Goal: Task Accomplishment & Management: Complete application form

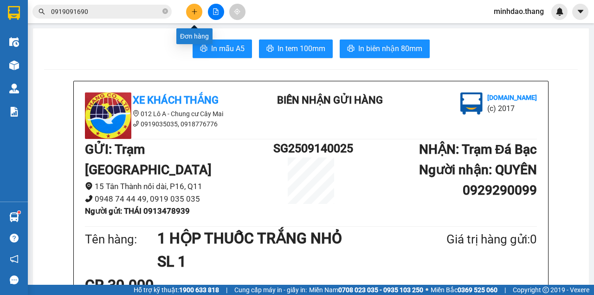
click at [191, 17] on button at bounding box center [194, 12] width 16 height 16
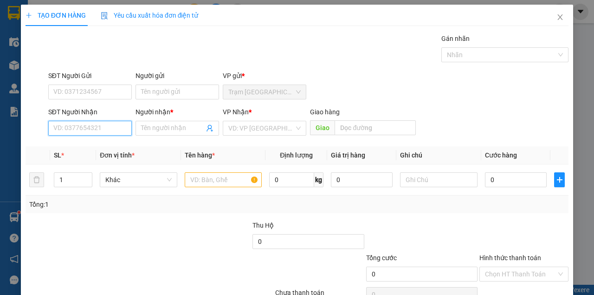
click at [112, 128] on input "SĐT Người Nhận" at bounding box center [90, 128] width 84 height 15
click at [557, 13] on span "Close" at bounding box center [560, 18] width 26 height 26
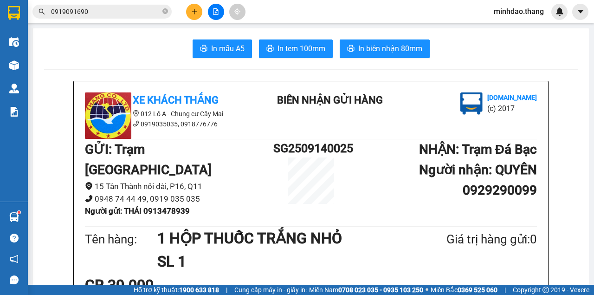
click at [164, 11] on icon "close-circle" at bounding box center [165, 11] width 6 height 6
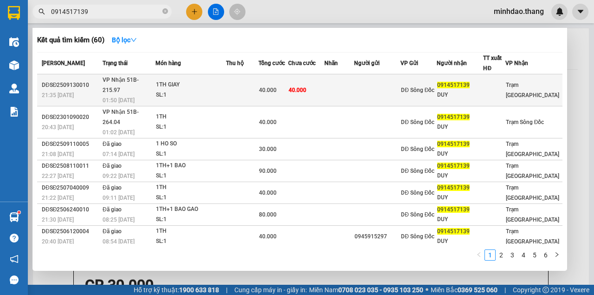
type input "0914517139"
click at [258, 82] on td at bounding box center [242, 90] width 32 height 32
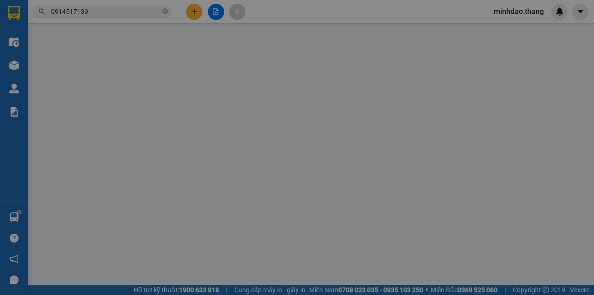
type input "0914517139"
type input "DUY"
type input "40.000"
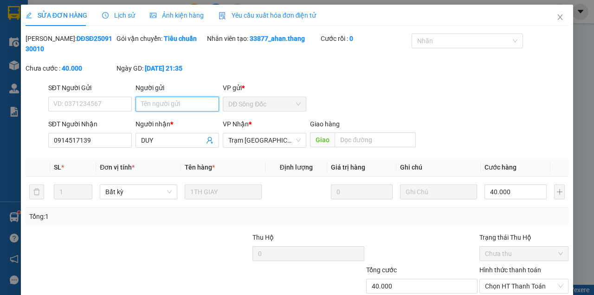
click at [176, 107] on input "Người gửi" at bounding box center [177, 104] width 84 height 15
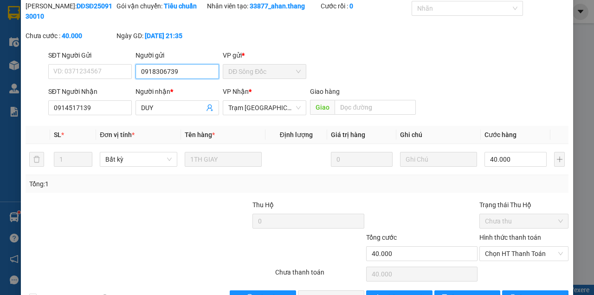
scroll to position [60, 0]
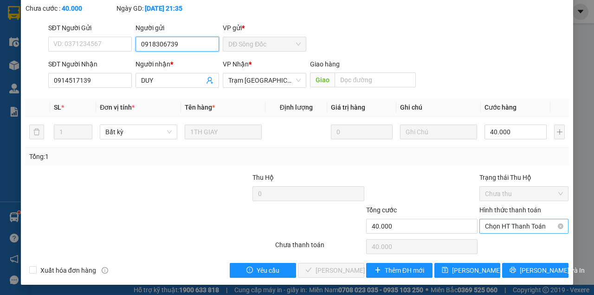
click at [515, 225] on span "Chọn HT Thanh Toán" at bounding box center [524, 226] width 78 height 14
type input "0918306739"
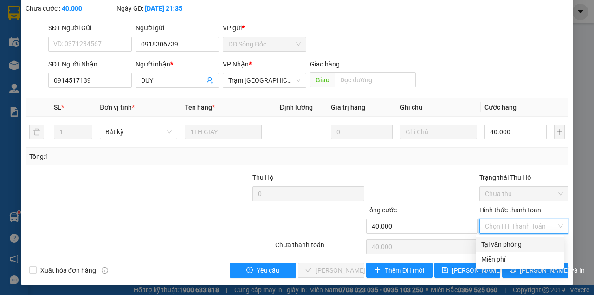
click at [512, 240] on div "Tại văn phòng" at bounding box center [519, 244] width 77 height 10
type input "0"
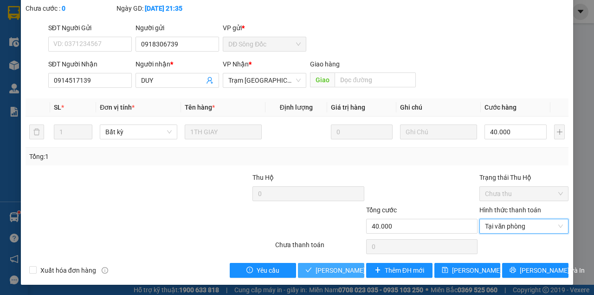
click at [339, 273] on span "Lưu và Giao hàng" at bounding box center [359, 270] width 89 height 10
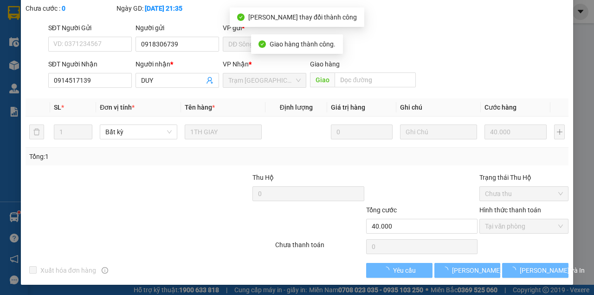
scroll to position [70, 0]
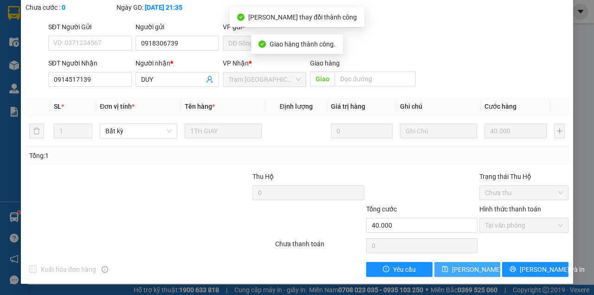
click at [470, 269] on span "Lưu thay đổi" at bounding box center [489, 269] width 74 height 10
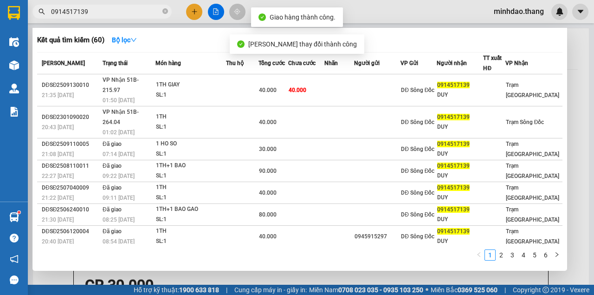
click at [135, 13] on input "0914517139" at bounding box center [105, 11] width 109 height 10
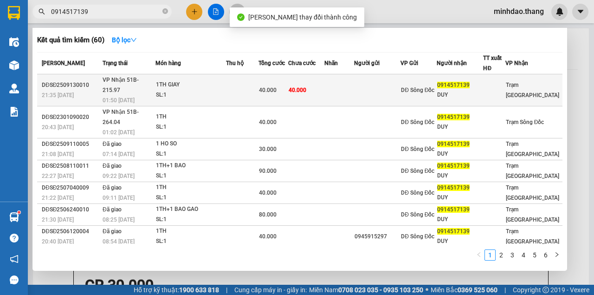
click at [222, 83] on div "1TH GIAY" at bounding box center [191, 85] width 70 height 10
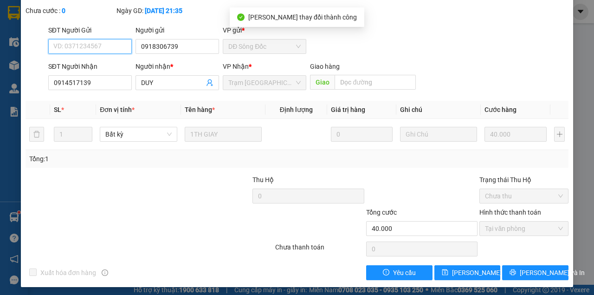
scroll to position [70, 0]
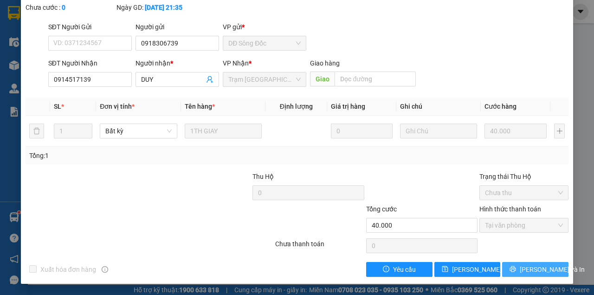
click at [522, 272] on button "[PERSON_NAME] và In" at bounding box center [535, 269] width 66 height 15
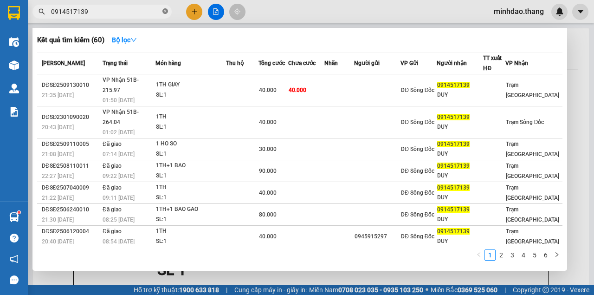
click at [164, 10] on icon "close-circle" at bounding box center [165, 11] width 6 height 6
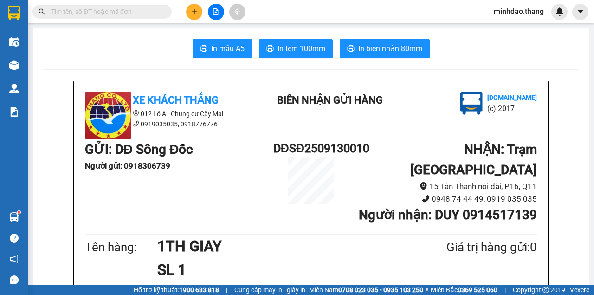
click at [135, 11] on input "text" at bounding box center [105, 11] width 109 height 10
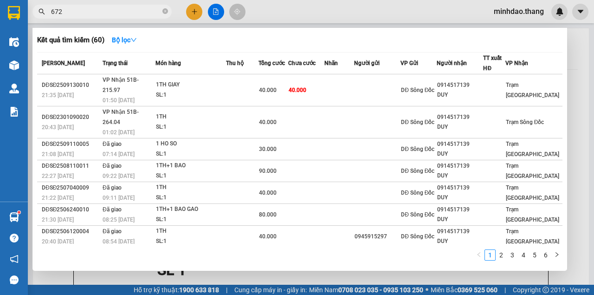
type input "6725"
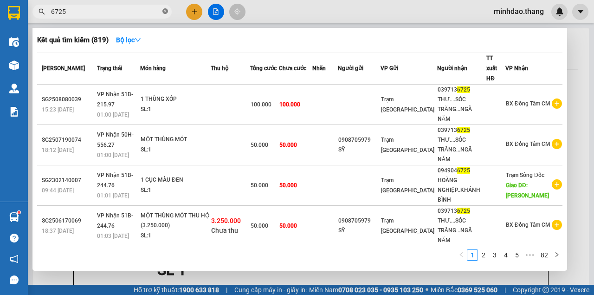
click at [166, 13] on icon "close-circle" at bounding box center [165, 11] width 6 height 6
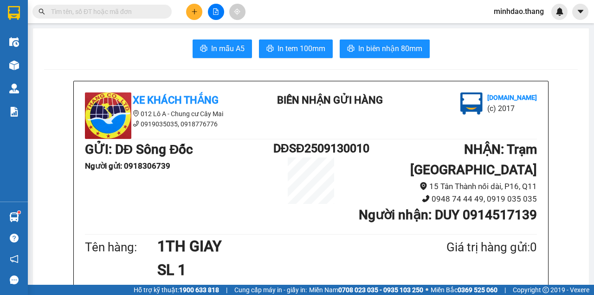
click at [147, 13] on input "text" at bounding box center [105, 11] width 109 height 10
click at [111, 12] on input "text" at bounding box center [105, 11] width 109 height 10
click at [113, 12] on input "text" at bounding box center [105, 11] width 109 height 10
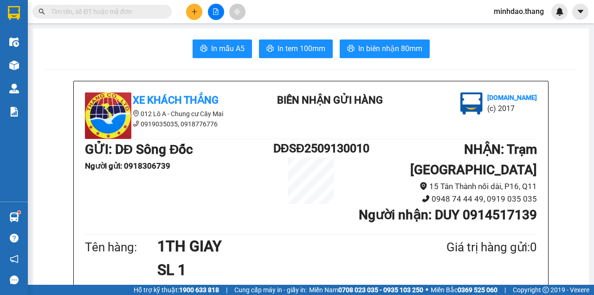
click at [139, 11] on input "text" at bounding box center [105, 11] width 109 height 10
click at [115, 11] on input "text" at bounding box center [105, 11] width 109 height 10
click at [117, 8] on input "text" at bounding box center [105, 11] width 109 height 10
click at [93, 12] on input "text" at bounding box center [105, 11] width 109 height 10
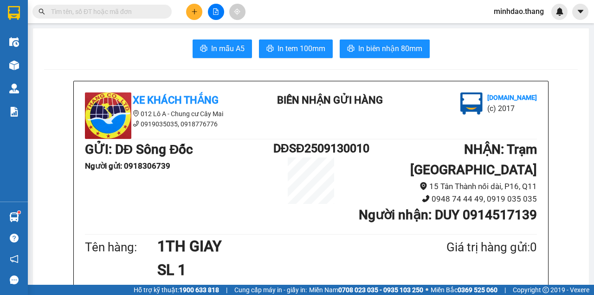
click at [102, 12] on input "text" at bounding box center [105, 11] width 109 height 10
click at [136, 11] on input "text" at bounding box center [105, 11] width 109 height 10
click at [48, 10] on span at bounding box center [101, 12] width 139 height 14
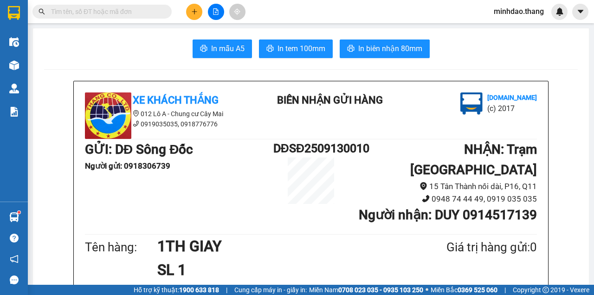
click at [48, 10] on span at bounding box center [101, 12] width 139 height 14
click at [48, 11] on span at bounding box center [101, 12] width 139 height 14
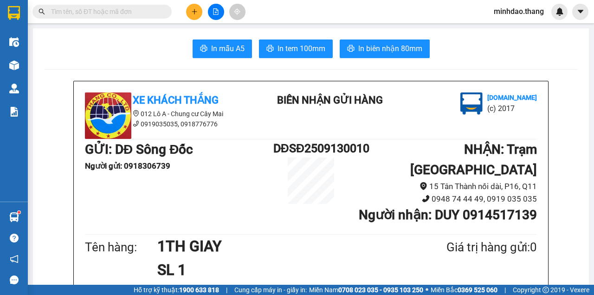
click at [49, 11] on span at bounding box center [101, 12] width 139 height 14
click at [133, 13] on input "text" at bounding box center [105, 11] width 109 height 10
click at [134, 13] on input "text" at bounding box center [105, 11] width 109 height 10
click at [48, 9] on span at bounding box center [101, 12] width 139 height 14
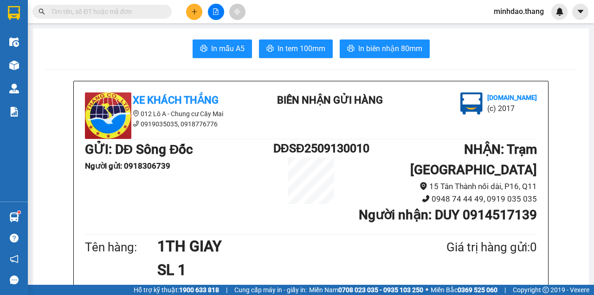
click at [138, 12] on input "text" at bounding box center [105, 11] width 109 height 10
click at [46, 10] on span at bounding box center [101, 12] width 139 height 14
click at [47, 10] on span at bounding box center [101, 12] width 139 height 14
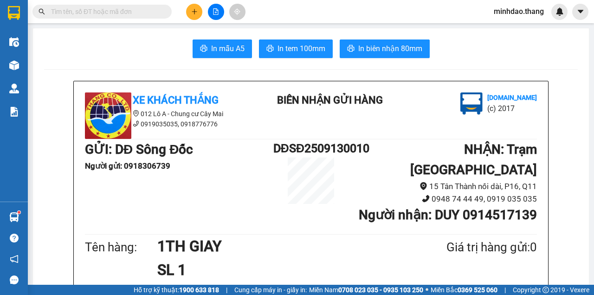
click at [140, 13] on input "text" at bounding box center [105, 11] width 109 height 10
drag, startPoint x: 140, startPoint y: 13, endPoint x: 114, endPoint y: 13, distance: 26.0
click at [140, 13] on input "text" at bounding box center [105, 11] width 109 height 10
click at [47, 7] on span at bounding box center [101, 12] width 139 height 14
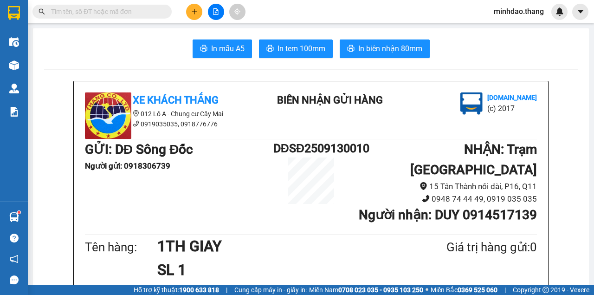
click at [134, 12] on input "text" at bounding box center [105, 11] width 109 height 10
click at [135, 12] on input "text" at bounding box center [105, 11] width 109 height 10
click at [154, 15] on input "text" at bounding box center [105, 11] width 109 height 10
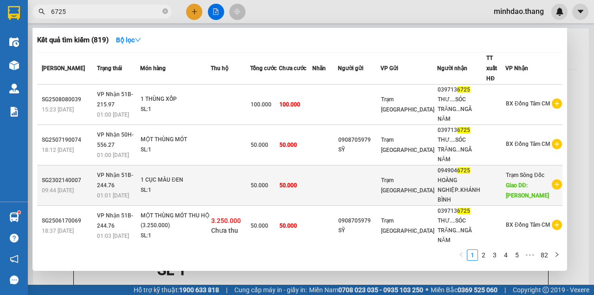
type input "6725"
copy div "094904 6725"
drag, startPoint x: 460, startPoint y: 148, endPoint x: 440, endPoint y: 148, distance: 19.9
click at [440, 166] on div "094904 6725" at bounding box center [462, 171] width 49 height 10
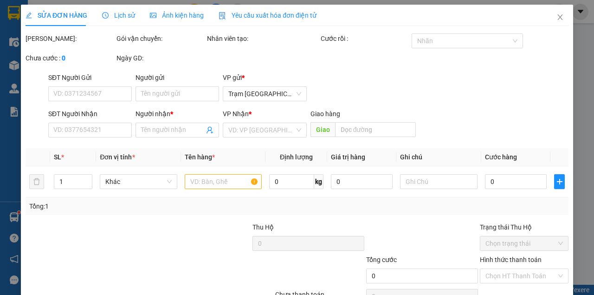
type input "0949046725"
type input "HOÀNG NGHIỆP..KHÁNH BÌNH"
type input "KHÁNH BÌNH"
type input "50.000"
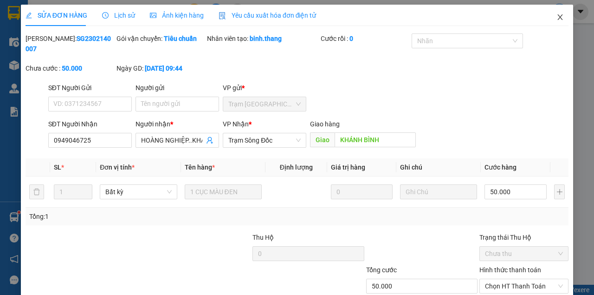
click at [557, 15] on icon "close" at bounding box center [559, 16] width 7 height 7
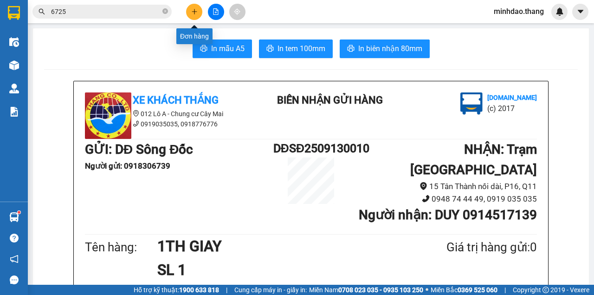
click at [190, 14] on button at bounding box center [194, 12] width 16 height 16
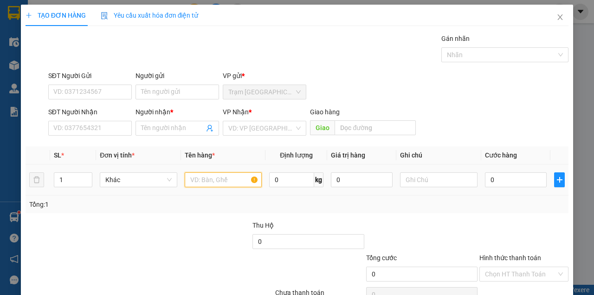
click at [212, 178] on input "text" at bounding box center [223, 179] width 77 height 15
type input "1 CỤC ĐEN"
click at [109, 121] on div "SĐT Người Nhận VD: 0377654321" at bounding box center [90, 123] width 84 height 32
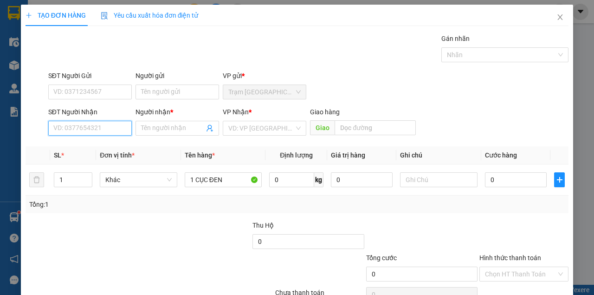
click at [109, 127] on input "SĐT Người Nhận" at bounding box center [90, 128] width 84 height 15
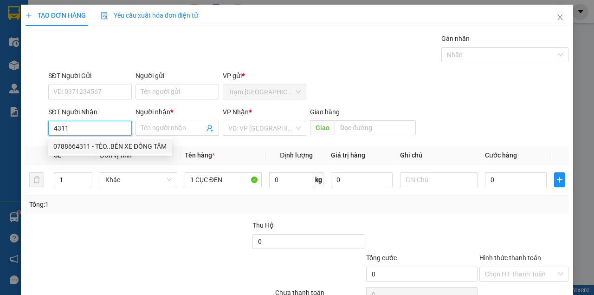
click at [84, 148] on div "0788664311 - TÈO..BẾN XE ĐỒNG TÂM" at bounding box center [109, 146] width 113 height 10
type input "0788664311"
type input "TÈO..BẾN XE ĐỒNG TÂM"
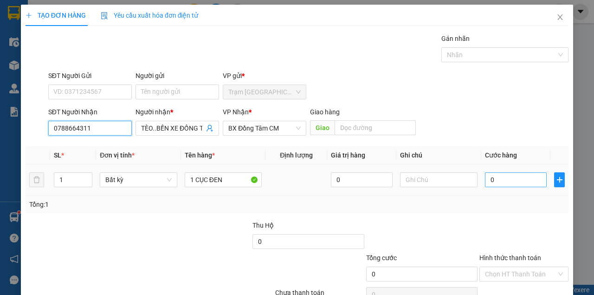
type input "0788664311"
type input "5"
type input "50"
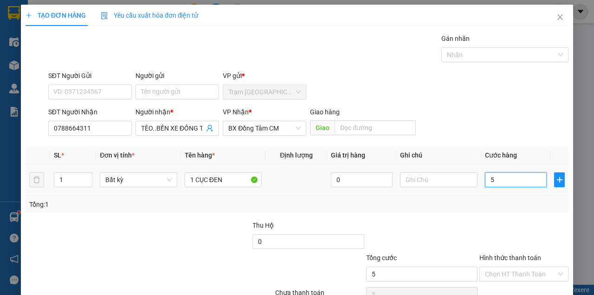
type input "50"
type input "5"
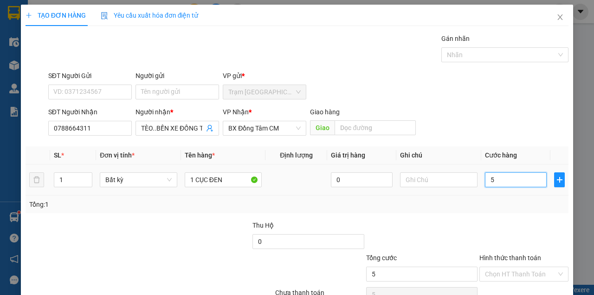
type input "0"
type input "06"
type input "6"
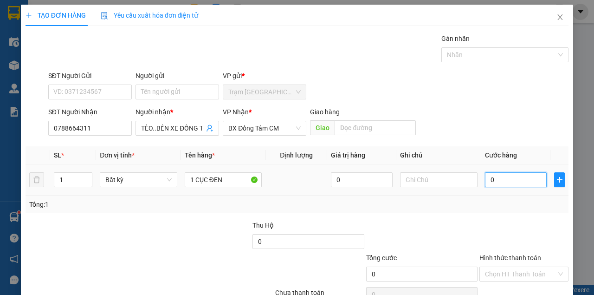
type input "6"
type input "060"
type input "60"
type input "60.000"
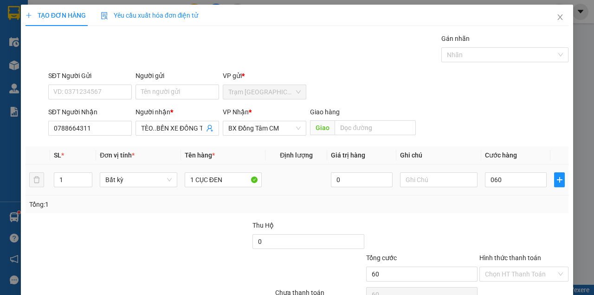
type input "60.000"
drag, startPoint x: 479, startPoint y: 230, endPoint x: 484, endPoint y: 225, distance: 6.6
click at [483, 226] on div at bounding box center [523, 236] width 91 height 32
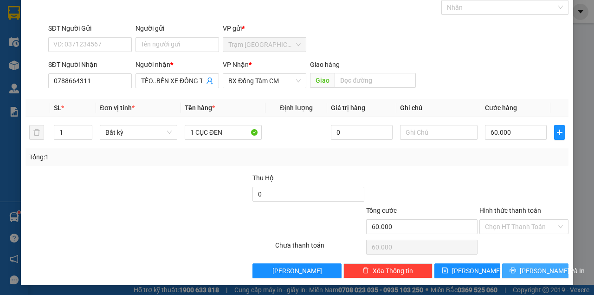
click at [514, 271] on icon "printer" at bounding box center [513, 270] width 6 height 6
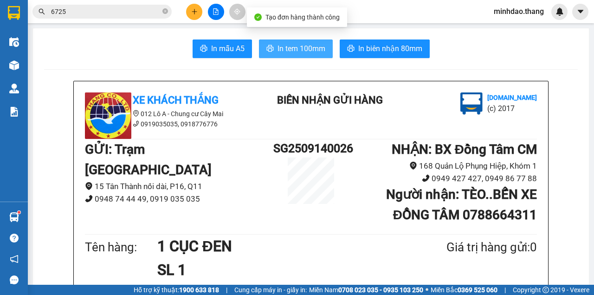
drag, startPoint x: 311, startPoint y: 49, endPoint x: 309, endPoint y: 56, distance: 7.1
click at [311, 49] on span "In tem 100mm" at bounding box center [301, 49] width 48 height 12
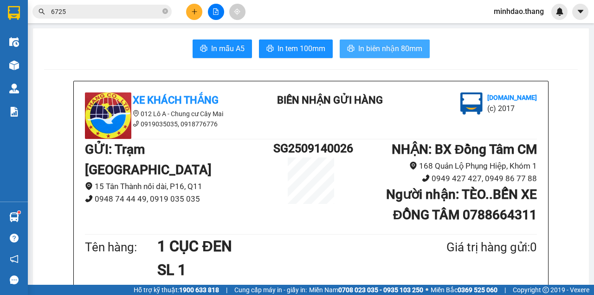
click at [397, 48] on span "In biên nhận 80mm" at bounding box center [390, 49] width 64 height 12
click at [165, 9] on icon "close-circle" at bounding box center [165, 11] width 6 height 6
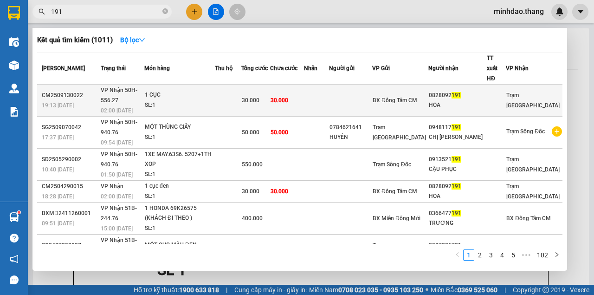
type input "191"
drag, startPoint x: 451, startPoint y: 82, endPoint x: 466, endPoint y: 76, distance: 16.3
click at [461, 92] on span "191" at bounding box center [456, 95] width 10 height 6
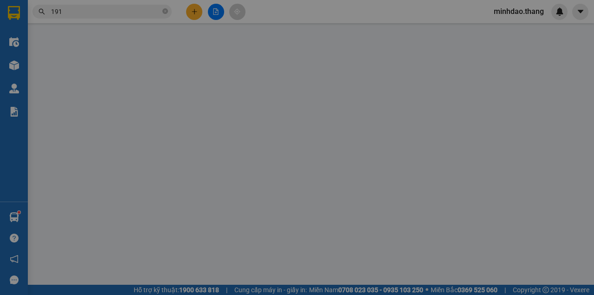
type input "0828092191"
type input "HOA"
type input "30.000"
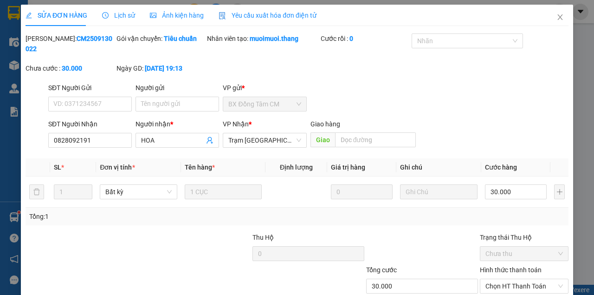
click at [482, 78] on div "Mã ĐH: CM2509130022 Gói vận chuyển: Tiêu chuẩn Nhân viên tạo: muoimuoi.thang Cư…" at bounding box center [297, 57] width 545 height 49
drag, startPoint x: 558, startPoint y: 14, endPoint x: 546, endPoint y: 23, distance: 14.9
click at [557, 15] on icon "close" at bounding box center [559, 16] width 7 height 7
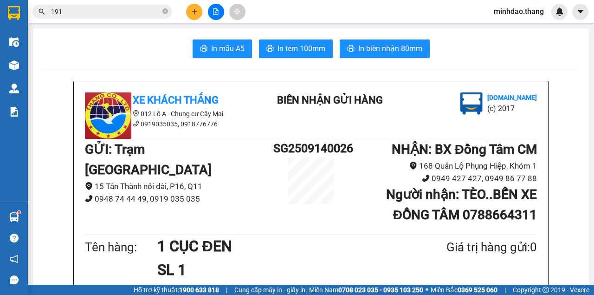
click at [122, 13] on input "191" at bounding box center [105, 11] width 109 height 10
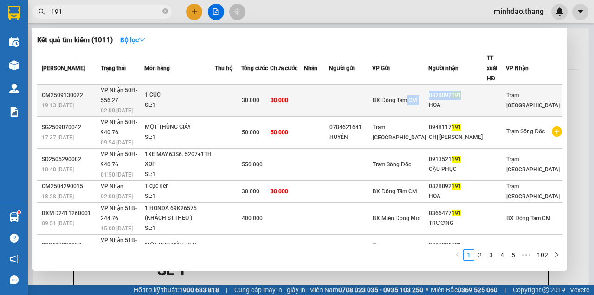
copy tr "CM 0828092 191"
drag, startPoint x: 475, startPoint y: 77, endPoint x: 442, endPoint y: 77, distance: 32.9
click at [442, 84] on tr "CM2509130022 19:13 - 13/09 VP Nhận 50H-556.27 02:00 - 14/09 1 CỤC SL: 1 30.000 …" at bounding box center [299, 100] width 525 height 32
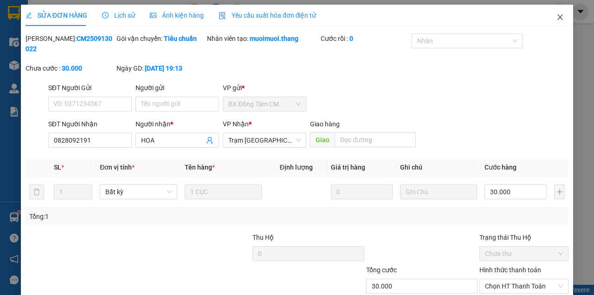
click at [556, 16] on icon "close" at bounding box center [559, 16] width 7 height 7
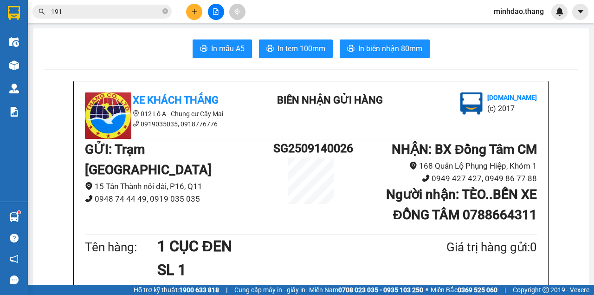
drag, startPoint x: 167, startPoint y: 13, endPoint x: 124, endPoint y: 9, distance: 42.4
click at [166, 13] on icon "close-circle" at bounding box center [165, 11] width 6 height 6
click at [122, 9] on input "text" at bounding box center [105, 11] width 109 height 10
paste input "CM 0828092191"
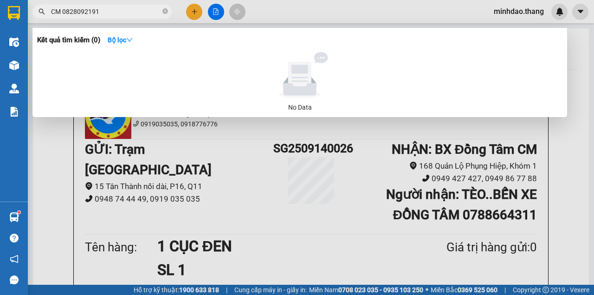
click at [61, 10] on input "CM 0828092191" at bounding box center [105, 11] width 109 height 10
click at [122, 13] on input "0828092191" at bounding box center [105, 11] width 109 height 10
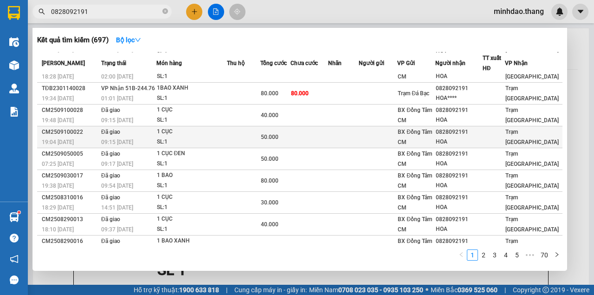
scroll to position [50, 0]
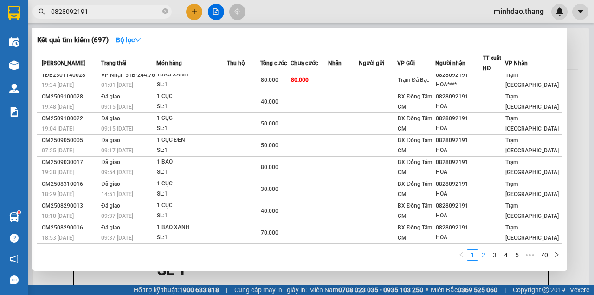
type input "0828092191"
click at [484, 255] on link "2" at bounding box center [483, 255] width 10 height 10
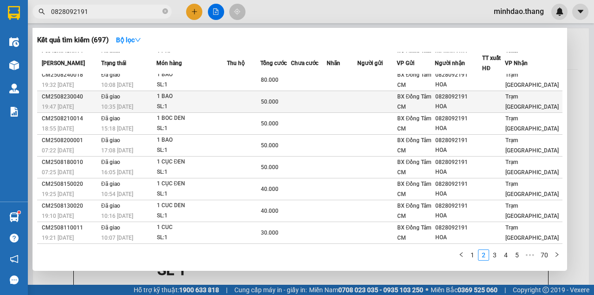
scroll to position [0, 0]
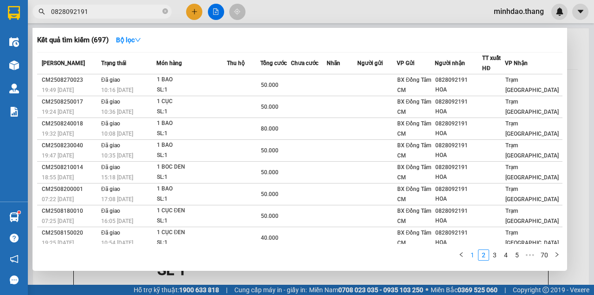
click at [472, 254] on link "1" at bounding box center [472, 255] width 10 height 10
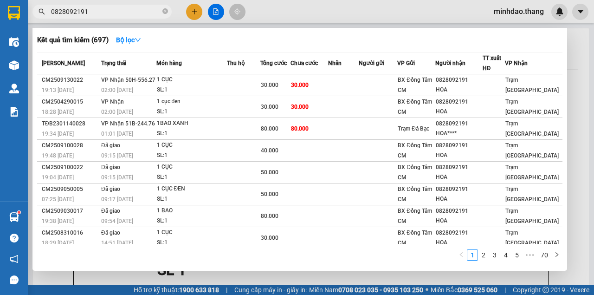
click at [161, 9] on span "0828092191" at bounding box center [101, 12] width 139 height 14
click at [165, 10] on icon "close-circle" at bounding box center [165, 11] width 6 height 6
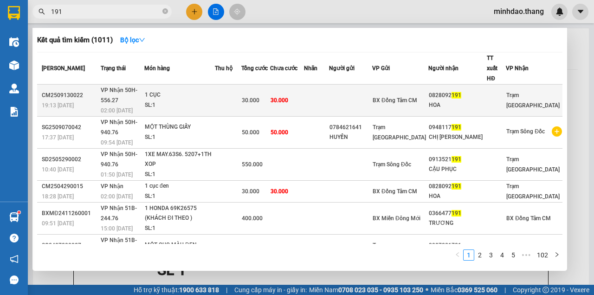
type input "191"
click at [329, 87] on td at bounding box center [317, 100] width 26 height 32
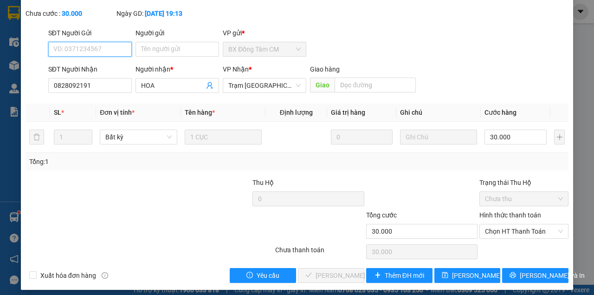
scroll to position [55, 0]
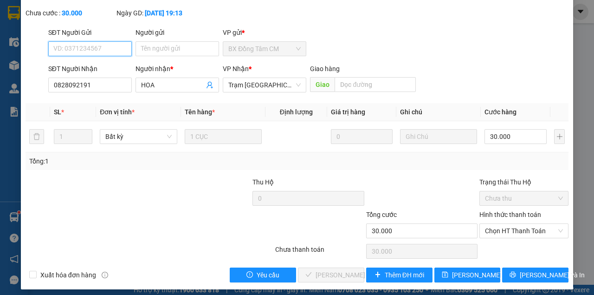
drag, startPoint x: 493, startPoint y: 225, endPoint x: 494, endPoint y: 238, distance: 13.0
click at [493, 228] on span "Chọn HT Thanh Toán" at bounding box center [524, 231] width 78 height 14
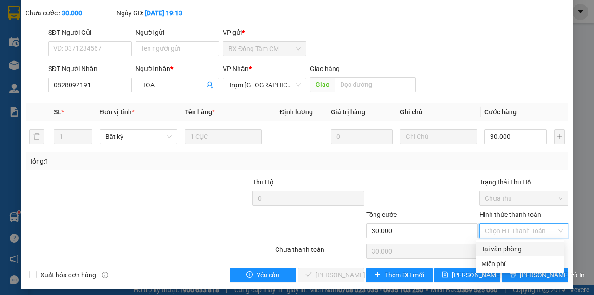
click at [494, 242] on div "Tại văn phòng" at bounding box center [520, 248] width 88 height 15
type input "0"
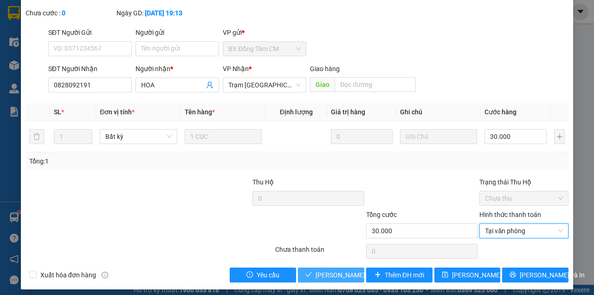
click at [335, 276] on span "Lưu và Giao hàng" at bounding box center [359, 275] width 89 height 10
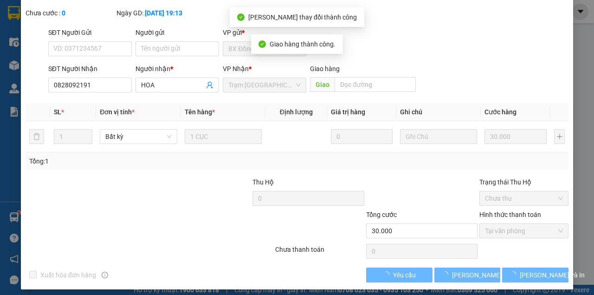
scroll to position [65, 0]
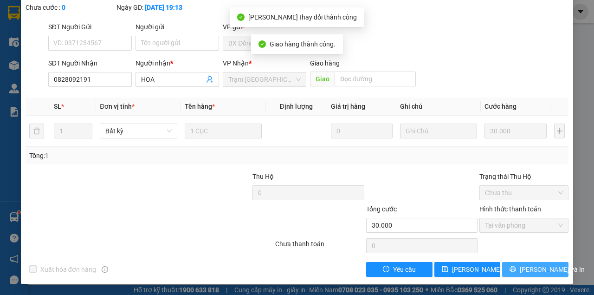
click at [520, 274] on button "[PERSON_NAME] và In" at bounding box center [535, 269] width 66 height 15
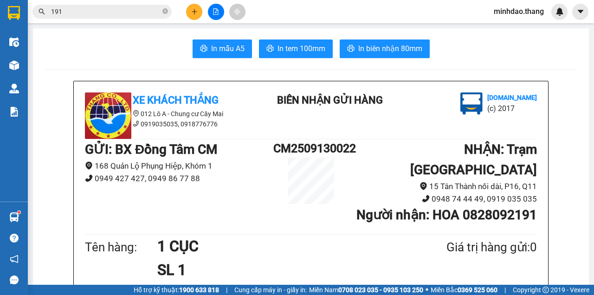
click at [192, 11] on icon "plus" at bounding box center [194, 11] width 6 height 6
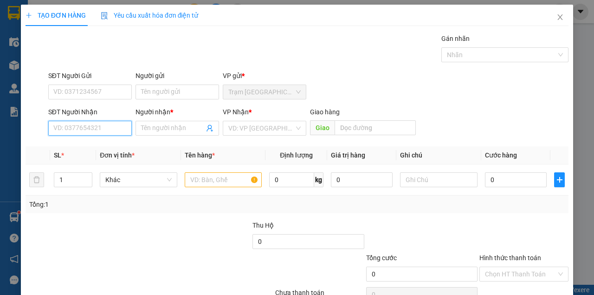
click at [118, 130] on input "SĐT Người Nhận" at bounding box center [90, 128] width 84 height 15
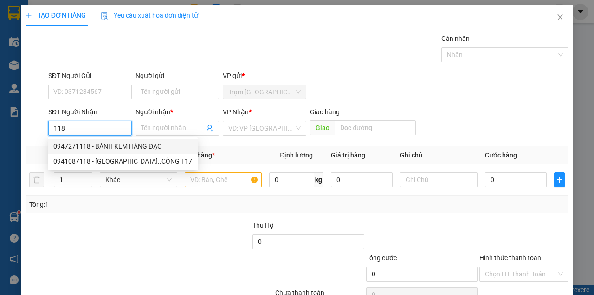
click at [96, 147] on div "0947271118 - BÁNH KEM HÀNG ĐẠO" at bounding box center [122, 146] width 139 height 10
type input "0947271118"
type input "BÁNH KEM HÀNG ĐẠO"
type input "[PERSON_NAME]"
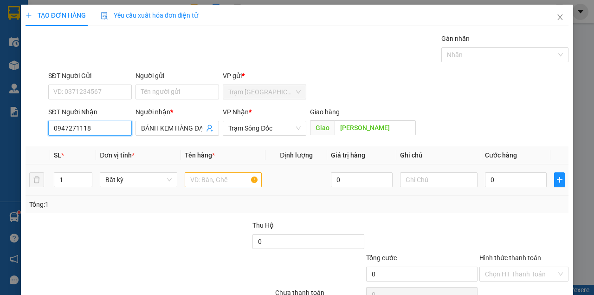
type input "0947271118"
click at [203, 175] on input "text" at bounding box center [223, 179] width 77 height 15
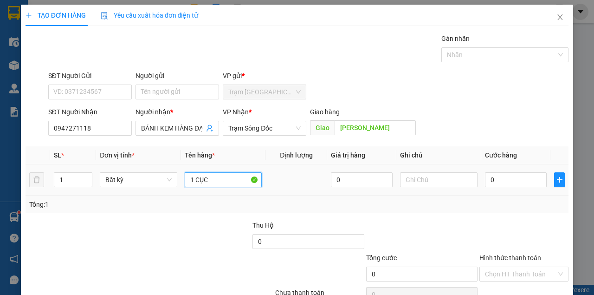
type input "1 CỤC"
drag, startPoint x: 504, startPoint y: 193, endPoint x: 505, endPoint y: 186, distance: 7.5
click at [504, 192] on td "0" at bounding box center [515, 179] width 69 height 31
click at [505, 186] on input "0" at bounding box center [516, 179] width 62 height 15
type input "3"
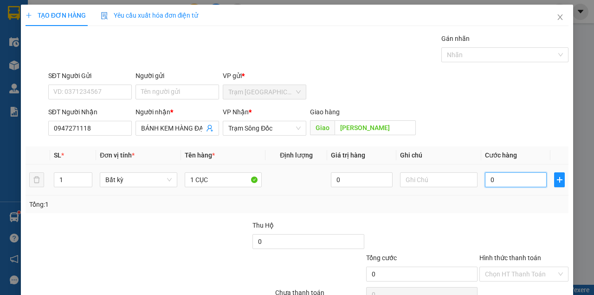
type input "3"
type input "30"
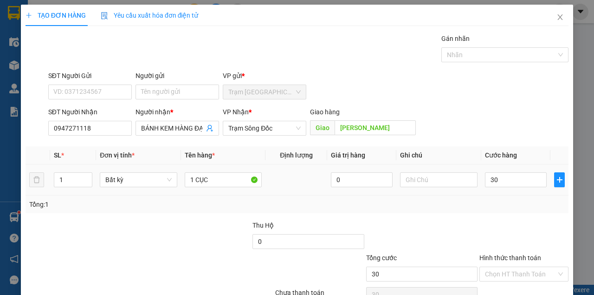
type input "30.000"
click at [503, 197] on div "Tổng: 1" at bounding box center [297, 204] width 543 height 18
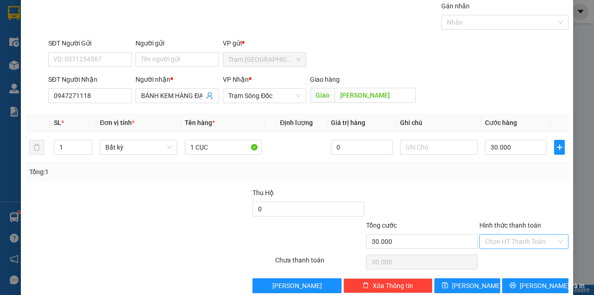
scroll to position [47, 0]
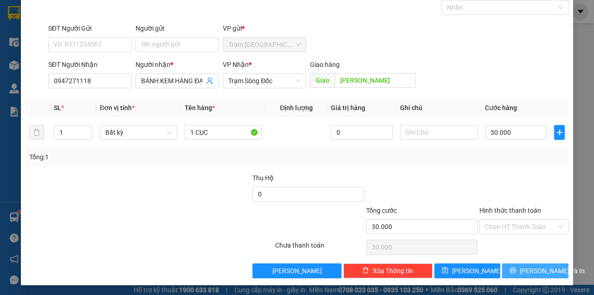
click at [521, 264] on button "[PERSON_NAME] và In" at bounding box center [535, 270] width 66 height 15
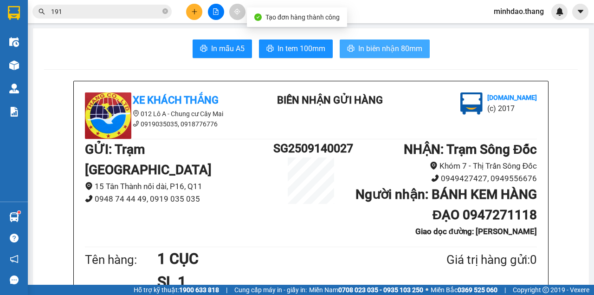
click at [364, 50] on span "In biên nhận 80mm" at bounding box center [390, 49] width 64 height 12
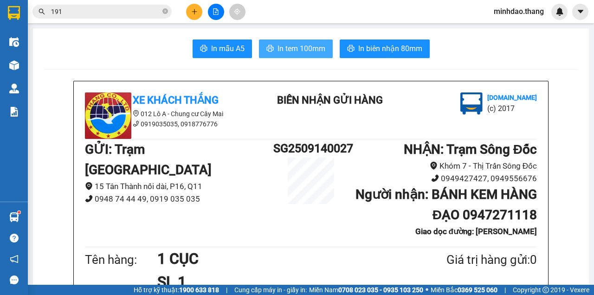
click at [287, 52] on span "In tem 100mm" at bounding box center [301, 49] width 48 height 12
click at [166, 13] on icon "close-circle" at bounding box center [165, 11] width 6 height 6
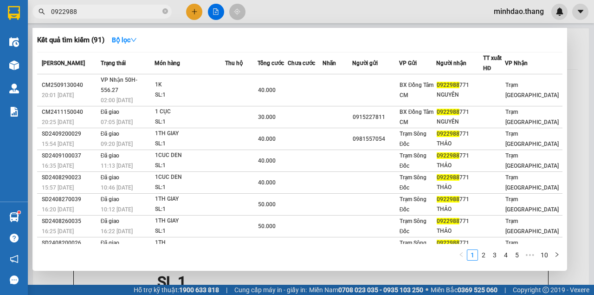
type input "0922988"
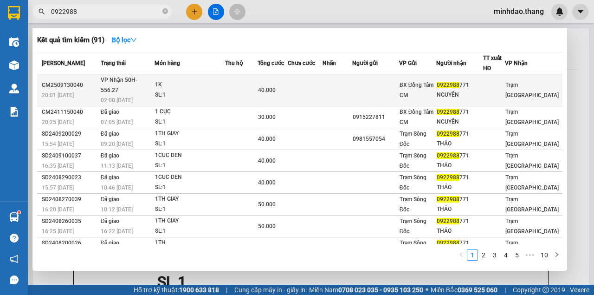
click at [310, 84] on td at bounding box center [305, 90] width 35 height 32
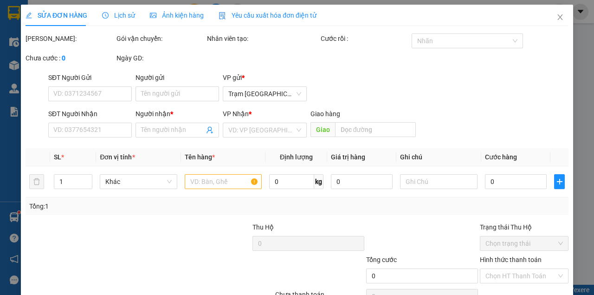
type input "0922988771"
type input "NGUYÊN"
type input "40.000"
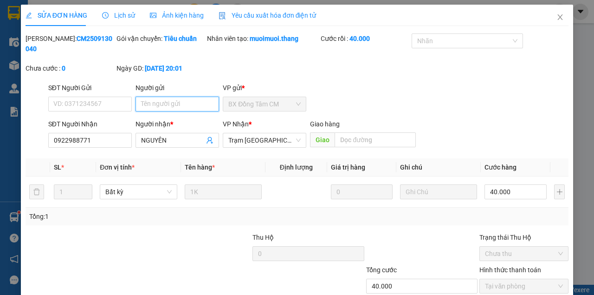
click at [193, 103] on input "Người gửi" at bounding box center [177, 104] width 84 height 15
click at [177, 101] on input "093" at bounding box center [177, 104] width 84 height 15
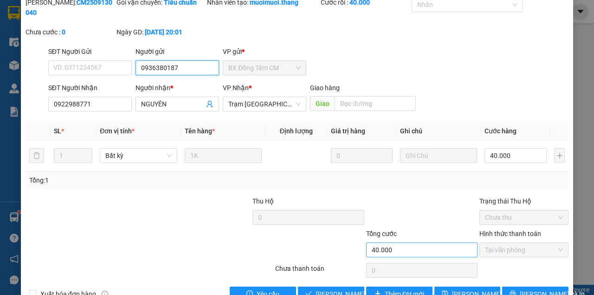
scroll to position [60, 0]
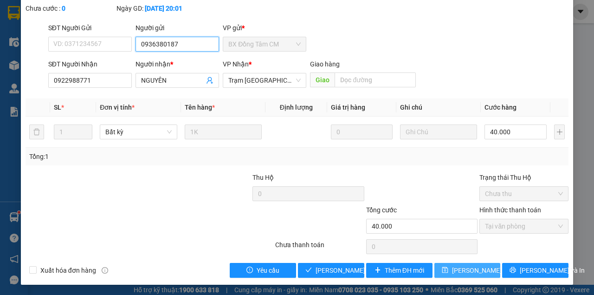
type input "0936380187"
click at [452, 265] on span "Lưu thay đổi" at bounding box center [489, 270] width 74 height 10
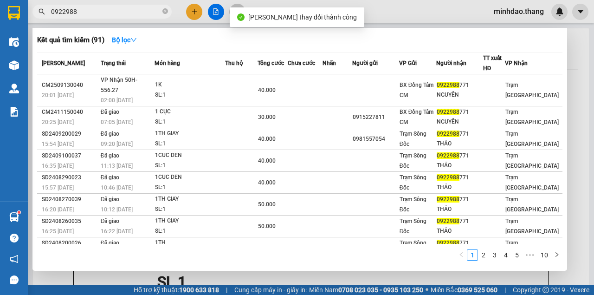
click at [138, 13] on input "0922988" at bounding box center [105, 11] width 109 height 10
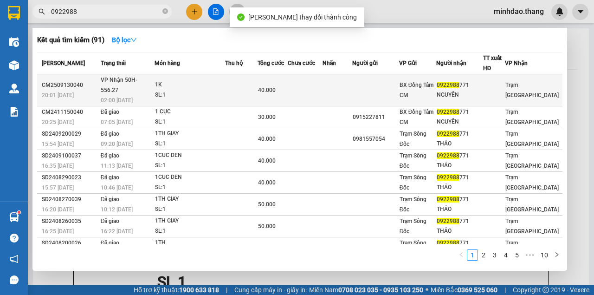
click at [270, 87] on span "40.000" at bounding box center [267, 90] width 18 height 6
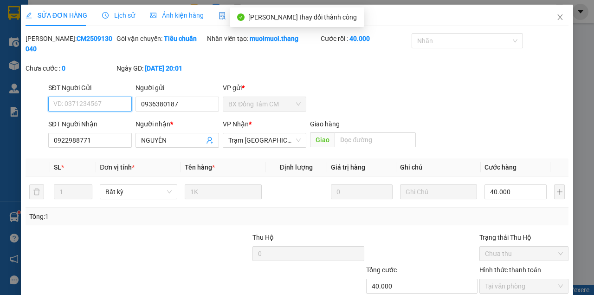
scroll to position [36, 0]
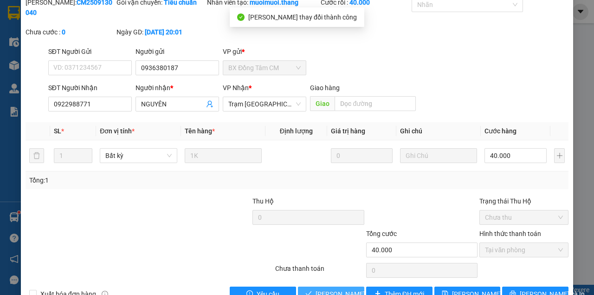
click at [324, 287] on button "Lưu và Giao hàng" at bounding box center [331, 293] width 66 height 15
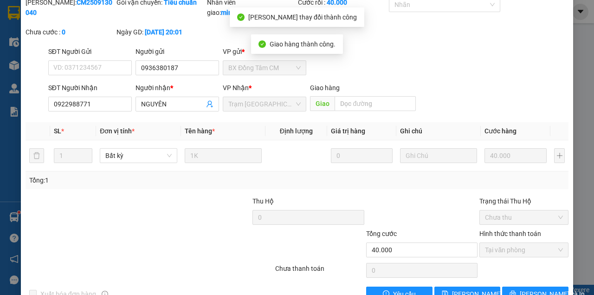
click at [542, 279] on div "Chọn HT Thanh Toán" at bounding box center [523, 270] width 91 height 19
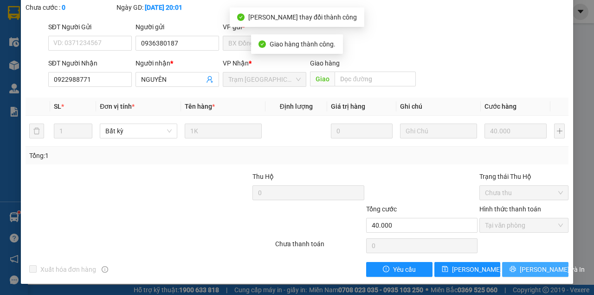
click at [533, 274] on button "[PERSON_NAME] và In" at bounding box center [535, 269] width 66 height 15
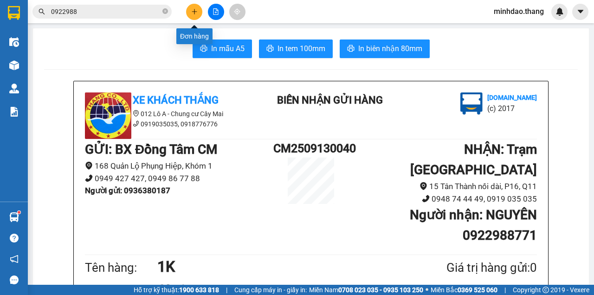
click at [195, 14] on icon "plus" at bounding box center [194, 11] width 6 height 6
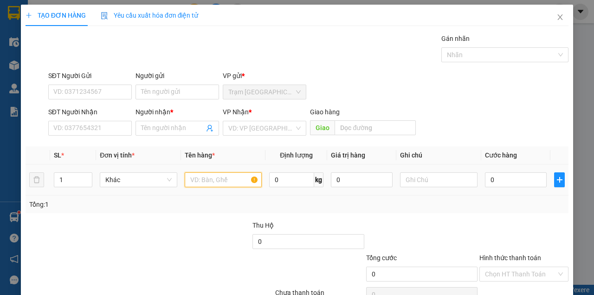
drag, startPoint x: 195, startPoint y: 183, endPoint x: 191, endPoint y: 177, distance: 7.0
click at [194, 180] on input "text" at bounding box center [223, 179] width 77 height 15
type input "1 BAO XANH"
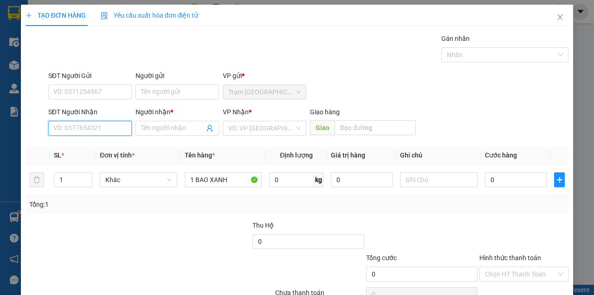
click at [90, 129] on input "SĐT Người Nhận" at bounding box center [90, 128] width 84 height 15
click at [90, 147] on div "0917962190 - HUYỀN" at bounding box center [98, 146] width 91 height 10
type input "0917962190"
type input "HUYỀN"
type input "0917962190"
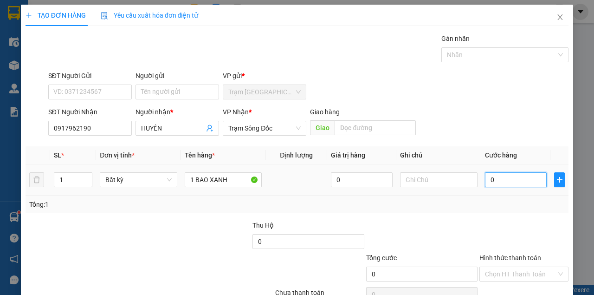
drag, startPoint x: 487, startPoint y: 181, endPoint x: 480, endPoint y: 176, distance: 8.4
click at [487, 181] on input "0" at bounding box center [516, 179] width 62 height 15
type input "7"
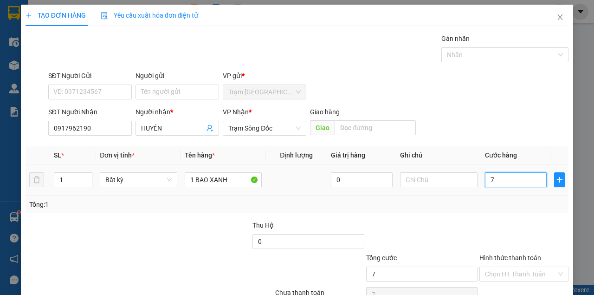
type input "70"
type input "70.000"
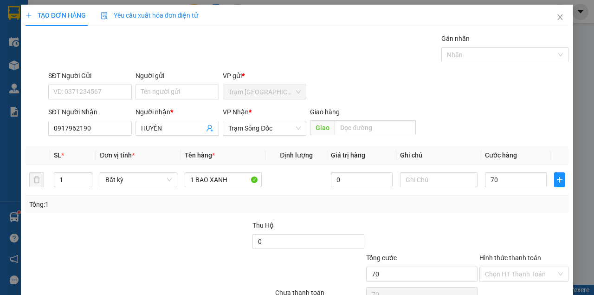
type input "70.000"
drag, startPoint x: 475, startPoint y: 210, endPoint x: 476, endPoint y: 215, distance: 4.8
click at [476, 215] on div "Transit Pickup Surcharge Ids Transit Deliver Surcharge Ids Transit Deliver Surc…" at bounding box center [297, 179] width 543 height 292
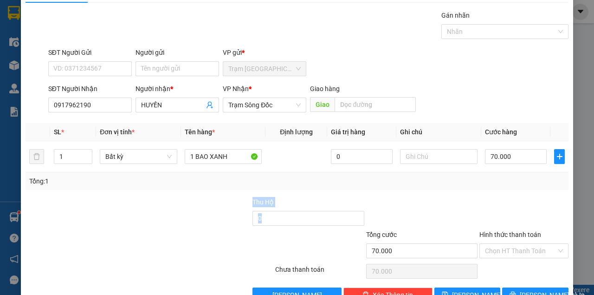
scroll to position [47, 0]
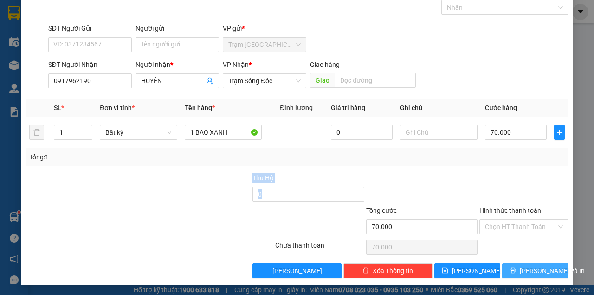
click at [509, 269] on button "[PERSON_NAME] và In" at bounding box center [535, 270] width 66 height 15
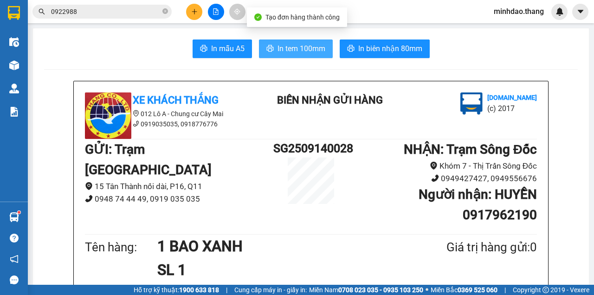
click at [316, 53] on span "In tem 100mm" at bounding box center [301, 49] width 48 height 12
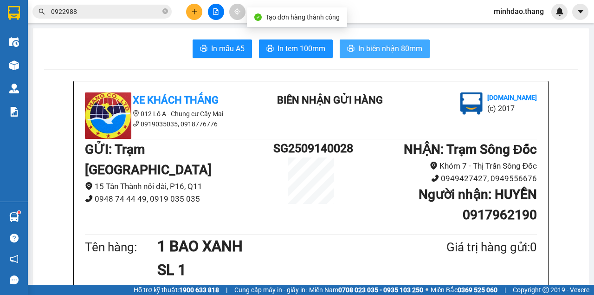
click at [367, 43] on span "In biên nhận 80mm" at bounding box center [390, 49] width 64 height 12
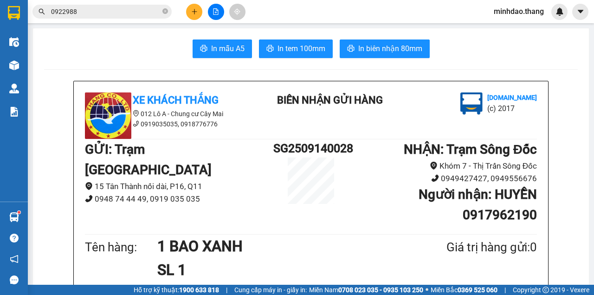
click at [194, 15] on button at bounding box center [194, 12] width 16 height 16
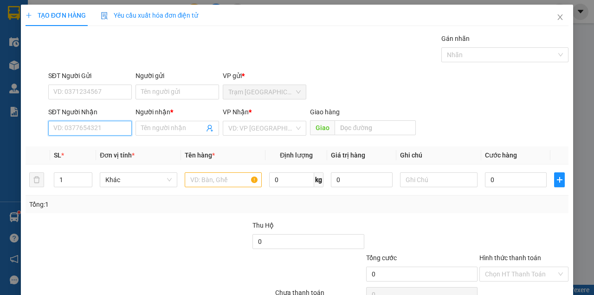
click at [109, 128] on input "SĐT Người Nhận" at bounding box center [90, 128] width 84 height 15
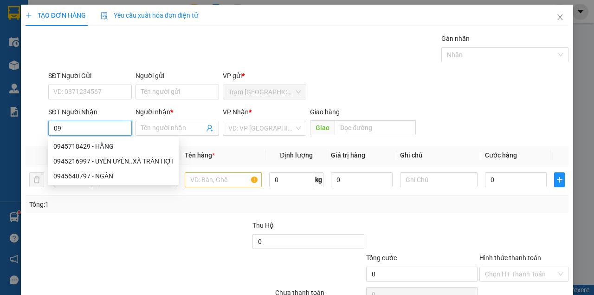
type input "0"
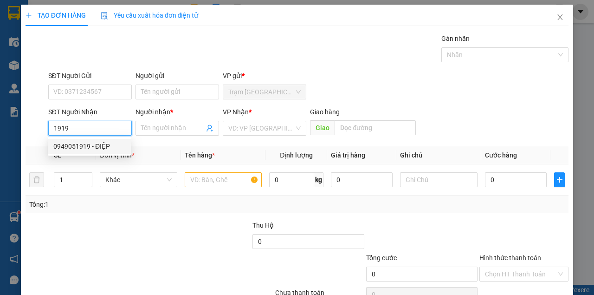
click at [102, 139] on div "0949051919 - ĐIỆP" at bounding box center [89, 146] width 83 height 15
type input "0949051919"
type input "ĐIỆP"
type input "0949051919"
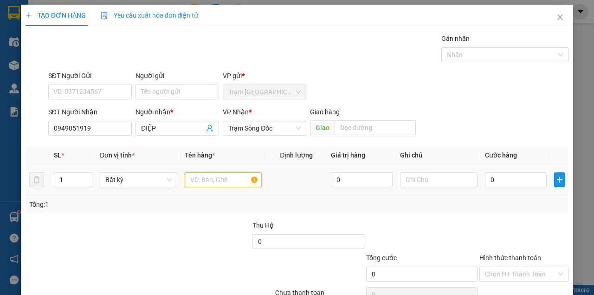
click at [200, 180] on input "text" at bounding box center [223, 179] width 77 height 15
type input "2 BAO MÀU TRẮNG"
type input "2"
drag, startPoint x: 86, startPoint y: 175, endPoint x: 170, endPoint y: 178, distance: 83.6
click at [86, 175] on icon "up" at bounding box center [87, 176] width 3 height 3
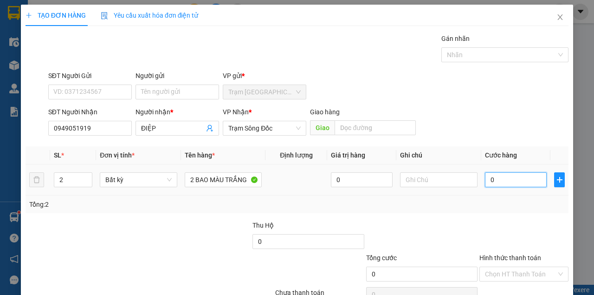
type input "9"
type input "92"
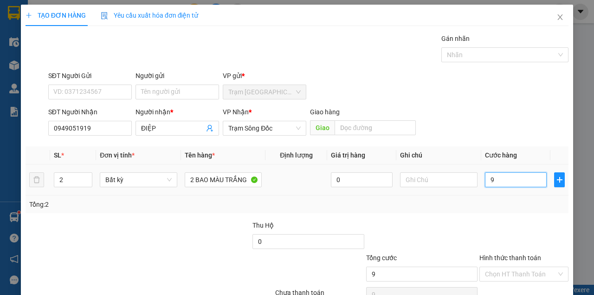
type input "92"
type input "920"
type input "92"
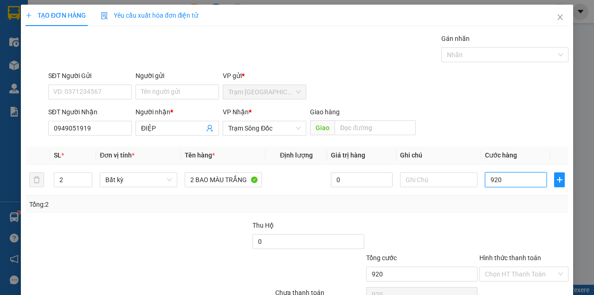
type input "92"
type input "9"
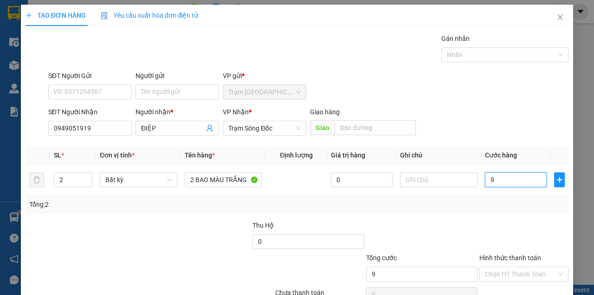
type input "90"
type input "90.000"
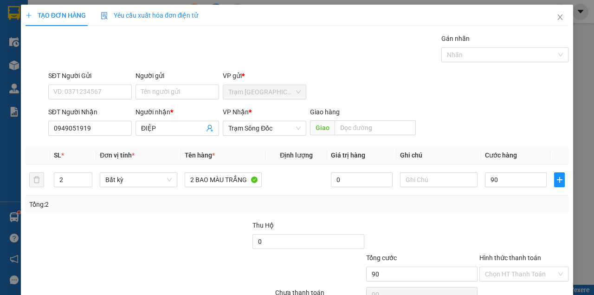
type input "90.000"
click at [536, 240] on div at bounding box center [523, 236] width 91 height 32
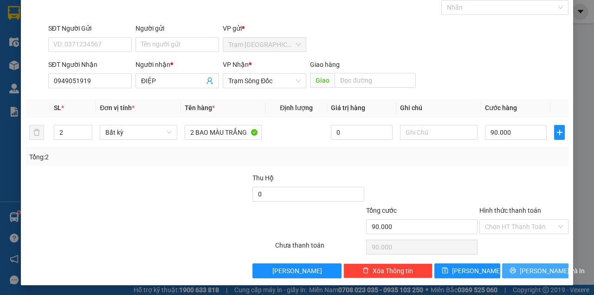
click at [531, 273] on span "[PERSON_NAME] và In" at bounding box center [552, 270] width 65 height 10
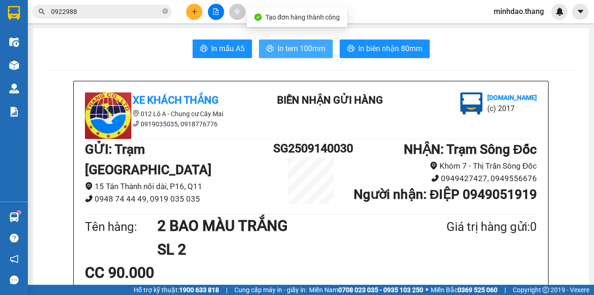
click at [306, 50] on span "In tem 100mm" at bounding box center [301, 49] width 48 height 12
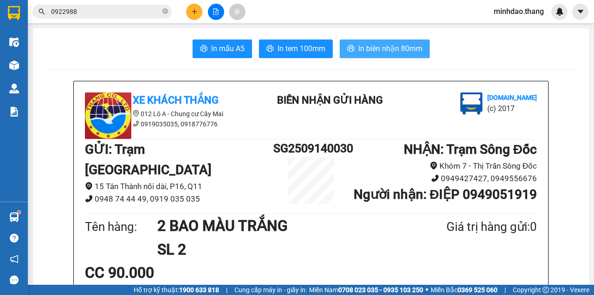
click at [377, 43] on span "In biên nhận 80mm" at bounding box center [390, 49] width 64 height 12
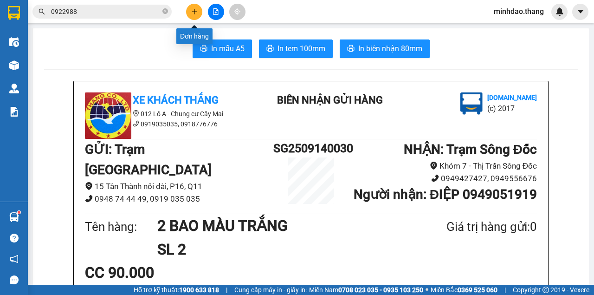
click at [193, 14] on icon "plus" at bounding box center [194, 11] width 6 height 6
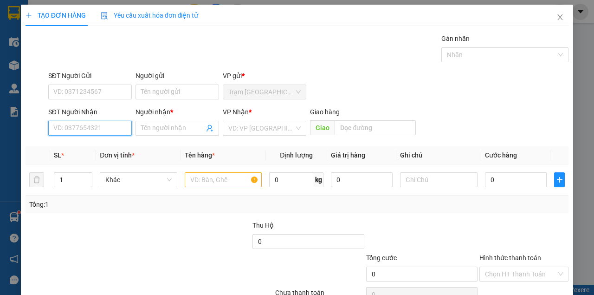
click at [57, 125] on input "SĐT Người Nhận" at bounding box center [90, 128] width 84 height 15
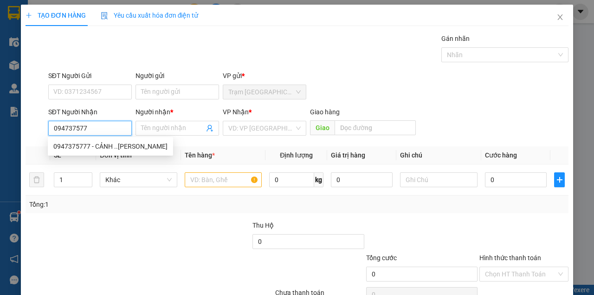
type input "0947375777"
click at [78, 151] on div "0947375777 - CẢNH ..TRẦN VĂN THỜI" at bounding box center [110, 146] width 114 height 10
type input "CẢNH ..TRẦN VĂN THỜI"
type input "[PERSON_NAME]"
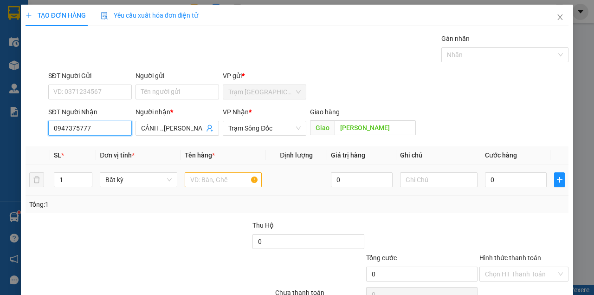
type input "0947375777"
click at [201, 182] on input "text" at bounding box center [223, 179] width 77 height 15
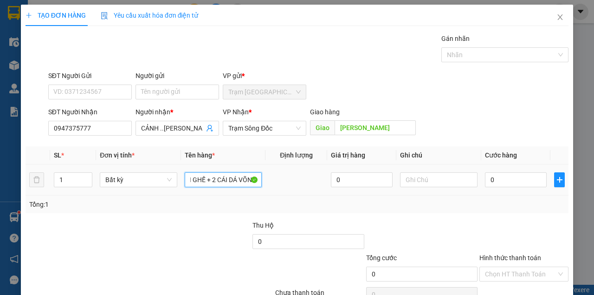
scroll to position [0, 19]
type input "3 CÁI GHẾ + 2 CÁI DÁ VÕNG"
click at [89, 175] on span "up" at bounding box center [87, 177] width 6 height 6
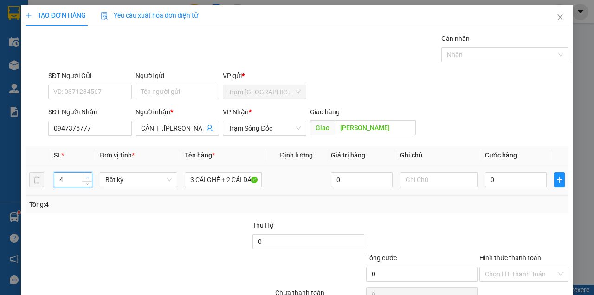
click at [89, 175] on span "up" at bounding box center [87, 177] width 6 height 6
type input "5"
click at [90, 175] on span "up" at bounding box center [87, 177] width 6 height 6
click at [496, 179] on input "0" at bounding box center [516, 179] width 62 height 15
click at [504, 182] on input "0" at bounding box center [516, 179] width 62 height 15
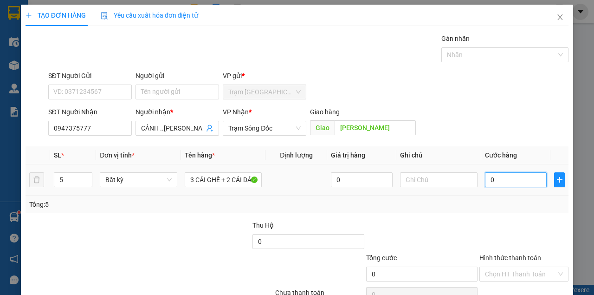
type input "3"
type input "35"
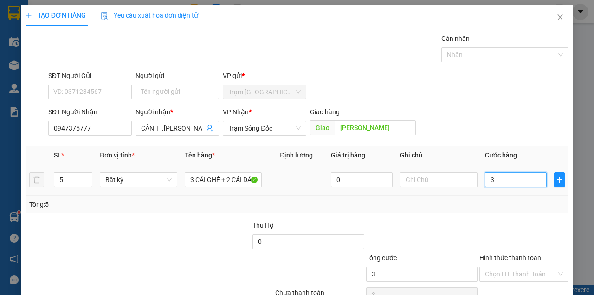
type input "35"
type input "350"
type input "350.000"
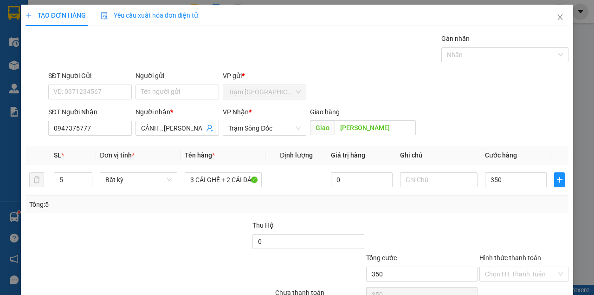
type input "350.000"
click at [497, 230] on div at bounding box center [523, 236] width 91 height 32
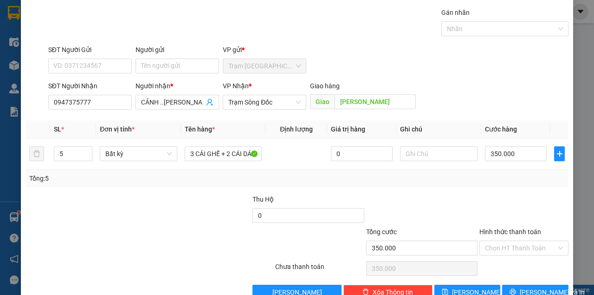
scroll to position [47, 0]
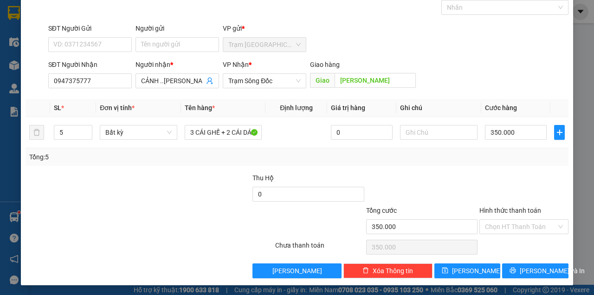
click at [517, 179] on div at bounding box center [523, 189] width 91 height 32
click at [524, 271] on span "[PERSON_NAME] và In" at bounding box center [552, 270] width 65 height 10
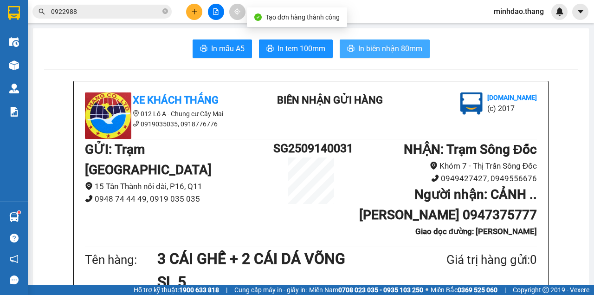
click at [390, 50] on span "In biên nhận 80mm" at bounding box center [390, 49] width 64 height 12
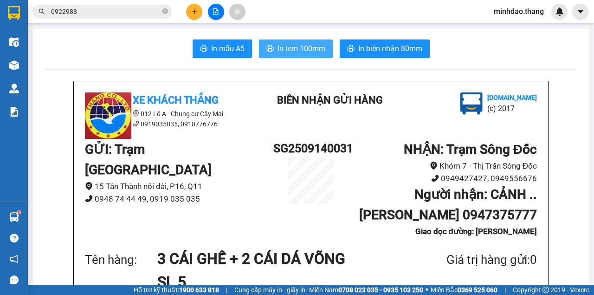
click at [281, 51] on span "In tem 100mm" at bounding box center [301, 49] width 48 height 12
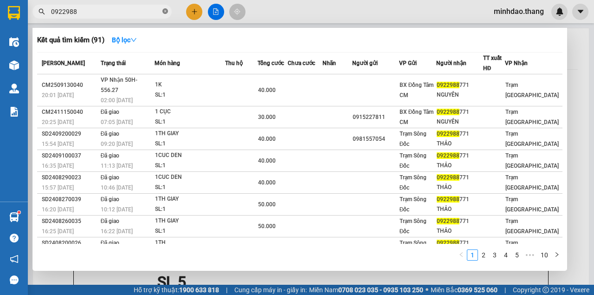
click at [167, 8] on icon "close-circle" at bounding box center [165, 11] width 6 height 6
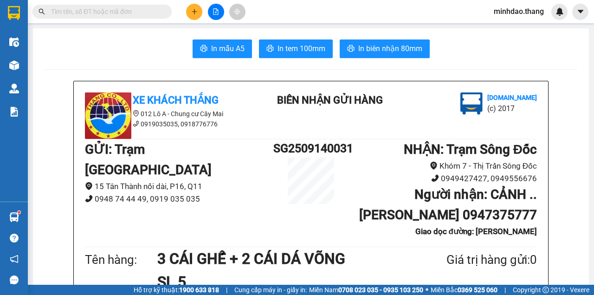
click at [142, 15] on input "text" at bounding box center [105, 11] width 109 height 10
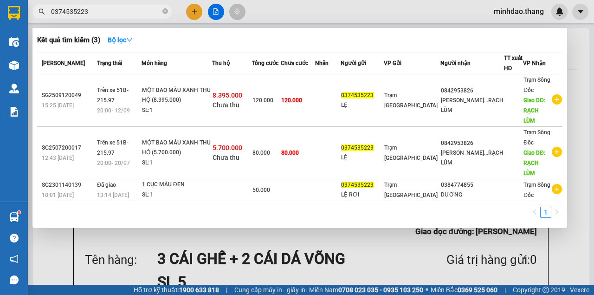
type input "0374535223"
click at [165, 12] on icon "close-circle" at bounding box center [165, 11] width 6 height 6
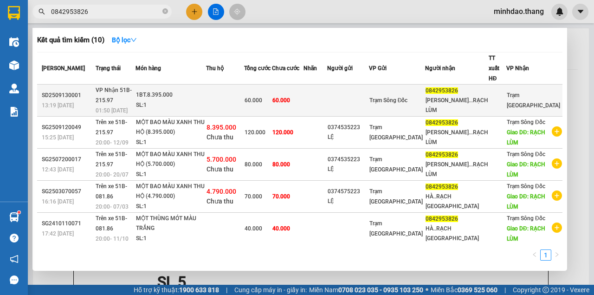
type input "0842953826"
click at [194, 100] on div "SL: 1" at bounding box center [171, 105] width 70 height 10
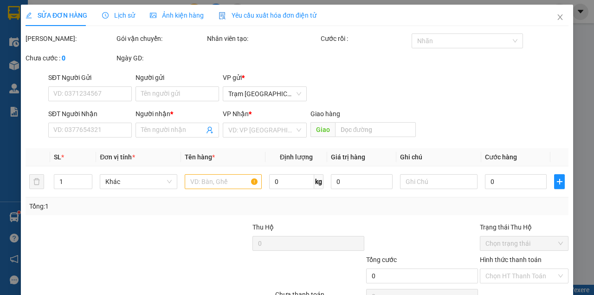
type input "0842953826"
type input "MỸ HẰNG...RẠCH LÙM"
type input "60.000"
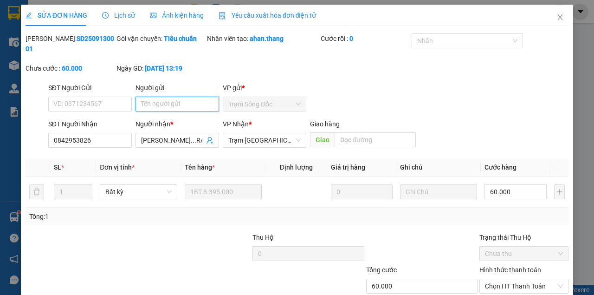
click at [177, 108] on input "Người gửi" at bounding box center [177, 104] width 84 height 15
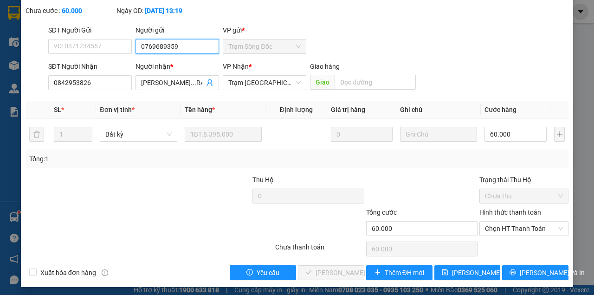
scroll to position [60, 0]
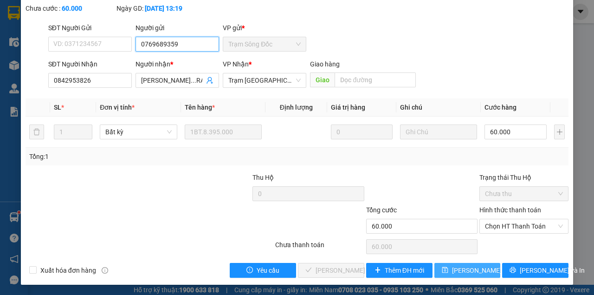
type input "0769689359"
click at [456, 266] on span "Lưu thay đổi" at bounding box center [489, 270] width 74 height 10
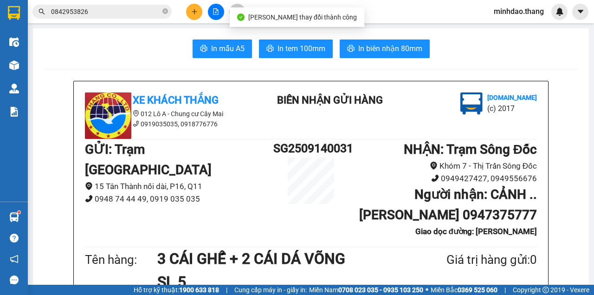
click at [133, 6] on span "0842953826" at bounding box center [101, 12] width 139 height 14
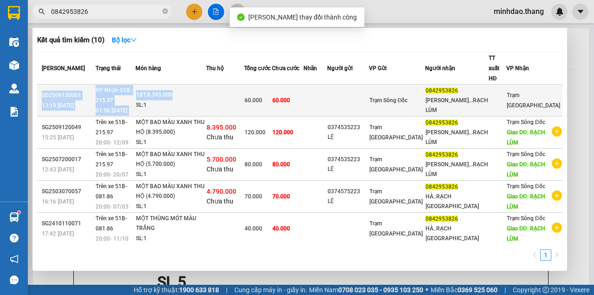
drag, startPoint x: 185, startPoint y: 72, endPoint x: 189, endPoint y: 81, distance: 9.3
click at [189, 81] on table "Mã ĐH Trạng thái Món hàng Thu hộ Tổng cước Chưa cước Nhãn Người gửi VP Gửi Ngườ…" at bounding box center [299, 222] width 525 height 341
click at [206, 90] on div "1BT.8.395.000" at bounding box center [171, 95] width 70 height 10
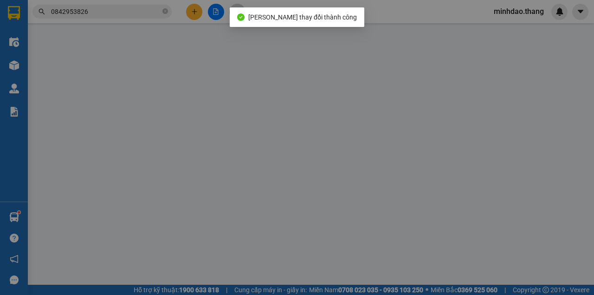
type input "0769689359"
type input "0842953826"
type input "MỸ HẰNG...RẠCH LÙM"
type input "60.000"
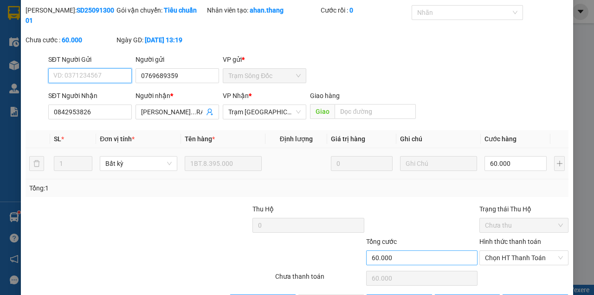
scroll to position [60, 0]
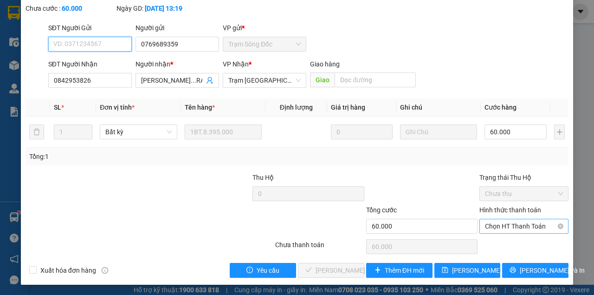
click at [485, 226] on span "Chọn HT Thanh Toán" at bounding box center [524, 226] width 78 height 14
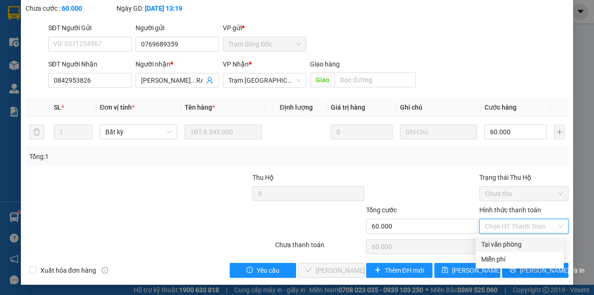
click at [486, 242] on div "Tại văn phòng" at bounding box center [519, 244] width 77 height 10
type input "0"
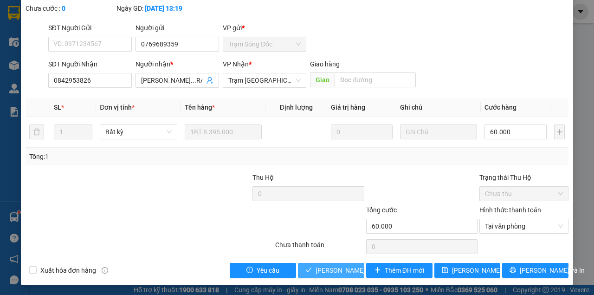
click at [322, 273] on span "Lưu và Giao hàng" at bounding box center [359, 270] width 89 height 10
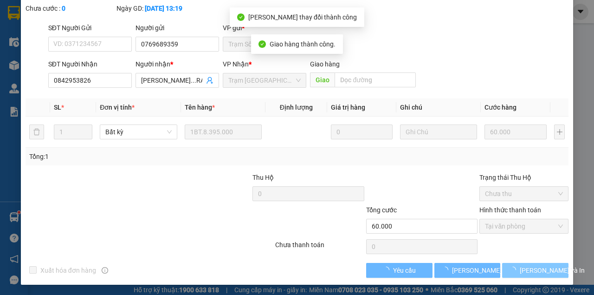
scroll to position [70, 0]
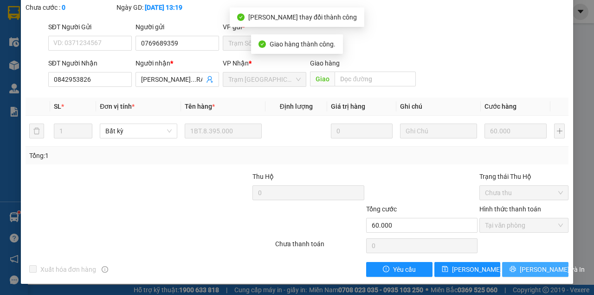
click at [522, 272] on button "[PERSON_NAME] và In" at bounding box center [535, 269] width 66 height 15
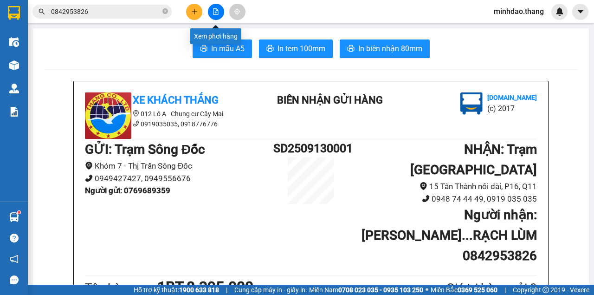
click at [217, 9] on icon "file-add" at bounding box center [215, 11] width 6 height 6
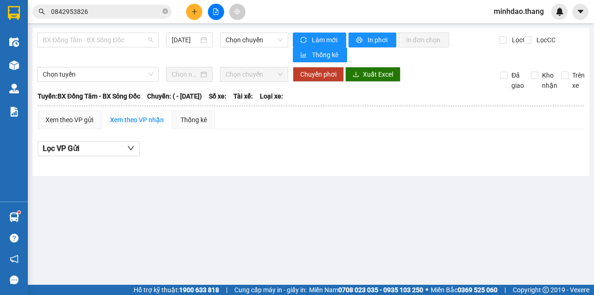
drag, startPoint x: 99, startPoint y: 41, endPoint x: 89, endPoint y: 58, distance: 20.4
click at [98, 41] on span "BX Đồng Tâm - BX Sông Đốc" at bounding box center [98, 40] width 110 height 14
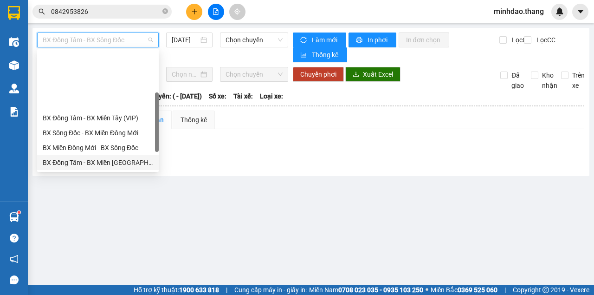
scroll to position [89, 0]
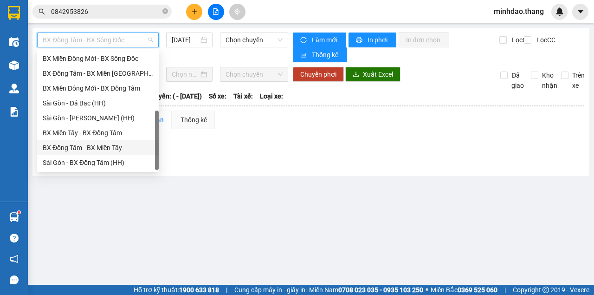
click at [66, 143] on div "BX Đồng Tâm - BX Miền Tây" at bounding box center [98, 147] width 110 height 10
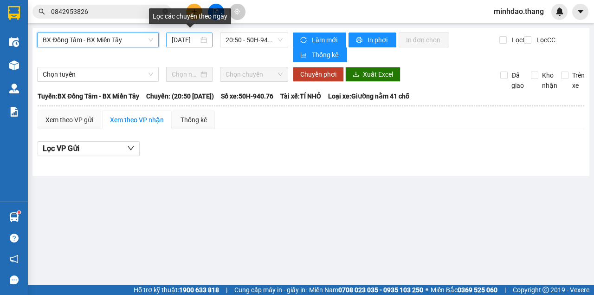
click at [178, 39] on input "[DATE]" at bounding box center [185, 40] width 27 height 10
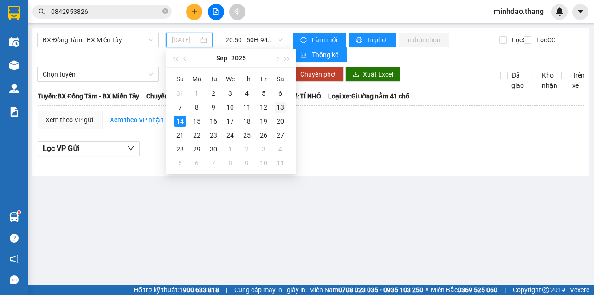
click at [281, 109] on div "13" at bounding box center [280, 107] width 11 height 11
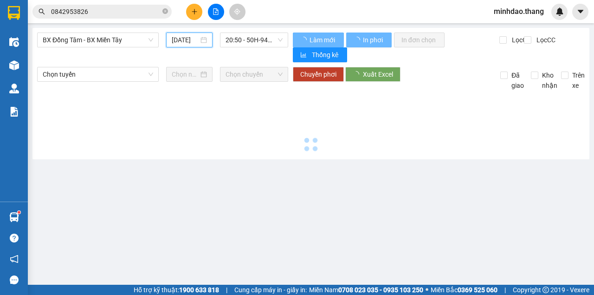
type input "[DATE]"
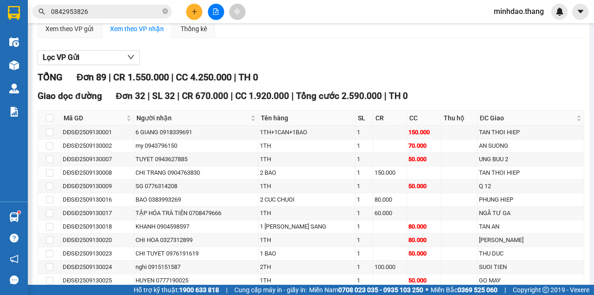
scroll to position [26, 0]
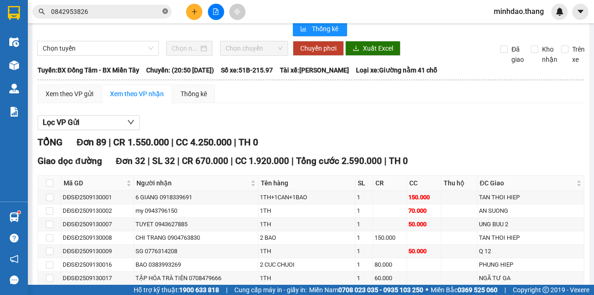
click at [164, 10] on icon "close-circle" at bounding box center [165, 11] width 6 height 6
click at [149, 7] on input "text" at bounding box center [105, 11] width 109 height 10
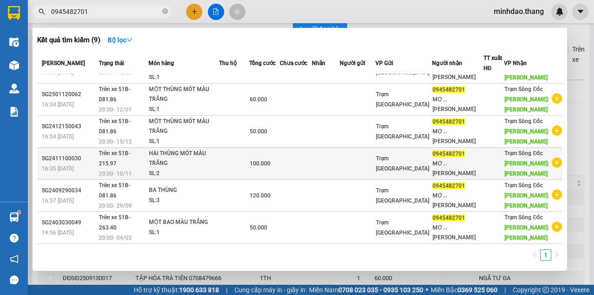
scroll to position [308, 0]
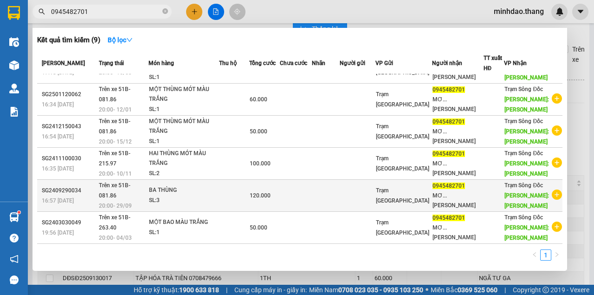
type input "0945482701"
click at [295, 180] on td at bounding box center [296, 196] width 32 height 32
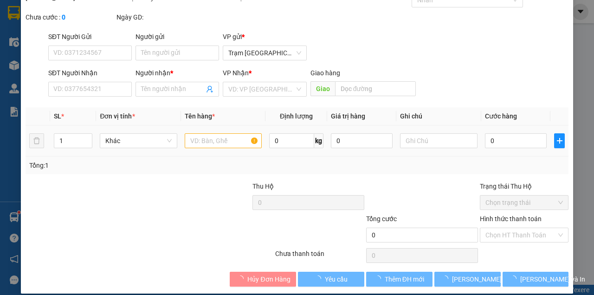
type input "0945482701"
type input "MƠ...[PERSON_NAME]"
type input "[PERSON_NAME]"
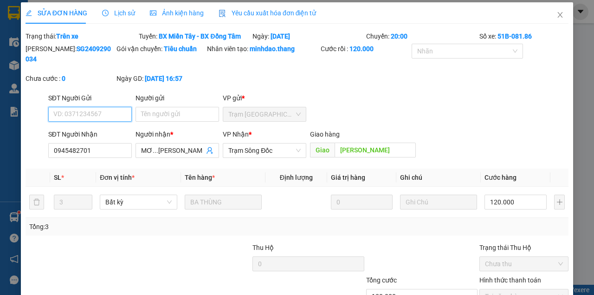
scroll to position [72, 0]
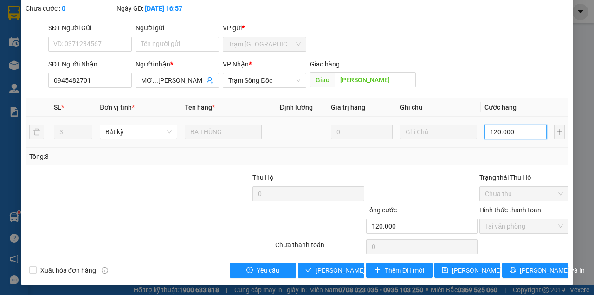
click at [499, 127] on input "120.000" at bounding box center [515, 131] width 62 height 15
type input "0"
type input "1"
type input "01"
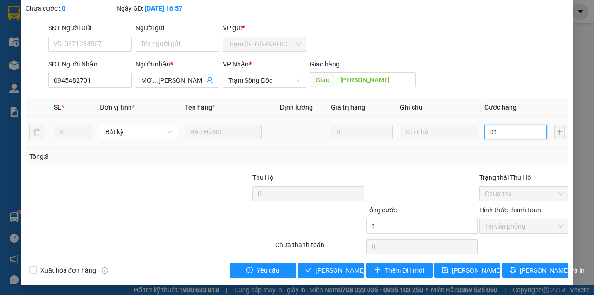
type input "11"
type input "011"
type input "110"
type input "0.110"
type input "110.000"
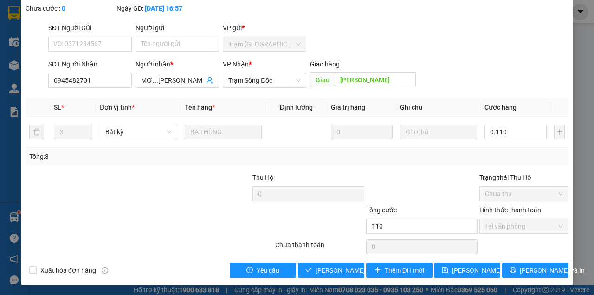
type input "110.000"
click at [479, 83] on div "SĐT Người Nhận 0945482701 Người nhận * MƠ...TRẦN VĂN THỜI VP Nhận * Trạm Sông Đ…" at bounding box center [308, 75] width 524 height 32
click at [434, 263] on button "Lưu thay đổi" at bounding box center [467, 270] width 66 height 15
click at [460, 268] on span "Lưu thay đổi" at bounding box center [489, 270] width 74 height 10
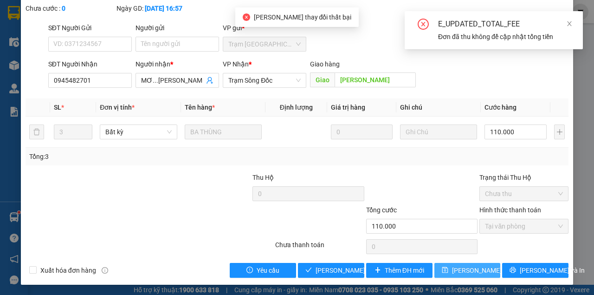
scroll to position [0, 0]
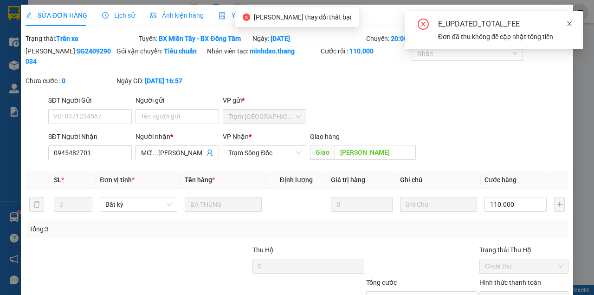
click at [571, 25] on icon "close" at bounding box center [569, 23] width 6 height 6
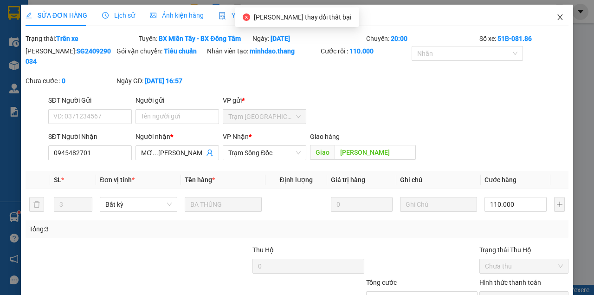
click at [556, 17] on icon "close" at bounding box center [559, 16] width 7 height 7
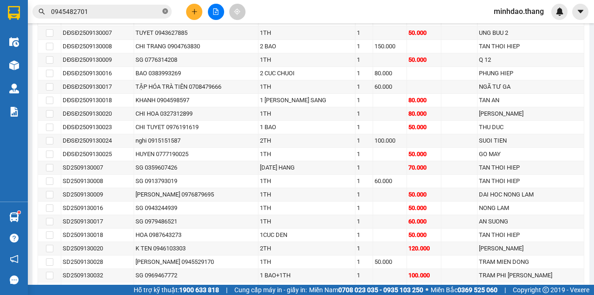
scroll to position [216, 0]
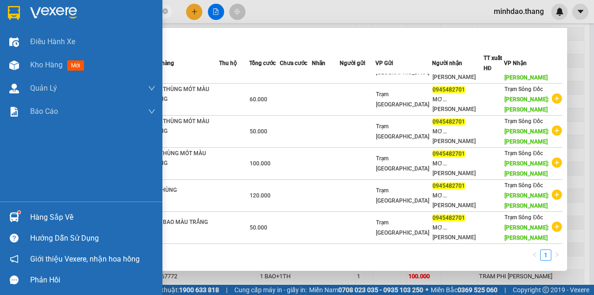
drag, startPoint x: 114, startPoint y: 6, endPoint x: 6, endPoint y: 4, distance: 107.7
click at [7, 5] on section "Kết quả tìm kiếm ( 9 ) Bộ lọc Mã ĐH Trạng thái Món hàng Thu hộ Tổng cước Chưa c…" at bounding box center [297, 147] width 594 height 295
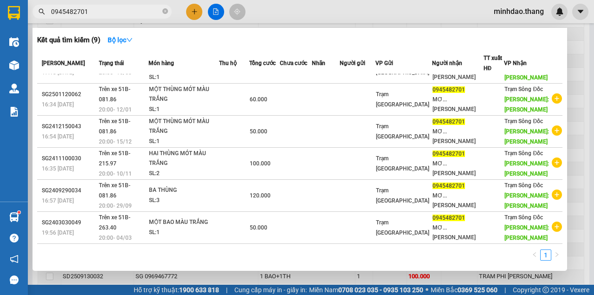
click at [193, 13] on div at bounding box center [297, 147] width 594 height 295
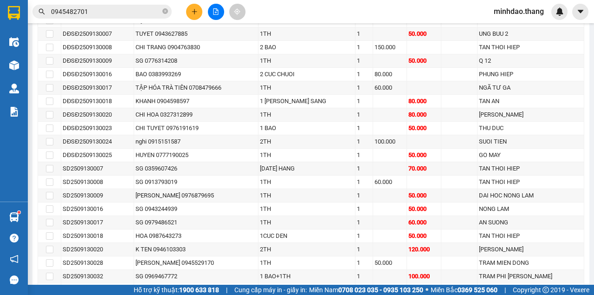
click at [193, 13] on icon "plus" at bounding box center [194, 11] width 6 height 6
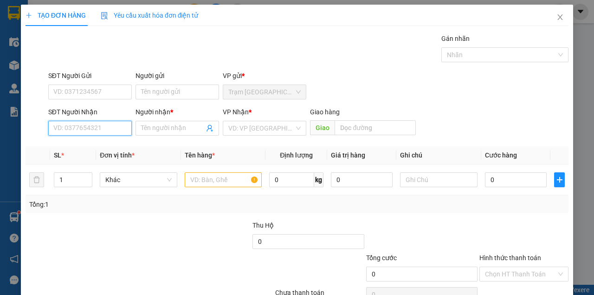
click at [88, 125] on input "SĐT Người Nhận" at bounding box center [90, 128] width 84 height 15
click at [84, 125] on input "SĐT Người Nhận" at bounding box center [90, 128] width 84 height 15
click at [89, 148] on div "0943567597 - PHƯƠNG" at bounding box center [89, 146] width 72 height 10
type input "0943567597"
type input "PHƯƠNG"
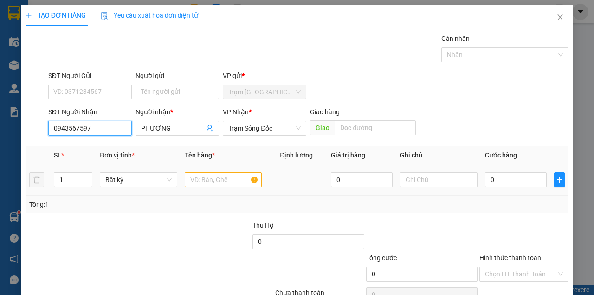
type input "0943567597"
click at [196, 171] on div at bounding box center [223, 179] width 77 height 19
click at [203, 179] on input "text" at bounding box center [223, 179] width 77 height 15
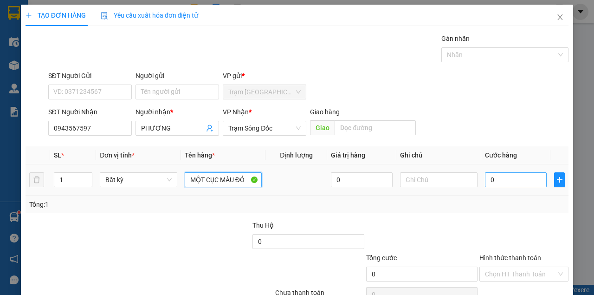
type input "MỘT CỤC MÀU ĐỎ"
click at [518, 180] on input "0" at bounding box center [516, 179] width 62 height 15
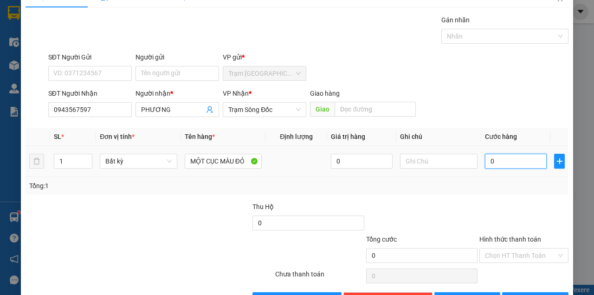
scroll to position [47, 0]
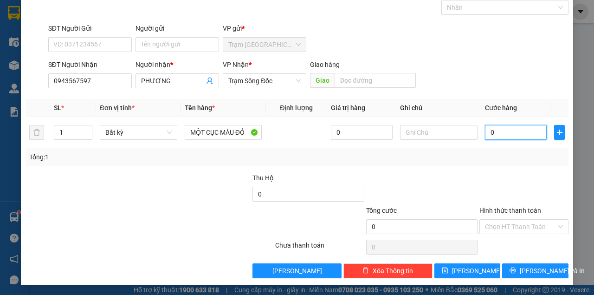
type input "03"
type input "3"
type input "030"
type input "30"
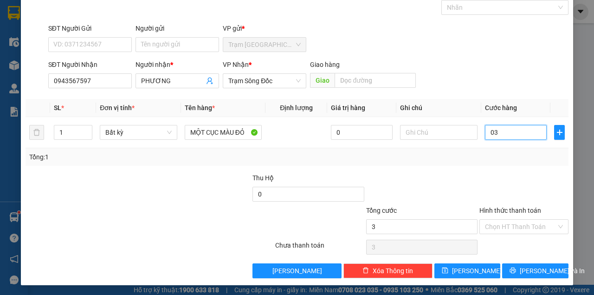
type input "30"
type input "30.000"
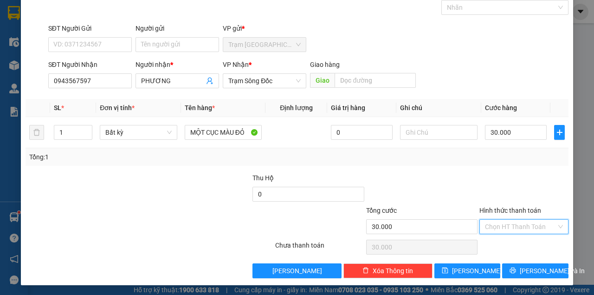
click at [523, 225] on input "Hình thức thanh toán" at bounding box center [520, 226] width 71 height 14
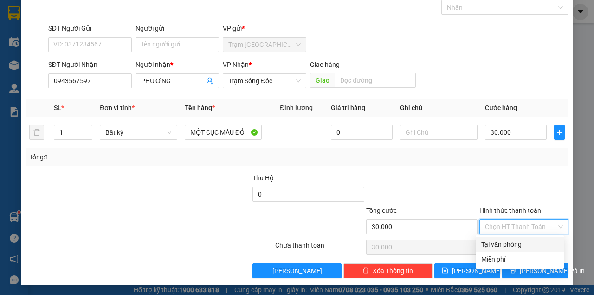
click at [517, 245] on div "Tại văn phòng" at bounding box center [519, 244] width 77 height 10
type input "0"
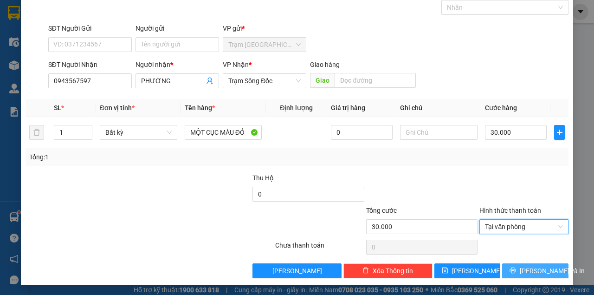
click at [515, 269] on icon "printer" at bounding box center [512, 270] width 6 height 6
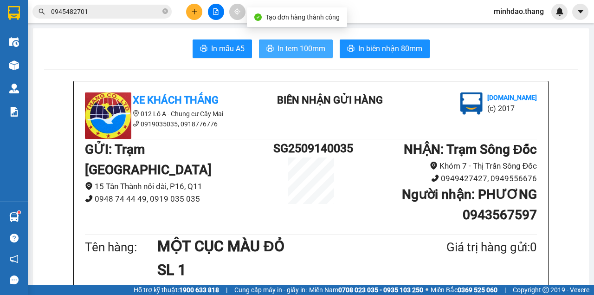
click at [294, 57] on button "In tem 100mm" at bounding box center [296, 48] width 74 height 19
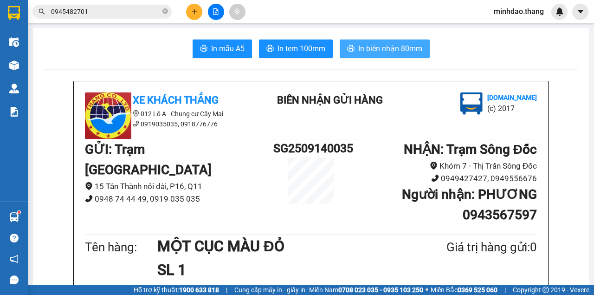
scroll to position [1, 0]
click at [390, 46] on span "In biên nhận 80mm" at bounding box center [390, 49] width 64 height 12
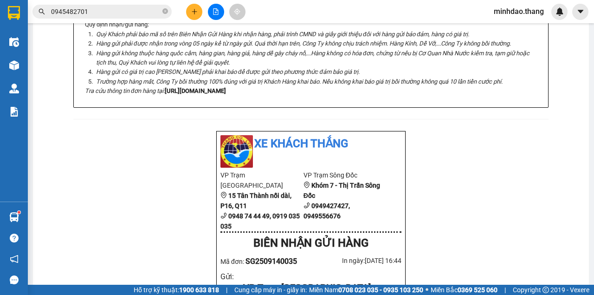
scroll to position [309, 0]
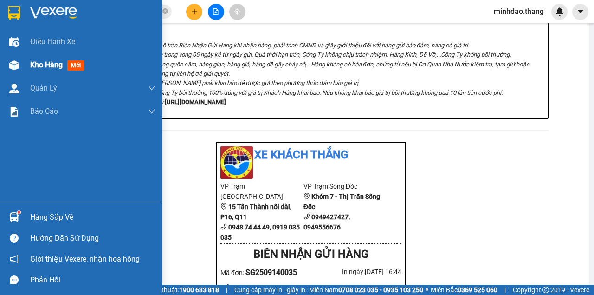
click at [21, 67] on div at bounding box center [14, 65] width 16 height 16
click at [28, 67] on div "Kho hàng mới" at bounding box center [81, 64] width 162 height 23
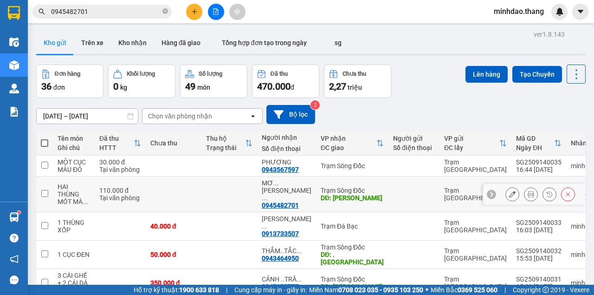
click at [45, 190] on input "checkbox" at bounding box center [44, 193] width 7 height 7
checkbox input "true"
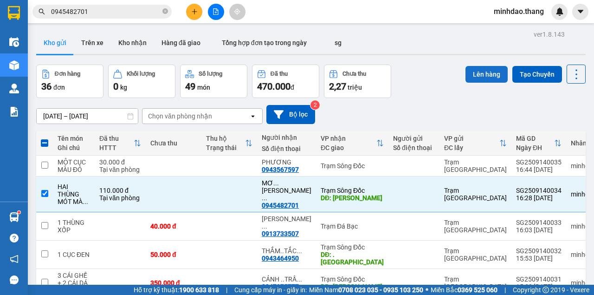
click at [471, 73] on button "Lên hàng" at bounding box center [486, 74] width 42 height 17
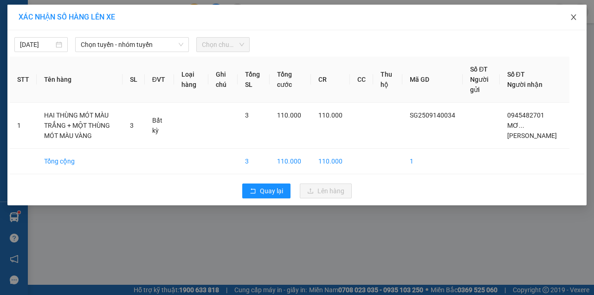
click at [574, 14] on icon "close" at bounding box center [573, 16] width 7 height 7
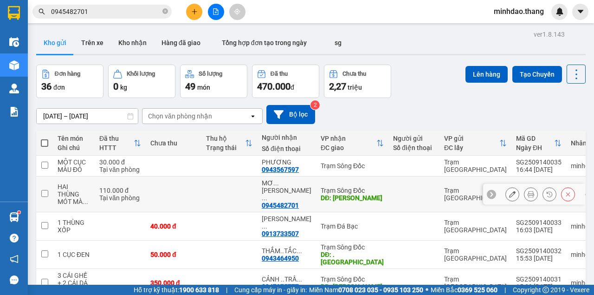
click at [509, 193] on icon at bounding box center [512, 194] width 6 height 6
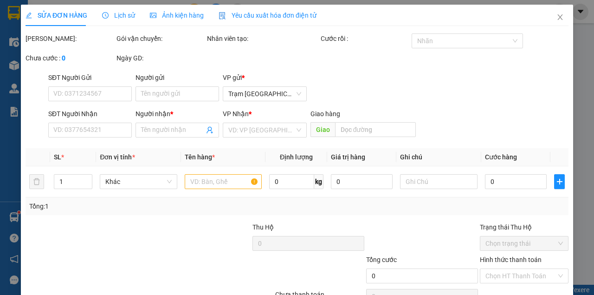
type input "0945482701"
type input "MƠ...[PERSON_NAME]"
type input "[PERSON_NAME]"
type input "110.000"
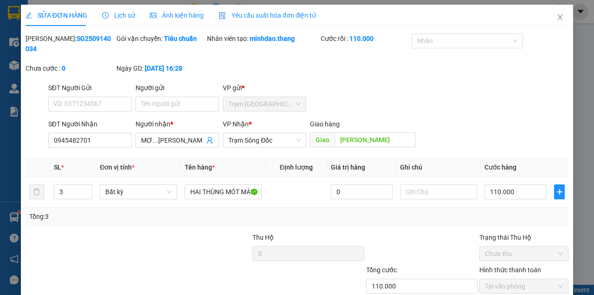
drag, startPoint x: 91, startPoint y: 39, endPoint x: 49, endPoint y: 37, distance: 41.8
click at [49, 37] on div "Mã ĐH: SG2509140034" at bounding box center [70, 43] width 89 height 20
copy b "SG2509140034"
click at [547, 17] on span "Close" at bounding box center [560, 18] width 26 height 26
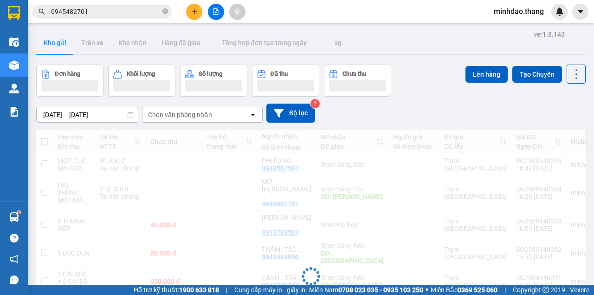
click at [564, 14] on div at bounding box center [559, 12] width 16 height 16
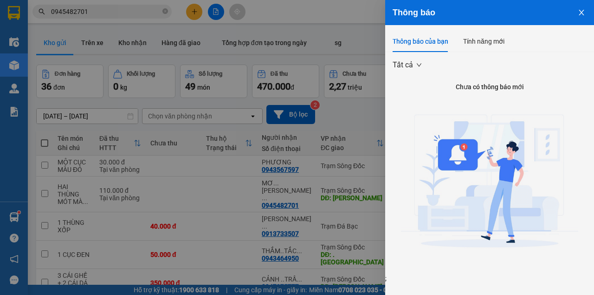
drag, startPoint x: 135, startPoint y: 150, endPoint x: 89, endPoint y: 179, distance: 54.4
click at [131, 151] on div at bounding box center [297, 147] width 594 height 295
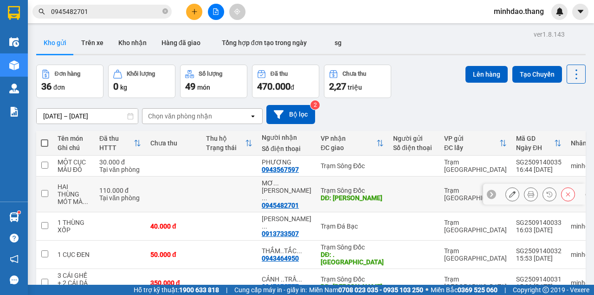
click at [42, 192] on input "checkbox" at bounding box center [44, 193] width 7 height 7
checkbox input "true"
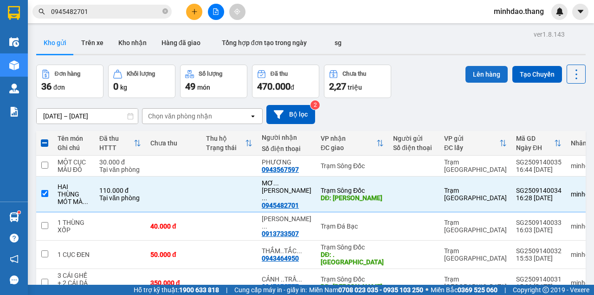
click at [491, 76] on button "Lên hàng" at bounding box center [486, 74] width 42 height 17
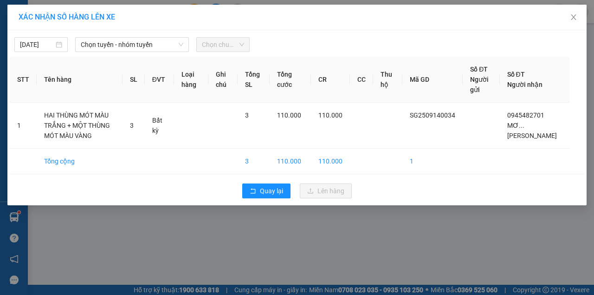
drag, startPoint x: 107, startPoint y: 43, endPoint x: 110, endPoint y: 52, distance: 10.4
click at [109, 45] on span "Chọn tuyến - nhóm tuyến" at bounding box center [132, 45] width 103 height 14
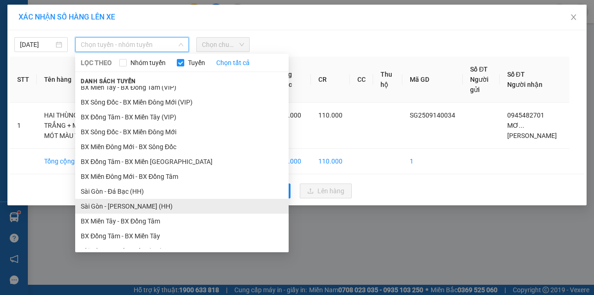
scroll to position [31, 0]
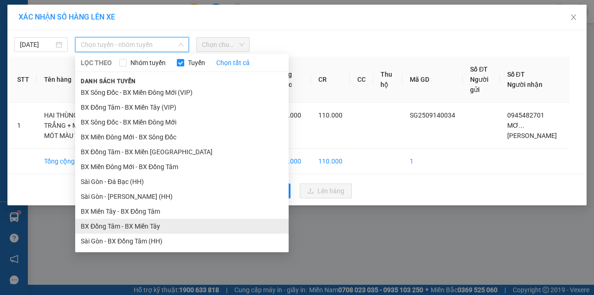
click at [104, 225] on li "BX Đồng Tâm - BX Miền Tây" at bounding box center [181, 226] width 213 height 15
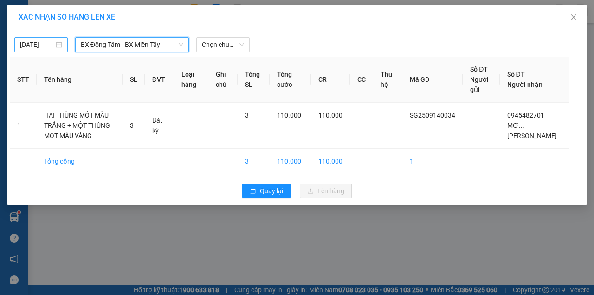
click at [47, 45] on input "[DATE]" at bounding box center [37, 44] width 34 height 10
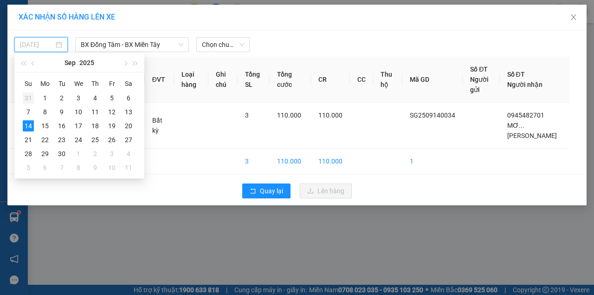
drag, startPoint x: 32, startPoint y: 101, endPoint x: 32, endPoint y: 96, distance: 5.1
click at [32, 100] on div "31" at bounding box center [28, 97] width 11 height 11
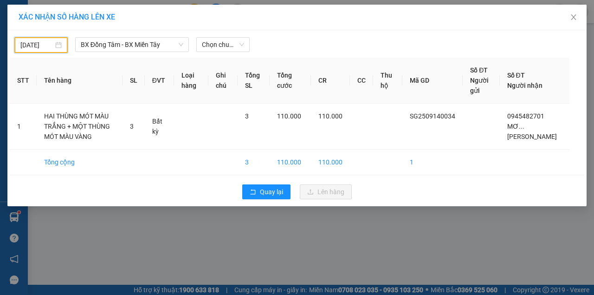
click at [39, 41] on input "31/08/2025" at bounding box center [36, 45] width 33 height 10
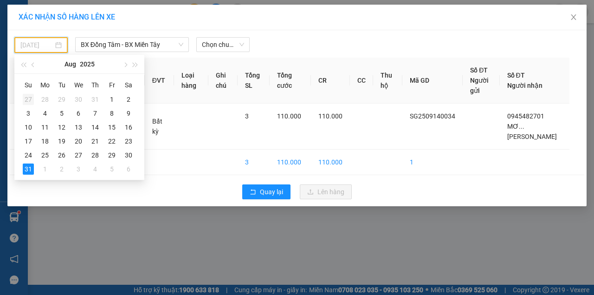
click at [27, 95] on div "27" at bounding box center [28, 99] width 11 height 11
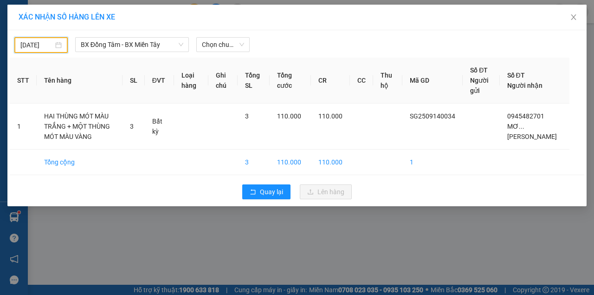
click at [35, 50] on div "27/07/2025" at bounding box center [40, 45] width 53 height 16
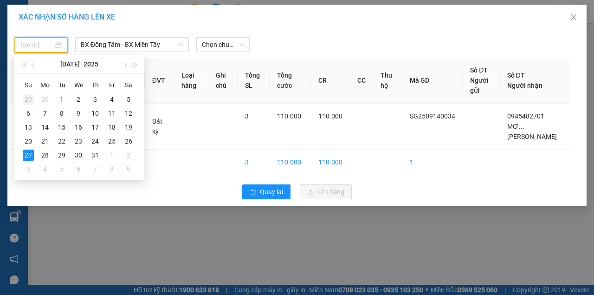
click at [26, 97] on div "29" at bounding box center [28, 99] width 11 height 11
click at [36, 48] on input "29/06/2025" at bounding box center [36, 45] width 33 height 10
click at [26, 98] on div "1" at bounding box center [28, 99] width 11 height 11
type input "01/06/2025"
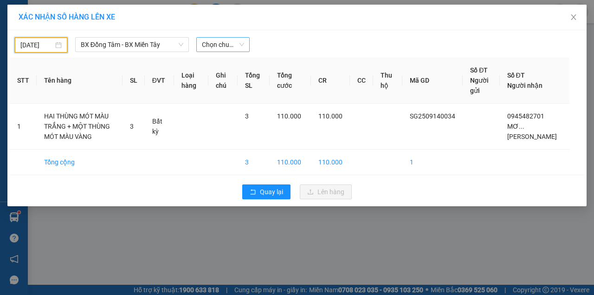
drag, startPoint x: 224, startPoint y: 45, endPoint x: 225, endPoint y: 51, distance: 5.6
click at [224, 46] on span "Chọn chuyến" at bounding box center [223, 45] width 42 height 14
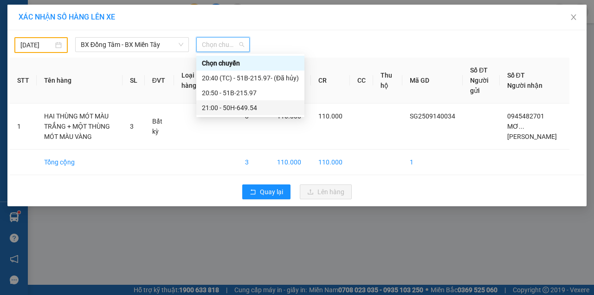
click at [219, 106] on div "21:00 - 50H-649.54" at bounding box center [250, 108] width 97 height 10
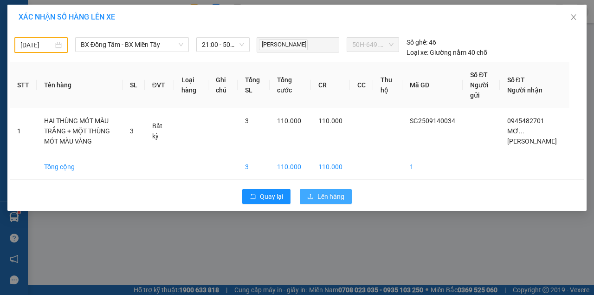
click at [328, 189] on button "Lên hàng" at bounding box center [326, 196] width 52 height 15
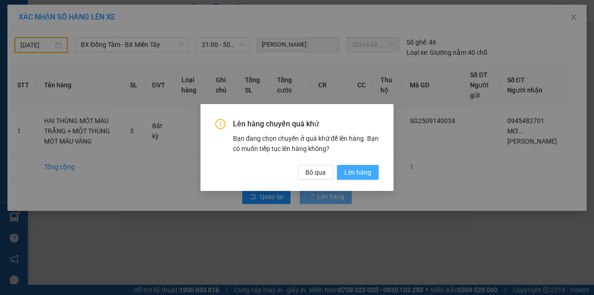
click at [354, 178] on button "Lên hàng" at bounding box center [358, 172] width 42 height 15
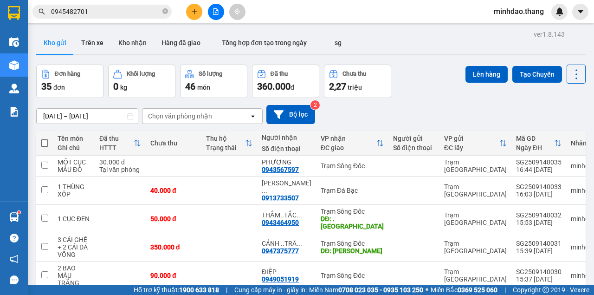
click at [167, 12] on icon "close-circle" at bounding box center [165, 11] width 6 height 6
paste input "SG2509140034"
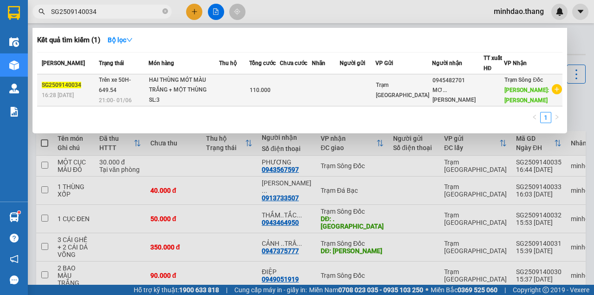
type input "SG2509140034"
click at [312, 97] on td at bounding box center [296, 90] width 32 height 32
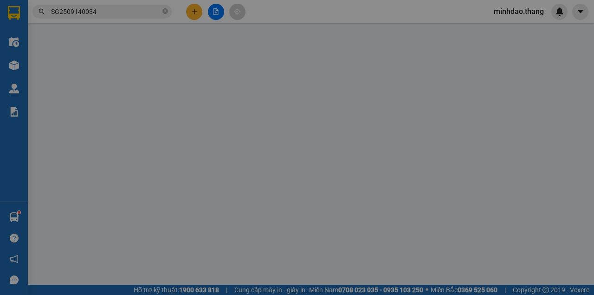
type input "0945482701"
type input "MƠ...[PERSON_NAME]"
type input "[PERSON_NAME]"
type input "110.000"
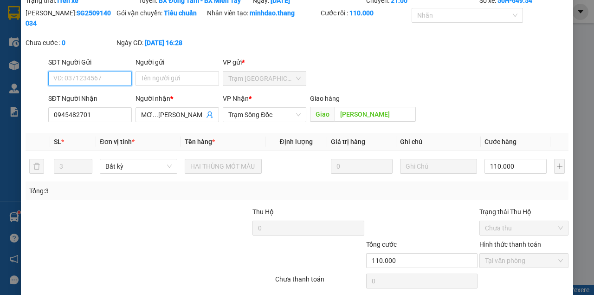
scroll to position [72, 0]
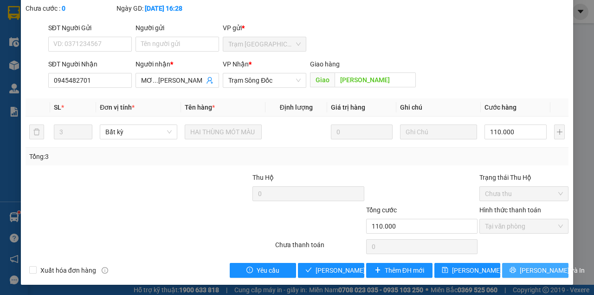
click at [535, 270] on span "[PERSON_NAME] và In" at bounding box center [552, 270] width 65 height 10
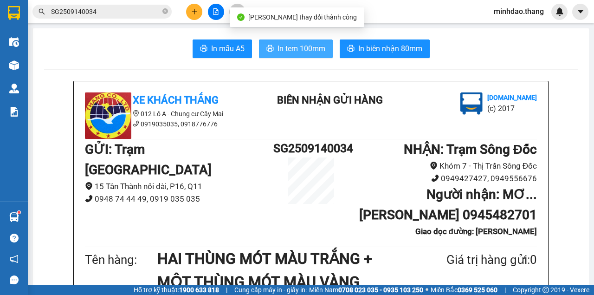
click at [308, 54] on span "In tem 100mm" at bounding box center [301, 49] width 48 height 12
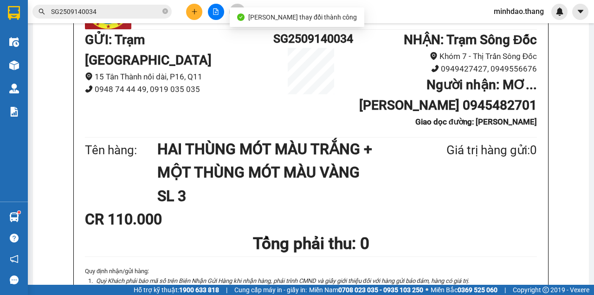
scroll to position [216, 0]
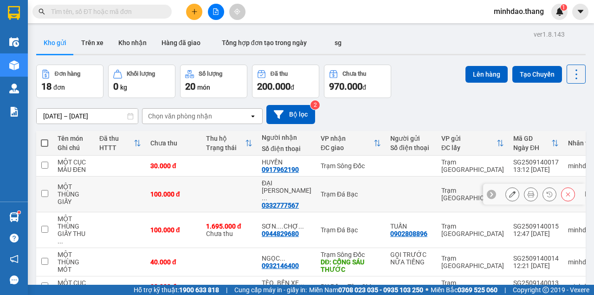
scroll to position [160, 0]
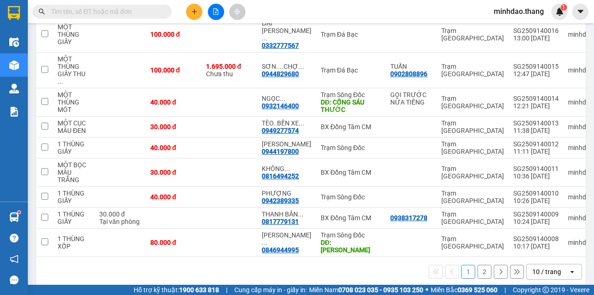
click at [136, 12] on input "text" at bounding box center [105, 11] width 109 height 10
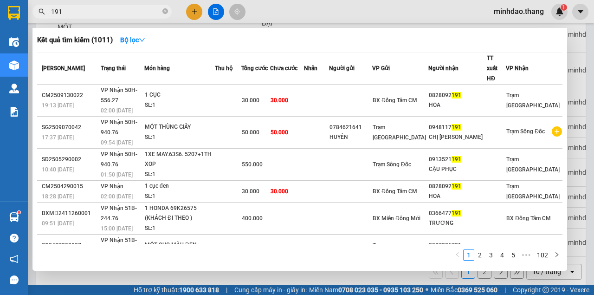
type input "191"
click at [219, 19] on div at bounding box center [297, 147] width 594 height 295
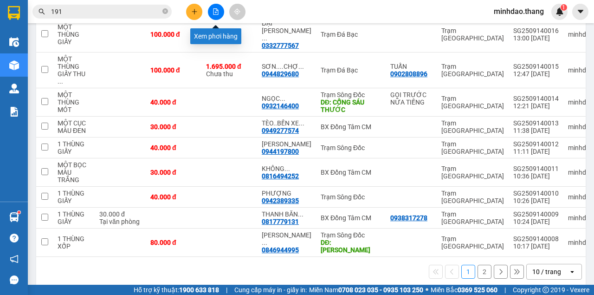
click at [216, 19] on button at bounding box center [216, 12] width 16 height 16
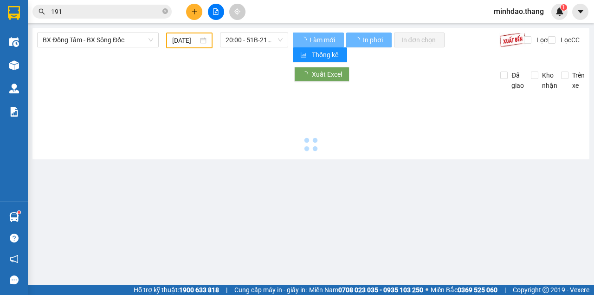
click at [215, 12] on icon "file-add" at bounding box center [215, 11] width 5 height 6
click at [133, 43] on span "BX Đồng Tâm - BX Sông Đốc" at bounding box center [98, 40] width 110 height 14
click at [120, 39] on span "BX Đồng Tâm - BX Sông Đốc" at bounding box center [98, 40] width 110 height 14
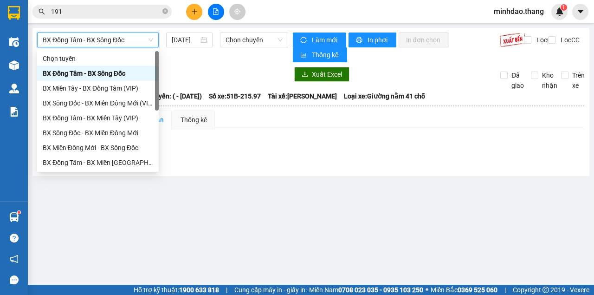
type input "[DATE]"
click at [113, 137] on div "Lọc VP Gửi" at bounding box center [311, 151] width 547 height 30
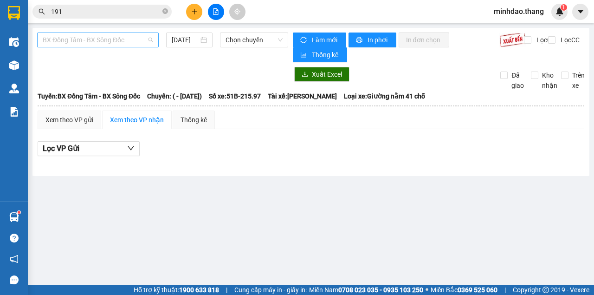
click at [113, 42] on span "BX Đồng Tâm - BX Sông Đốc" at bounding box center [98, 40] width 110 height 14
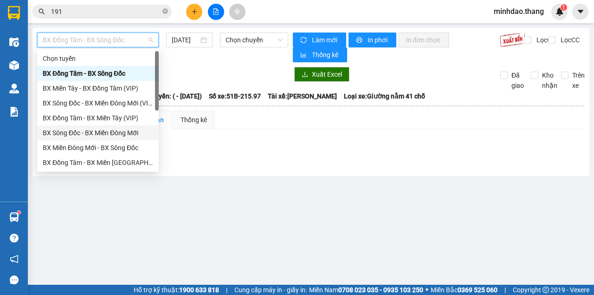
click at [99, 130] on div "BX Sông Đốc - BX Miền Đông Mới" at bounding box center [98, 133] width 110 height 10
type input "[DATE]"
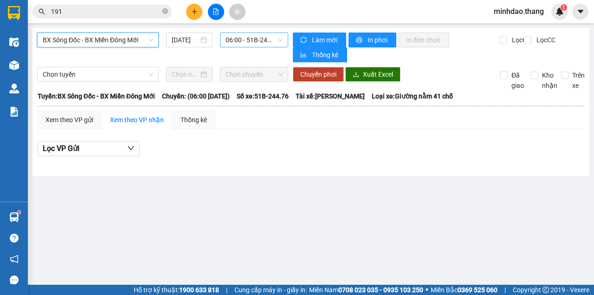
click at [239, 38] on span "06:00 - 51B-244.76" at bounding box center [253, 40] width 57 height 14
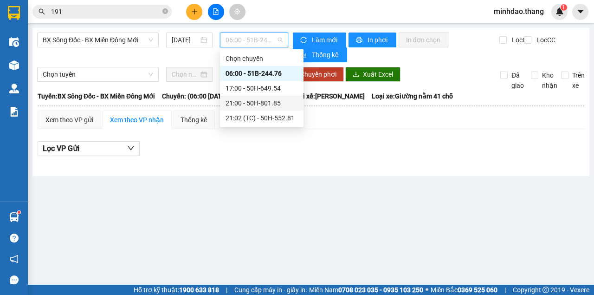
click at [244, 105] on div "21:00 - 50H-801.85" at bounding box center [261, 103] width 72 height 10
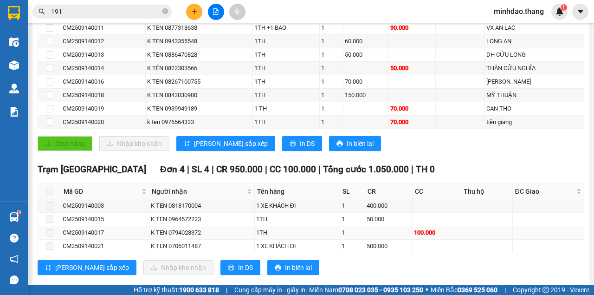
scroll to position [328, 0]
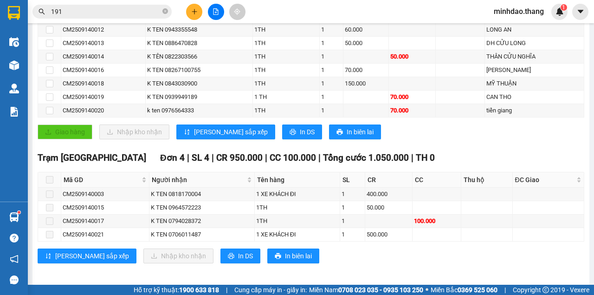
click at [98, 4] on div "Kết quả tìm kiếm ( 1011 ) Bộ lọc Mã ĐH Trạng thái Món hàng Thu hộ Tổng cước Chư…" at bounding box center [90, 12] width 181 height 16
click at [101, 8] on input "191" at bounding box center [105, 11] width 109 height 10
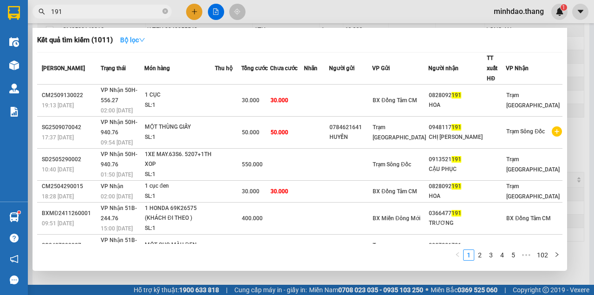
click at [130, 42] on strong "Bộ lọc" at bounding box center [132, 39] width 25 height 7
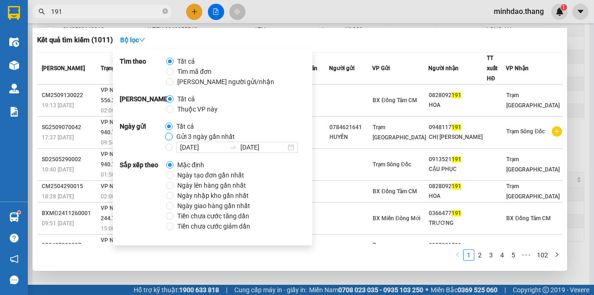
click at [168, 135] on input "Gửi 3 ngày gần nhất" at bounding box center [168, 136] width 7 height 7
radio input "true"
radio input "false"
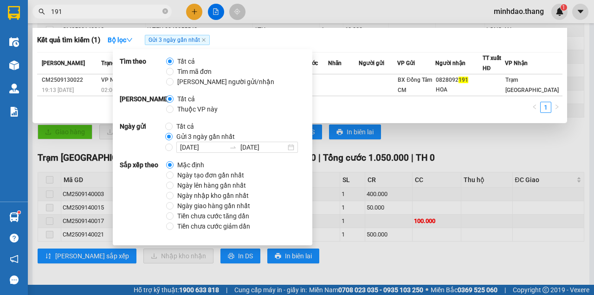
click at [383, 138] on div at bounding box center [297, 147] width 594 height 295
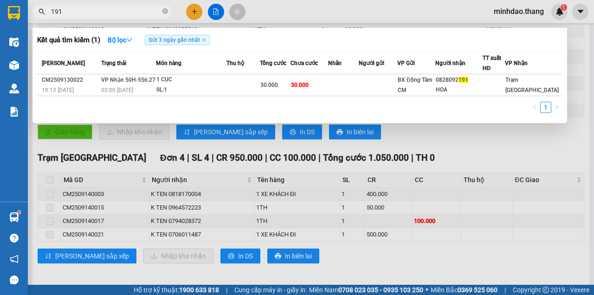
click at [133, 13] on input "191" at bounding box center [105, 11] width 109 height 10
click at [202, 38] on span "Gửi 3 ngày gần nhất" at bounding box center [177, 40] width 65 height 10
click at [206, 39] on icon "close" at bounding box center [203, 40] width 5 height 5
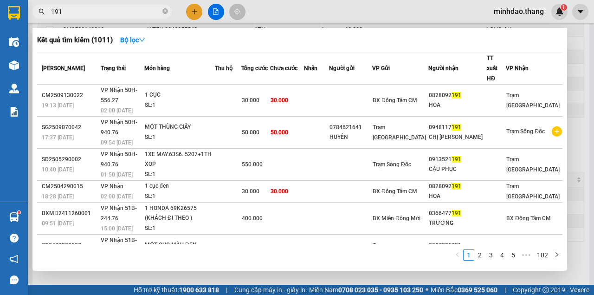
click at [195, 14] on div at bounding box center [297, 147] width 594 height 295
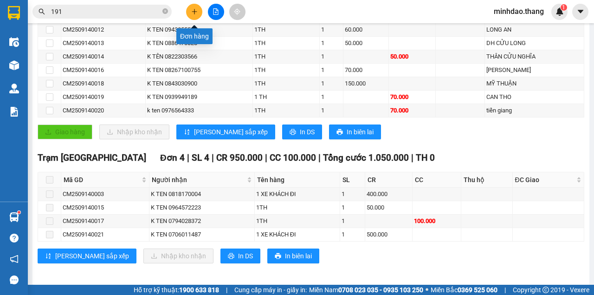
click at [192, 5] on button at bounding box center [194, 12] width 16 height 16
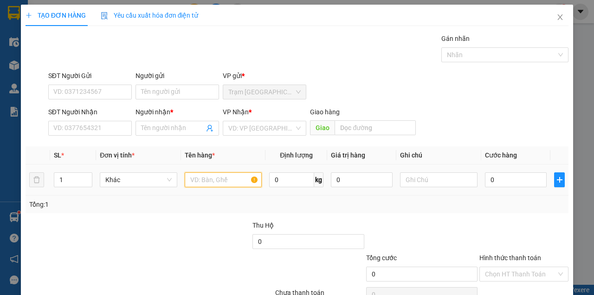
click at [199, 178] on input "text" at bounding box center [223, 179] width 77 height 15
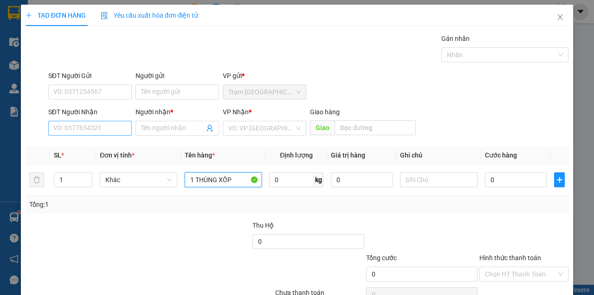
type input "1 THÙNG XỐP"
click at [114, 125] on input "SĐT Người Nhận" at bounding box center [90, 128] width 84 height 15
type input "0917723744"
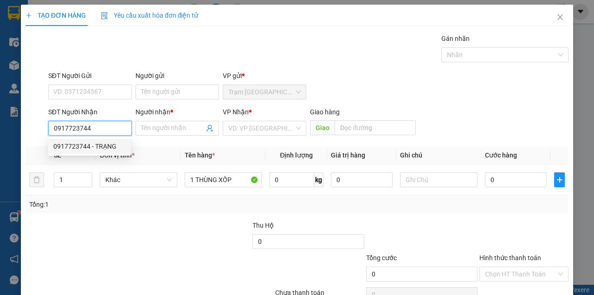
click at [103, 148] on div "0917723744 - TRẠNG" at bounding box center [89, 146] width 72 height 10
type input "TRẠNG"
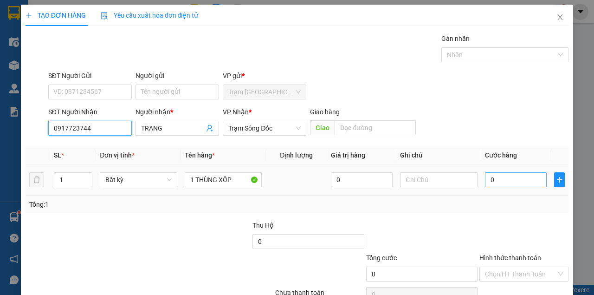
type input "0917723744"
type input "4"
type input "40"
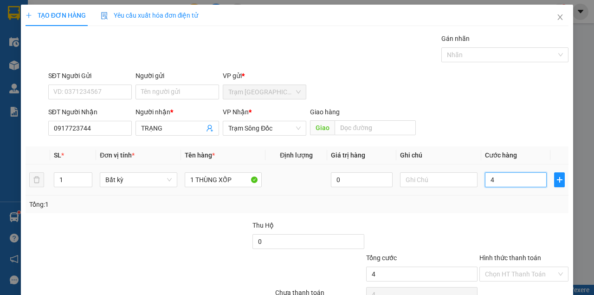
type input "40"
type input "40.000"
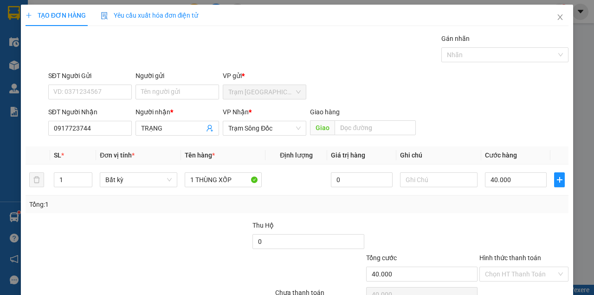
drag, startPoint x: 483, startPoint y: 212, endPoint x: 487, endPoint y: 215, distance: 5.9
click at [483, 211] on div "Tổng: 1" at bounding box center [297, 204] width 543 height 18
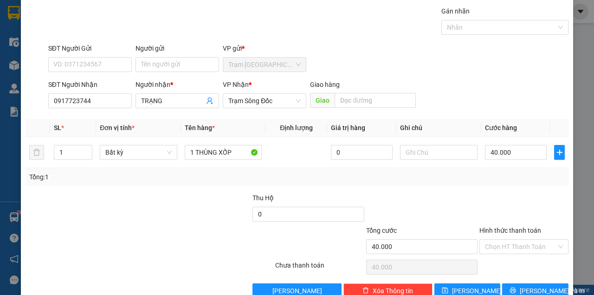
scroll to position [47, 0]
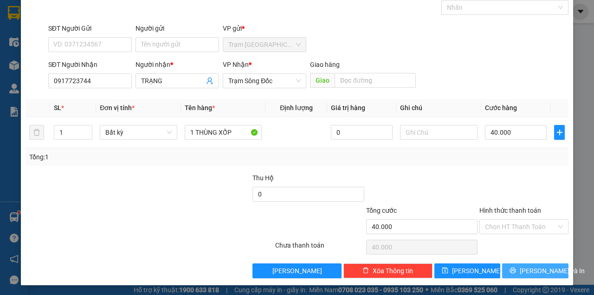
click at [515, 274] on button "[PERSON_NAME] và In" at bounding box center [535, 270] width 66 height 15
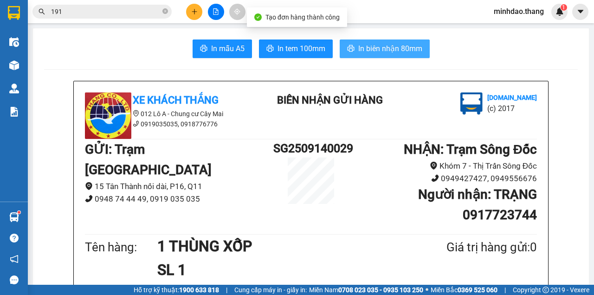
click at [358, 51] on span "In biên nhận 80mm" at bounding box center [390, 49] width 64 height 12
click at [365, 54] on button "In biên nhận 80mm" at bounding box center [385, 48] width 90 height 19
click at [368, 49] on span "In biên nhận 80mm" at bounding box center [390, 49] width 64 height 12
click at [369, 49] on span "In biên nhận 80mm" at bounding box center [390, 49] width 64 height 12
click at [370, 50] on span "In biên nhận 80mm" at bounding box center [390, 49] width 64 height 12
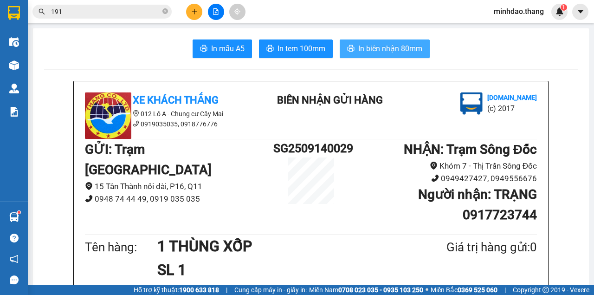
click at [405, 53] on span "In biên nhận 80mm" at bounding box center [390, 49] width 64 height 12
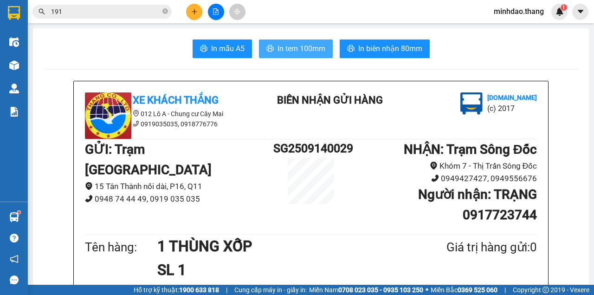
click at [310, 55] on button "In tem 100mm" at bounding box center [296, 48] width 74 height 19
click at [192, 11] on icon "plus" at bounding box center [194, 11] width 6 height 6
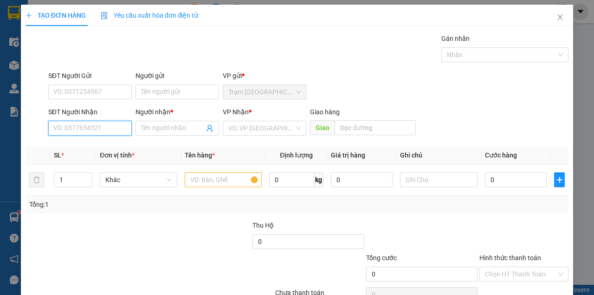
click at [107, 126] on input "SĐT Người Nhận" at bounding box center [90, 128] width 84 height 15
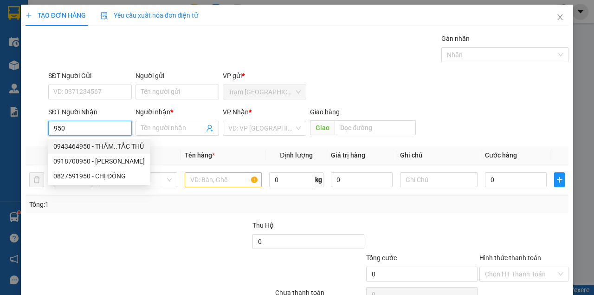
click at [108, 147] on div "0943464950 - THẮM..TẮC THỦ" at bounding box center [98, 146] width 91 height 10
type input "0943464950"
type input "THẮM..TẮC THỦ"
type input ".XUYÊN Á"
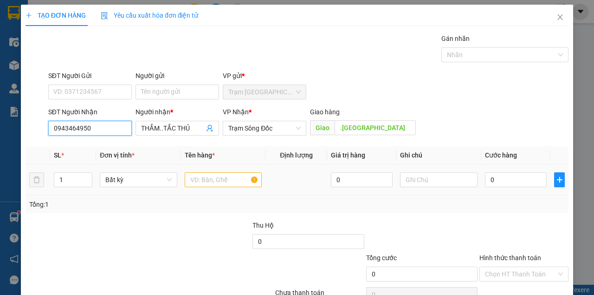
type input "0943464950"
click at [219, 181] on input "text" at bounding box center [223, 179] width 77 height 15
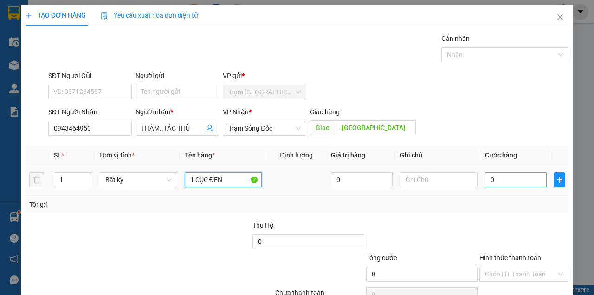
type input "1 CỤC ĐEN"
drag, startPoint x: 506, startPoint y: 182, endPoint x: 501, endPoint y: 180, distance: 5.4
click at [507, 182] on input "0" at bounding box center [516, 179] width 62 height 15
type input "5"
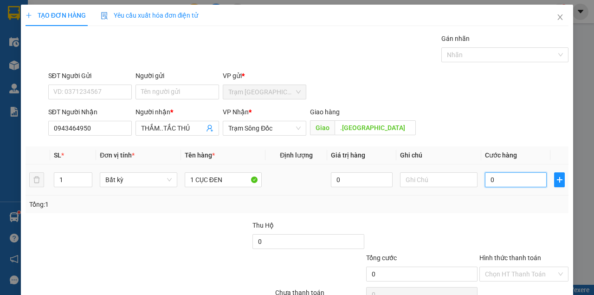
type input "5"
type input "50"
type input "50.000"
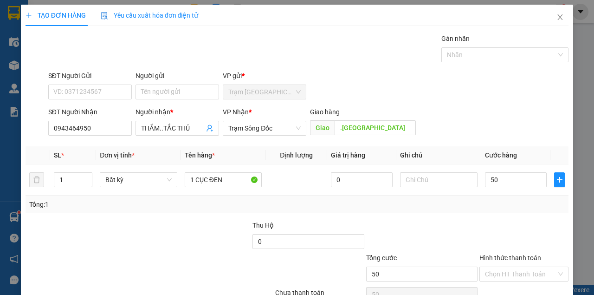
type input "50.000"
click at [463, 233] on div at bounding box center [422, 236] width 114 height 32
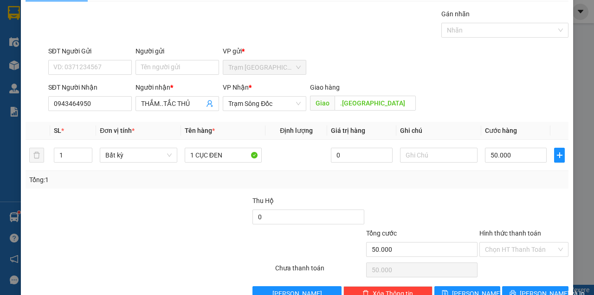
scroll to position [47, 0]
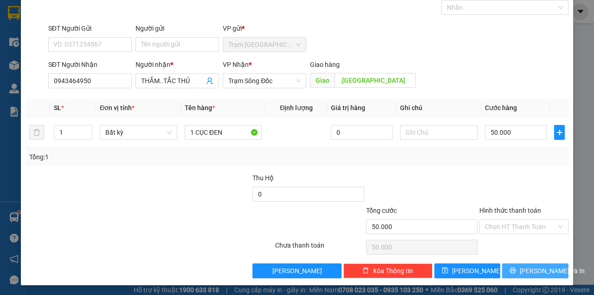
click at [514, 267] on icon "printer" at bounding box center [512, 270] width 6 height 6
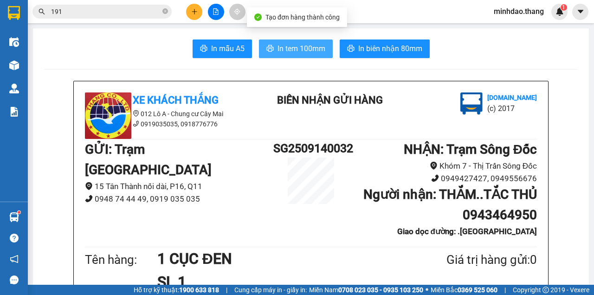
click at [314, 46] on span "In tem 100mm" at bounding box center [301, 49] width 48 height 12
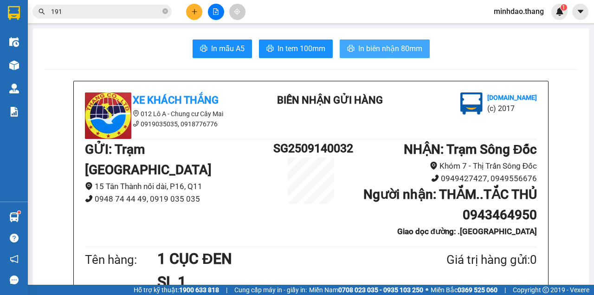
click at [402, 42] on button "In biên nhận 80mm" at bounding box center [385, 48] width 90 height 19
click at [191, 15] on button at bounding box center [194, 12] width 16 height 16
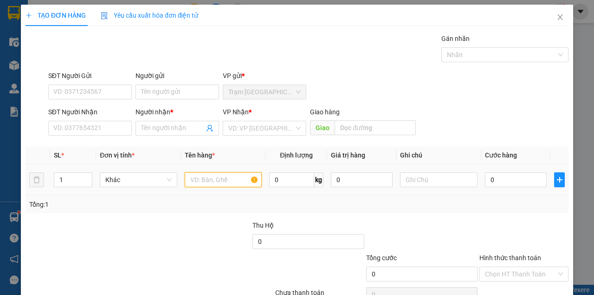
click at [195, 185] on input "text" at bounding box center [223, 179] width 77 height 15
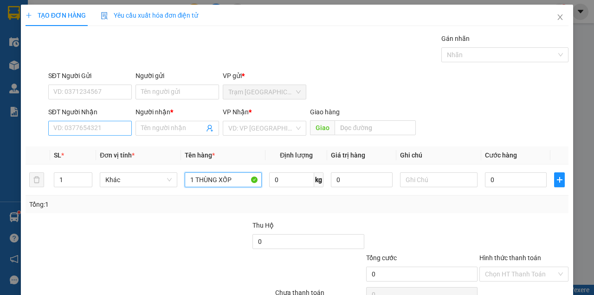
type input "1 THÙNG XỐP"
click at [79, 130] on input "SĐT Người Nhận" at bounding box center [90, 128] width 84 height 15
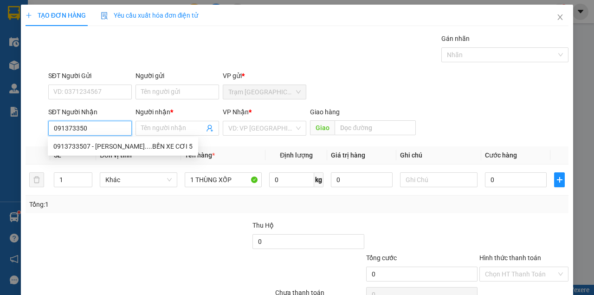
type input "0913733507"
click at [111, 146] on div "0913733507 - NGÔ VĂN VIỆN....BẾN XE CƠI 5" at bounding box center [122, 146] width 139 height 10
type input "NGÔ VĂN VIỆN....BẾN XE CƠI 5"
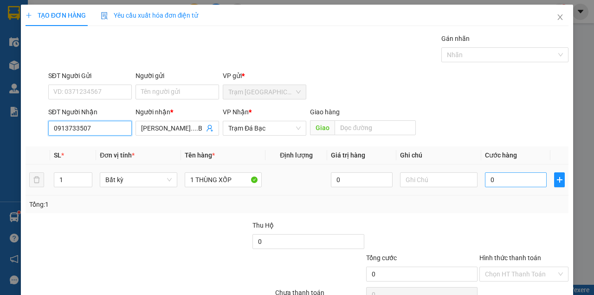
type input "0913733507"
type input "5"
type input "50"
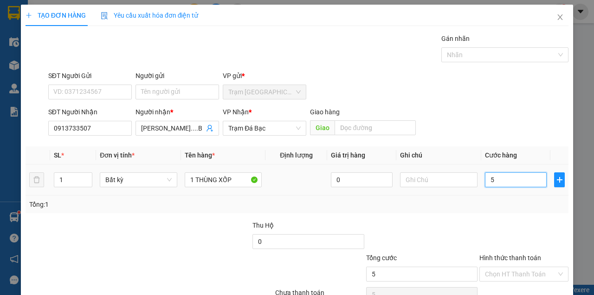
type input "50"
type input "50.000"
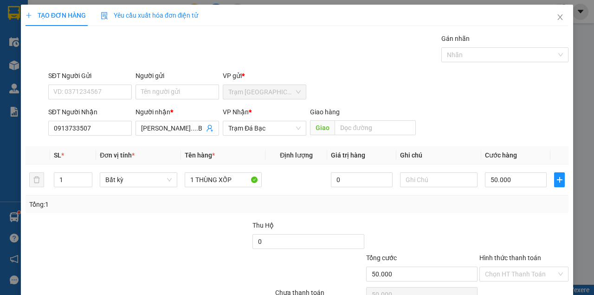
click at [520, 225] on div at bounding box center [523, 236] width 91 height 32
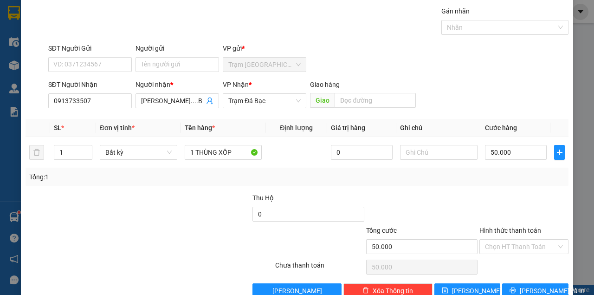
scroll to position [47, 0]
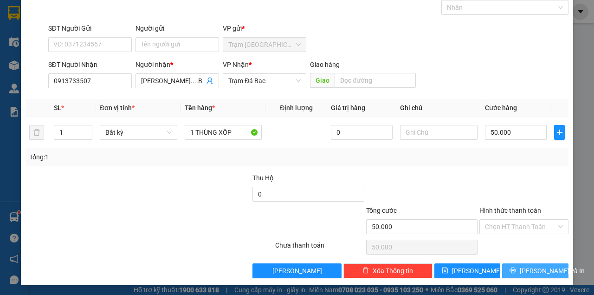
click at [506, 260] on div "Transit Pickup Surcharge Ids Transit Deliver Surcharge Ids Transit Deliver Surc…" at bounding box center [297, 132] width 543 height 292
click at [508, 266] on button "[PERSON_NAME] và In" at bounding box center [535, 270] width 66 height 15
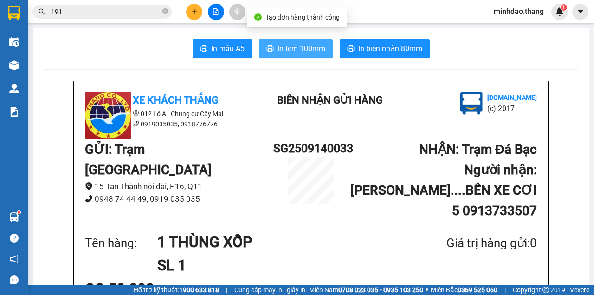
click at [313, 46] on span "In tem 100mm" at bounding box center [301, 49] width 48 height 12
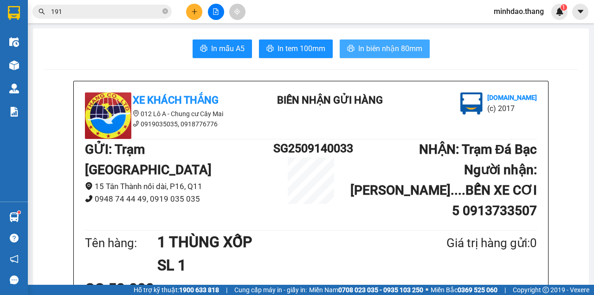
click at [352, 52] on button "In biên nhận 80mm" at bounding box center [385, 48] width 90 height 19
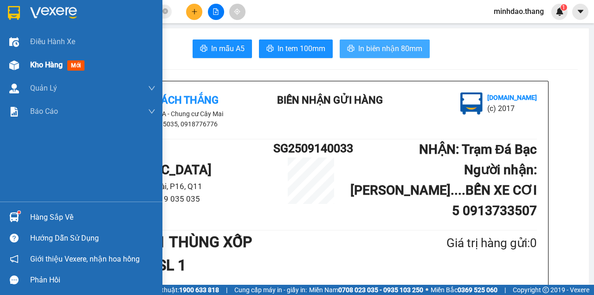
click at [17, 58] on div at bounding box center [14, 65] width 16 height 16
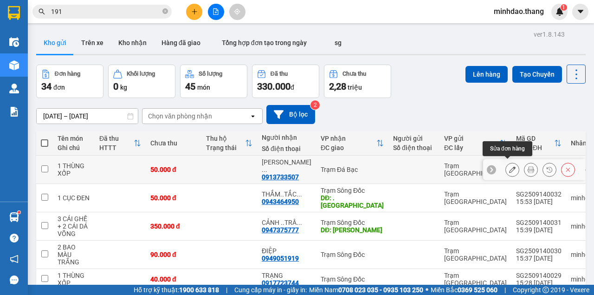
click at [509, 166] on icon at bounding box center [512, 169] width 6 height 6
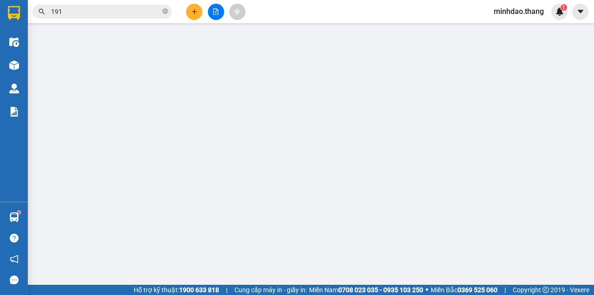
type input "0913733507"
type input "NGÔ VĂN VIỆN....BẾN XE CƠI 5"
type input "50.000"
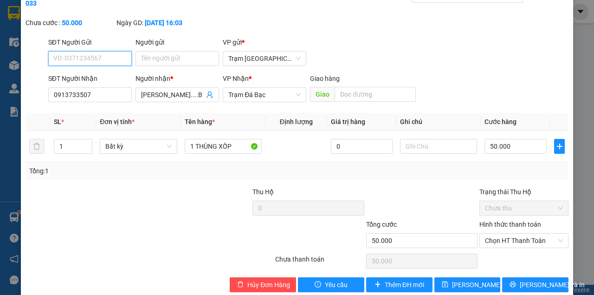
scroll to position [60, 0]
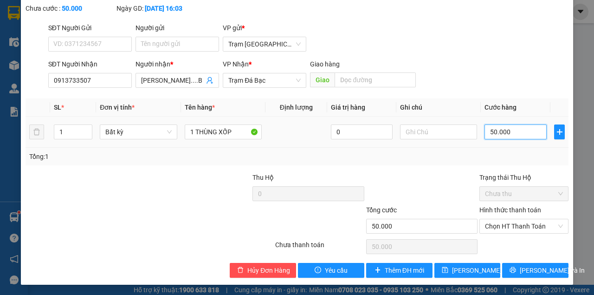
click at [511, 133] on input "50.000" at bounding box center [515, 131] width 62 height 15
type input "0"
type input "4"
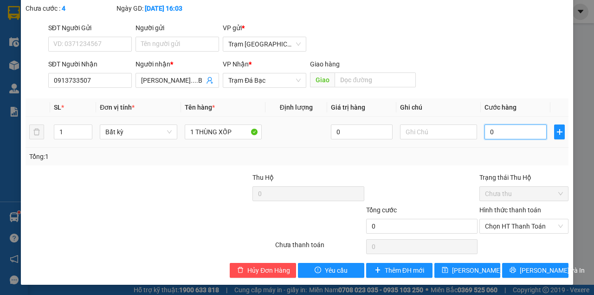
type input "4"
type input "04"
type input "40"
type input "040"
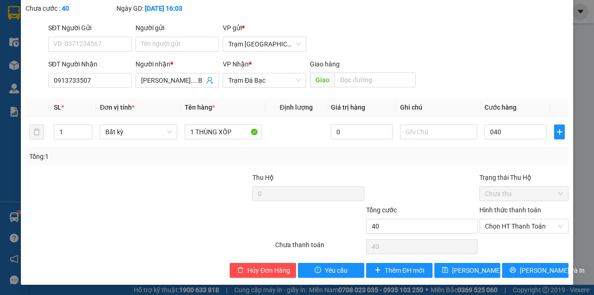
type input "40.000"
click at [437, 174] on div at bounding box center [422, 188] width 114 height 32
click at [511, 270] on button "[PERSON_NAME] và In" at bounding box center [535, 270] width 66 height 15
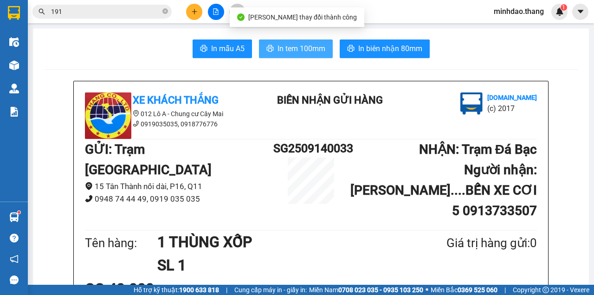
click at [312, 51] on span "In tem 100mm" at bounding box center [301, 49] width 48 height 12
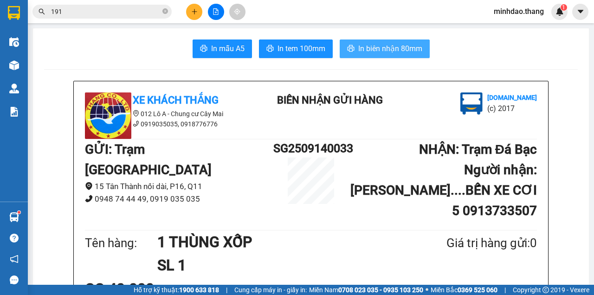
click at [390, 51] on span "In biên nhận 80mm" at bounding box center [390, 49] width 64 height 12
click at [168, 12] on span "191" at bounding box center [101, 12] width 139 height 14
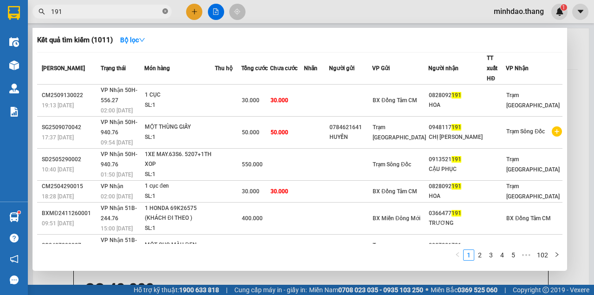
click at [163, 12] on icon "close-circle" at bounding box center [165, 11] width 6 height 6
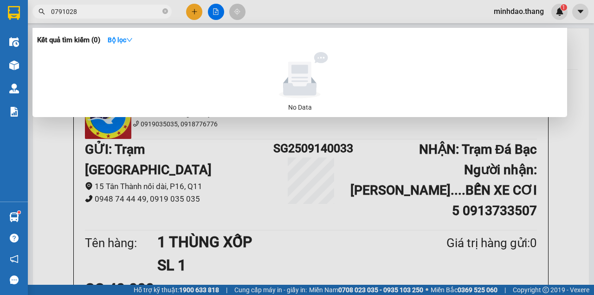
click at [64, 11] on input "0791028" at bounding box center [105, 11] width 109 height 10
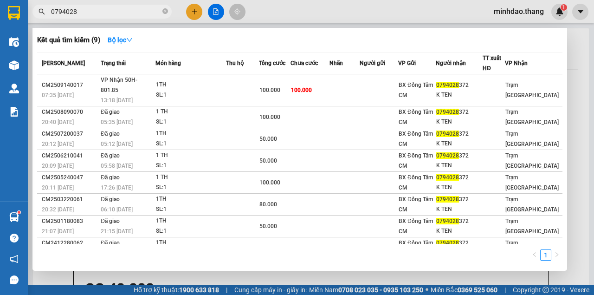
click at [107, 14] on input "0794028" at bounding box center [105, 11] width 109 height 10
type input "0794028"
click at [193, 15] on div at bounding box center [297, 147] width 594 height 295
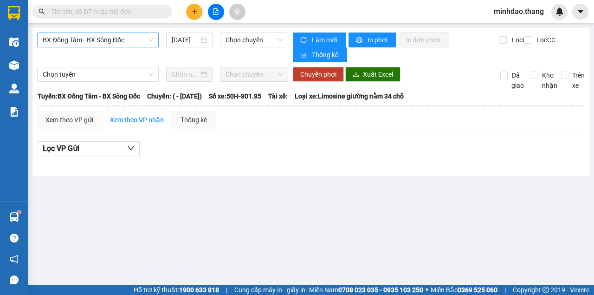
click at [150, 43] on span "BX Đồng Tâm - BX Sông Đốc" at bounding box center [98, 40] width 110 height 14
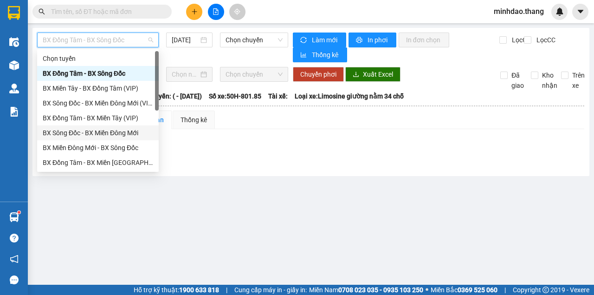
click at [116, 134] on div "BX Sông Đốc - BX Miền Đông Mới" at bounding box center [98, 133] width 110 height 10
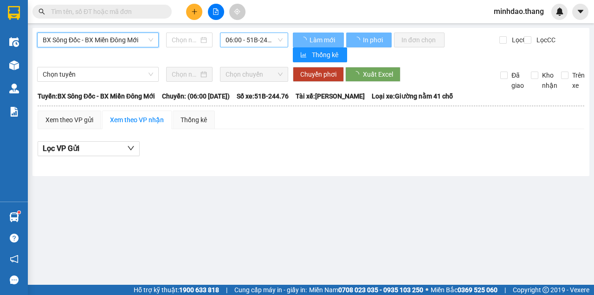
type input "[DATE]"
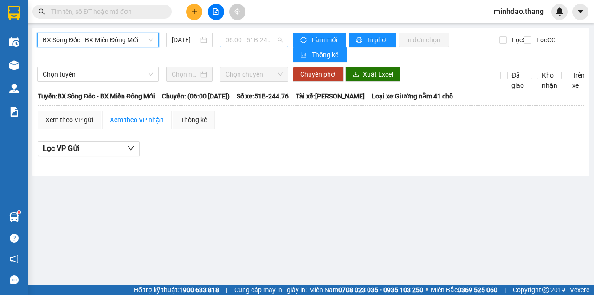
click at [250, 44] on span "06:00 - 51B-244.76" at bounding box center [253, 40] width 57 height 14
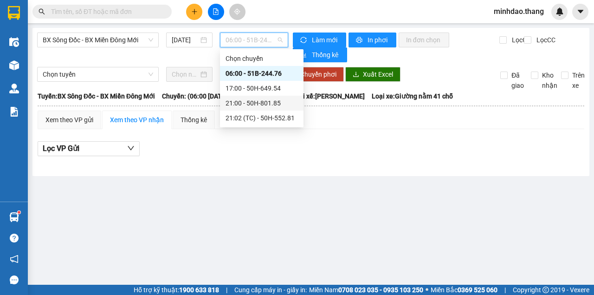
click at [240, 105] on div "21:00 - 50H-801.85" at bounding box center [261, 103] width 72 height 10
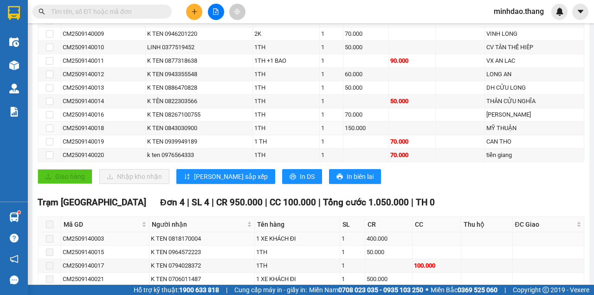
scroll to position [328, 0]
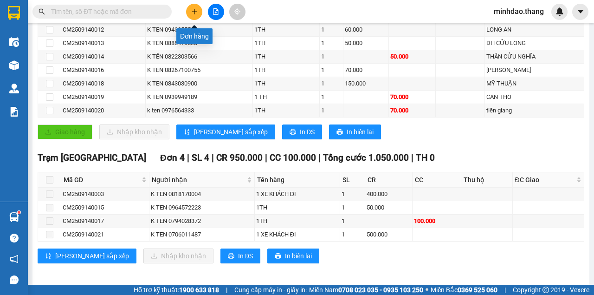
click at [195, 14] on icon "plus" at bounding box center [194, 11] width 6 height 6
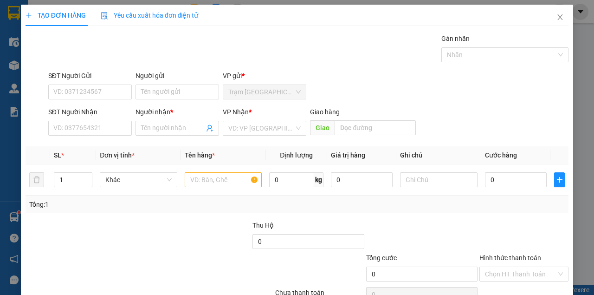
click at [101, 135] on div "SĐT Người Nhận VD: 0377654321" at bounding box center [90, 123] width 84 height 32
click at [99, 125] on input "SĐT Người Nhận" at bounding box center [90, 128] width 84 height 15
paste input "0945482701"
type input "0945482701"
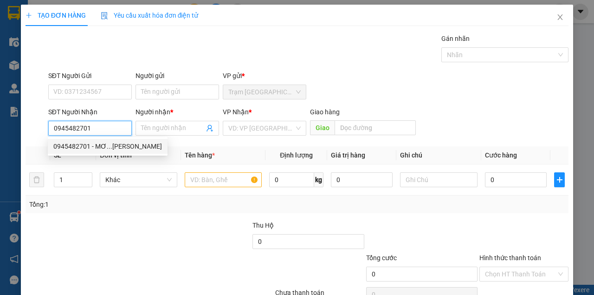
click at [94, 145] on div "0945482701 - MƠ...[PERSON_NAME]" at bounding box center [107, 146] width 109 height 10
type input "MƠ...[PERSON_NAME]"
type input "[PERSON_NAME]"
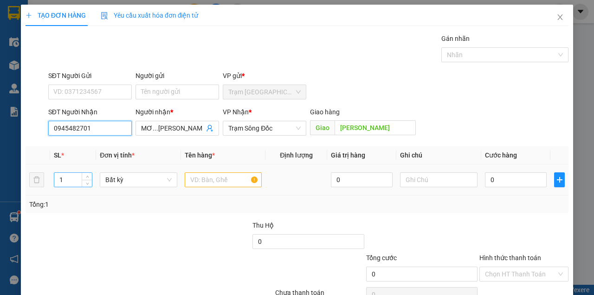
type input "0945482701"
click at [77, 180] on input "1" at bounding box center [73, 180] width 38 height 14
type input "3"
click at [226, 180] on input "text" at bounding box center [223, 179] width 77 height 15
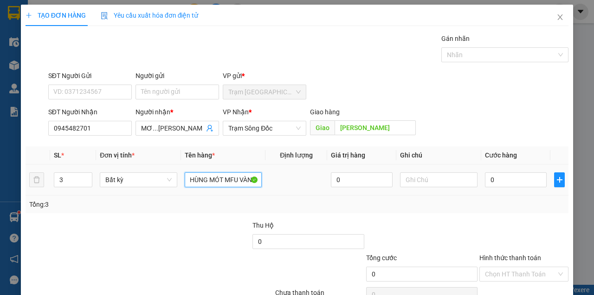
scroll to position [0, 120]
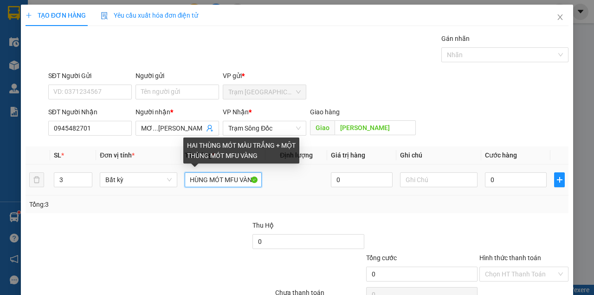
click at [230, 180] on input "HAI THÙNG MÓT MÀU TRẮNG + MỘT THÙNG MÓT MFU VÀNG" at bounding box center [223, 179] width 77 height 15
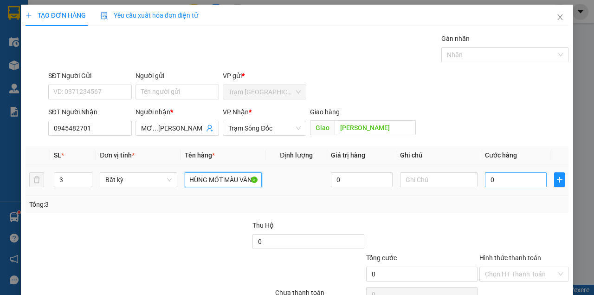
type input "HAI THÙNG MÓT MÀU TRẮNG + MỘT THÙNG MÓT MÀU VÀNG"
click at [502, 177] on input "0" at bounding box center [516, 179] width 62 height 15
type input "1"
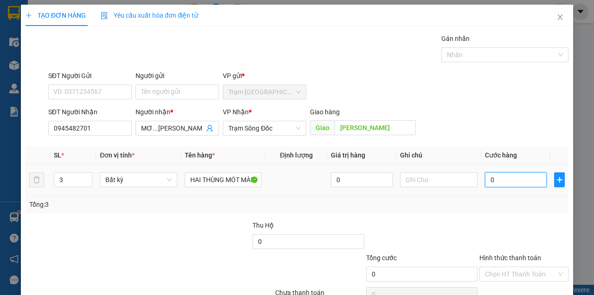
type input "1"
type input "11"
type input "110"
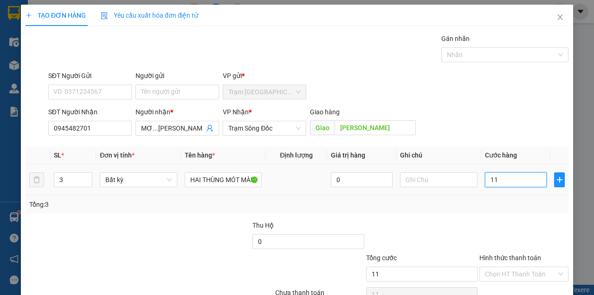
type input "110"
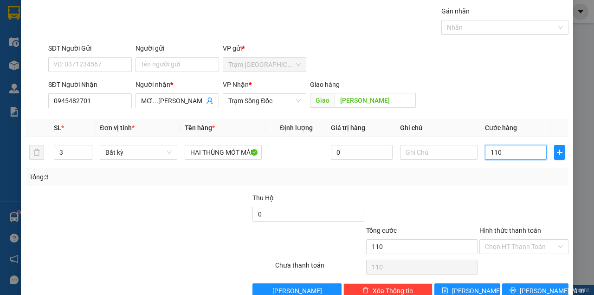
scroll to position [47, 0]
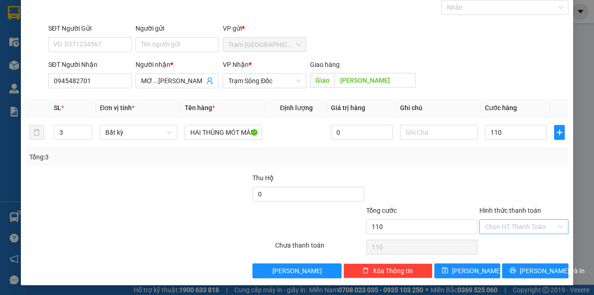
type input "110.000"
drag, startPoint x: 518, startPoint y: 225, endPoint x: 517, endPoint y: 236, distance: 11.2
click at [518, 225] on input "Hình thức thanh toán" at bounding box center [520, 226] width 71 height 14
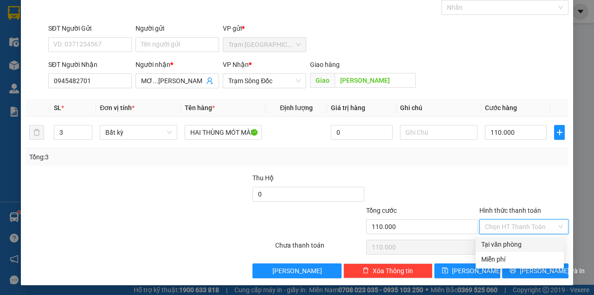
click at [517, 239] on div "Tại văn phòng" at bounding box center [519, 244] width 77 height 10
type input "0"
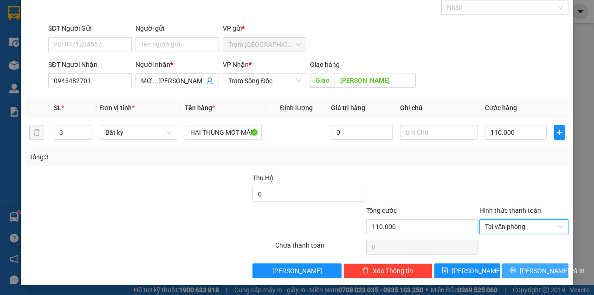
click at [521, 265] on button "[PERSON_NAME] và In" at bounding box center [535, 270] width 66 height 15
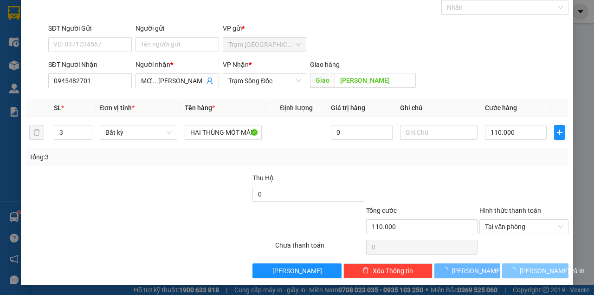
click at [502, 263] on button "[PERSON_NAME] và In" at bounding box center [535, 270] width 66 height 15
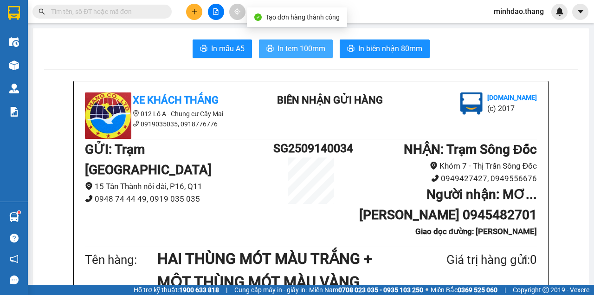
click at [310, 55] on button "In tem 100mm" at bounding box center [296, 48] width 74 height 19
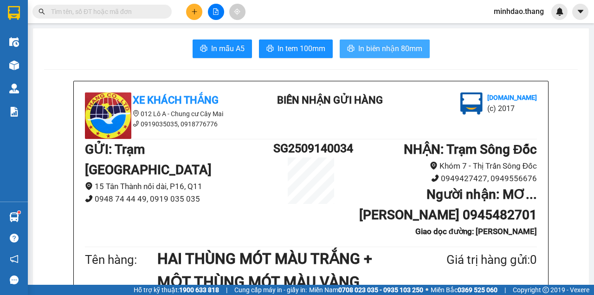
click at [396, 47] on span "In biên nhận 80mm" at bounding box center [390, 49] width 64 height 12
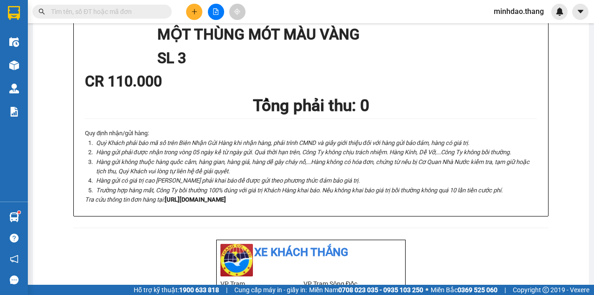
scroll to position [464, 0]
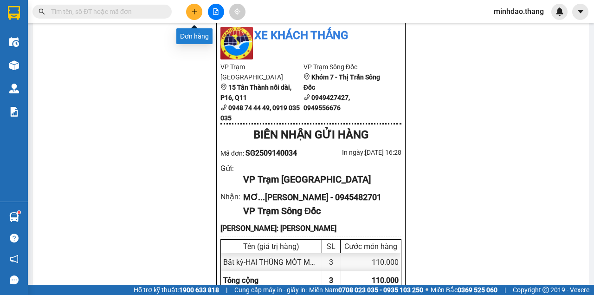
click at [189, 10] on button at bounding box center [194, 12] width 16 height 16
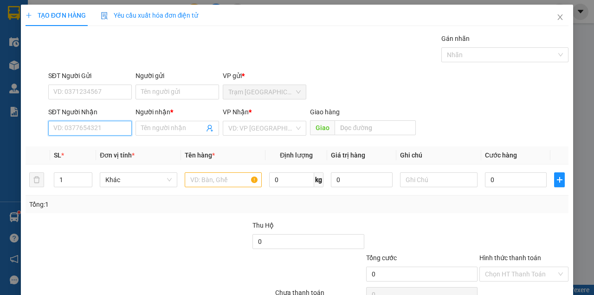
click at [113, 129] on input "SĐT Người Nhận" at bounding box center [90, 128] width 84 height 15
type input "0947586076"
click at [123, 145] on div "0947586076 - NAUY..XUYÊN Á" at bounding box center [97, 146] width 88 height 10
type input "NAUY..XUYÊN Á"
type input "XUYÊN Á"
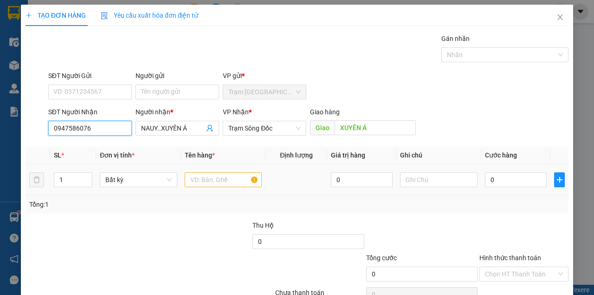
type input "0947586076"
click at [214, 176] on input "text" at bounding box center [223, 179] width 77 height 15
click at [215, 176] on input "text" at bounding box center [223, 179] width 77 height 15
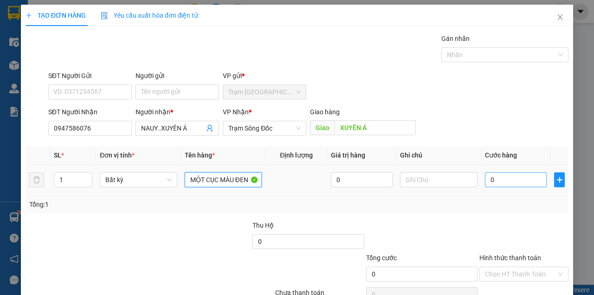
type input "MỘT CỤC MÀU ĐEN"
click at [496, 184] on input "0" at bounding box center [516, 179] width 62 height 15
type input "5"
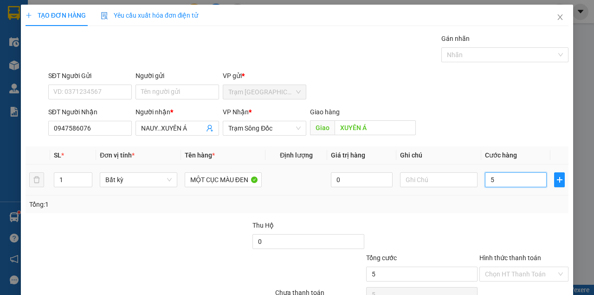
type input "50"
type input "50.000"
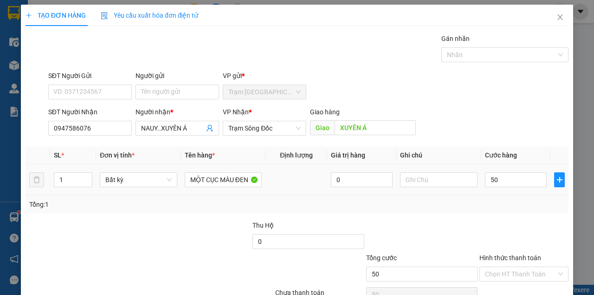
type input "50.000"
click at [483, 136] on div "SĐT Người Nhận 0947586076 Người nhận * NAUY..XUYÊN Á VP Nhận * Trạm Sông Đốc Gi…" at bounding box center [308, 123] width 524 height 32
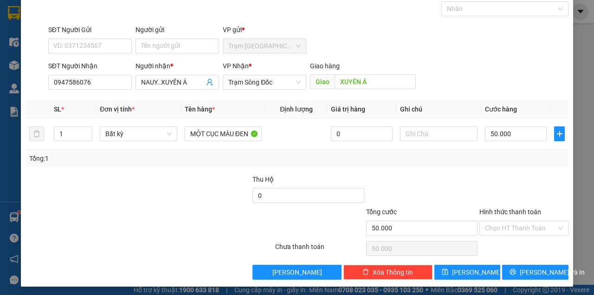
scroll to position [47, 0]
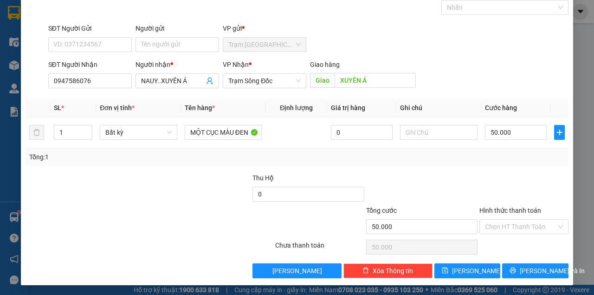
click at [450, 181] on div at bounding box center [422, 189] width 114 height 32
click at [534, 270] on span "[PERSON_NAME] và In" at bounding box center [552, 270] width 65 height 10
click at [502, 263] on button "[PERSON_NAME] và In" at bounding box center [535, 270] width 66 height 15
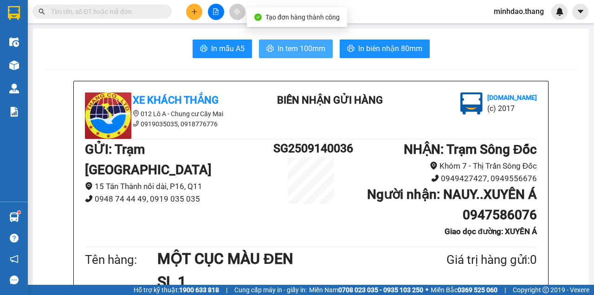
click at [299, 45] on span "In tem 100mm" at bounding box center [301, 49] width 48 height 12
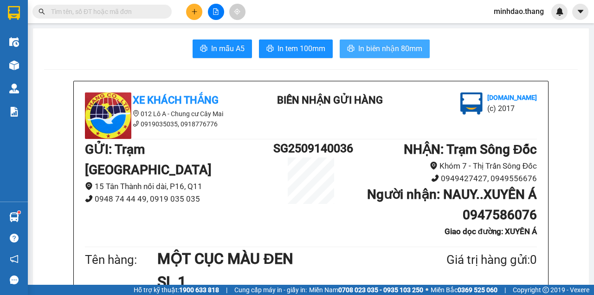
click at [340, 39] on button "In biên nhận 80mm" at bounding box center [385, 48] width 90 height 19
click at [394, 52] on span "In biên nhận 80mm" at bounding box center [390, 49] width 64 height 12
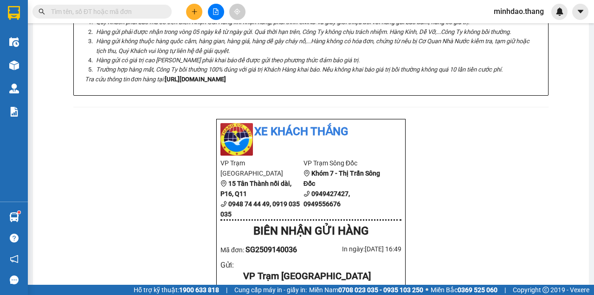
scroll to position [278, 0]
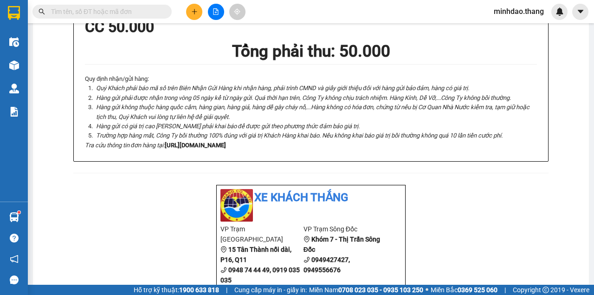
click at [161, 11] on span at bounding box center [101, 12] width 139 height 14
click at [186, 11] on div at bounding box center [216, 12] width 70 height 16
click at [187, 12] on button at bounding box center [194, 12] width 16 height 16
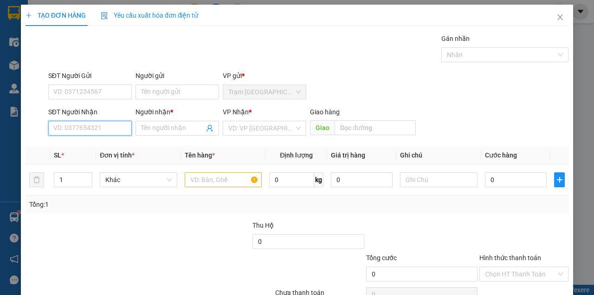
click at [105, 128] on input "SĐT Người Nhận" at bounding box center [90, 128] width 84 height 15
click at [106, 143] on div "0382211558 - PHƯƠNG...KINH GIỮA" at bounding box center [108, 146] width 110 height 10
type input "0382211558"
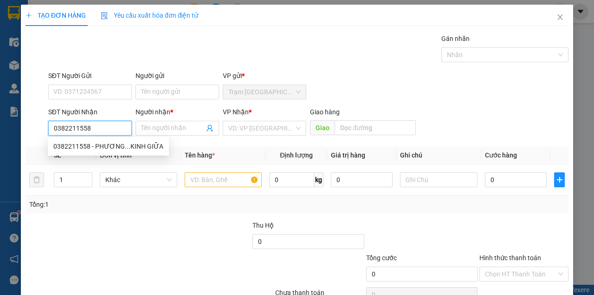
type input "PHƯƠNG...KINH GIỮA"
type input "KINH GIỮA"
type input "0382211558"
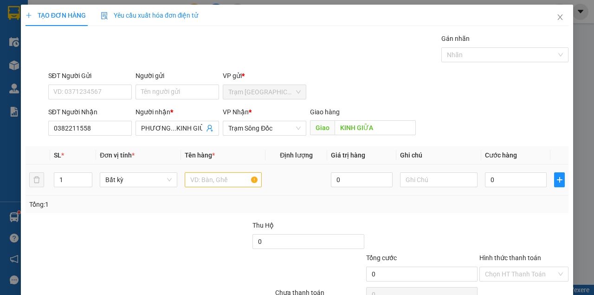
drag, startPoint x: 196, startPoint y: 171, endPoint x: 202, endPoint y: 175, distance: 7.6
click at [202, 175] on div at bounding box center [223, 179] width 77 height 19
click at [205, 177] on input "text" at bounding box center [223, 179] width 77 height 15
type input "MỘT THÙNG MÓT"
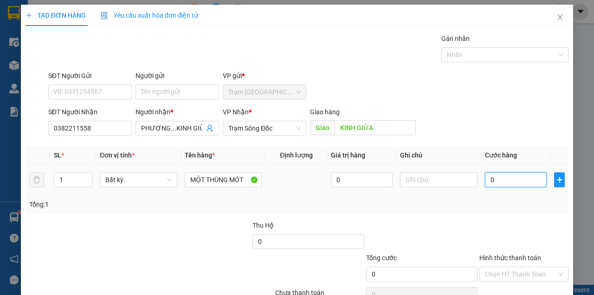
click at [491, 182] on input "0" at bounding box center [516, 179] width 62 height 15
type input "2"
type input "20"
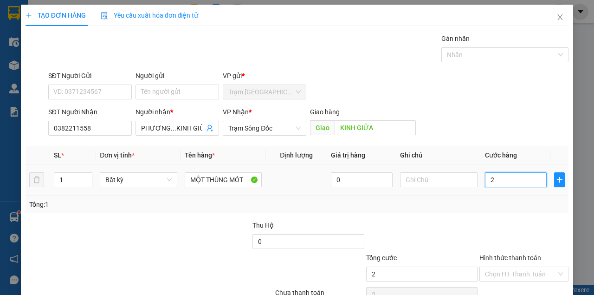
type input "20"
type input "200"
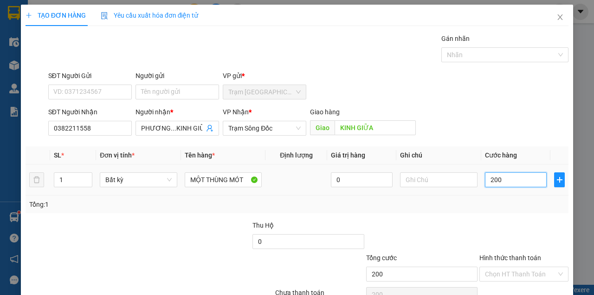
type input "2.000"
type input "20.000"
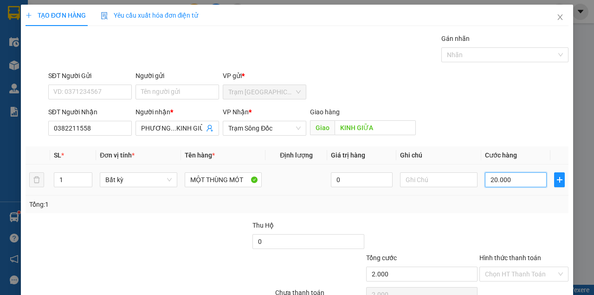
type input "20.000"
type input "200.000"
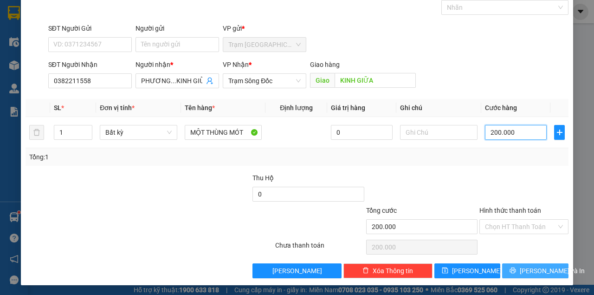
type input "200.000"
click at [527, 271] on span "[PERSON_NAME] và In" at bounding box center [552, 270] width 65 height 10
click at [502, 263] on button "[PERSON_NAME] và In" at bounding box center [535, 270] width 66 height 15
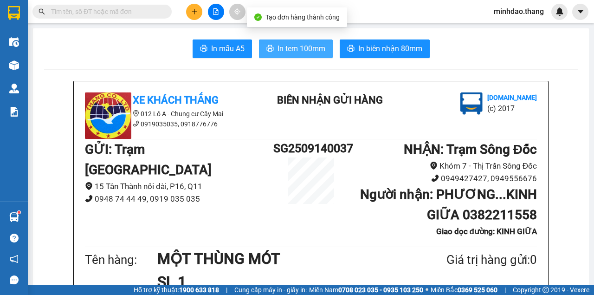
click at [305, 45] on span "In tem 100mm" at bounding box center [301, 49] width 48 height 12
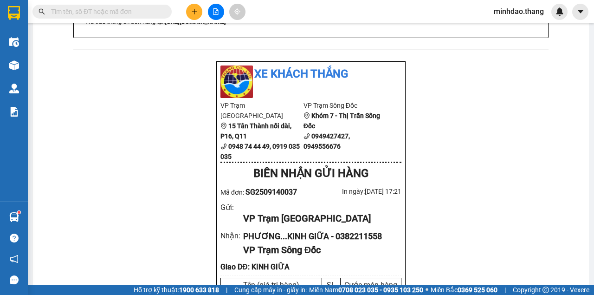
drag, startPoint x: 463, startPoint y: 256, endPoint x: 454, endPoint y: 229, distance: 28.2
click at [461, 253] on div "Xe Khách THẮNG 012 Lô A - Chung cư Cây Mai 0919035035, 0918776776 BIÊN NHẬN GỬI…" at bounding box center [311, 236] width 534 height 1115
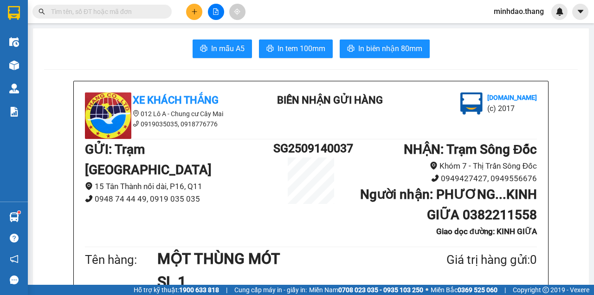
drag, startPoint x: 385, startPoint y: 32, endPoint x: 381, endPoint y: 37, distance: 6.7
click at [379, 44] on span "In biên nhận 80mm" at bounding box center [390, 49] width 64 height 12
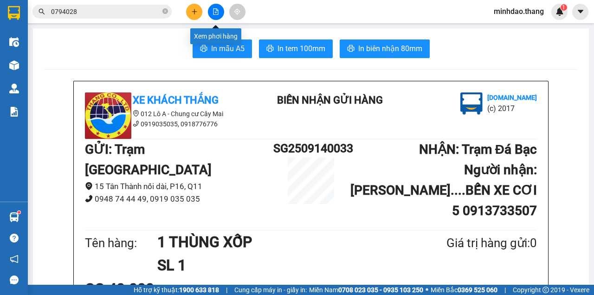
click at [218, 14] on icon "file-add" at bounding box center [215, 11] width 6 height 6
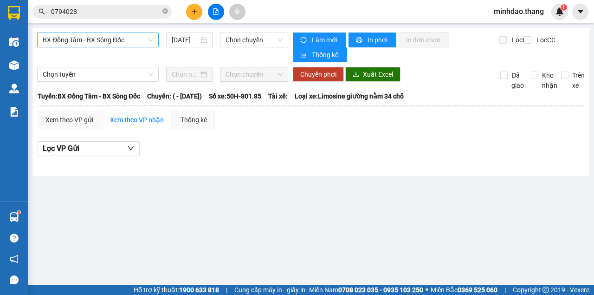
click at [118, 44] on span "BX Đồng Tâm - BX Sông Đốc" at bounding box center [98, 40] width 110 height 14
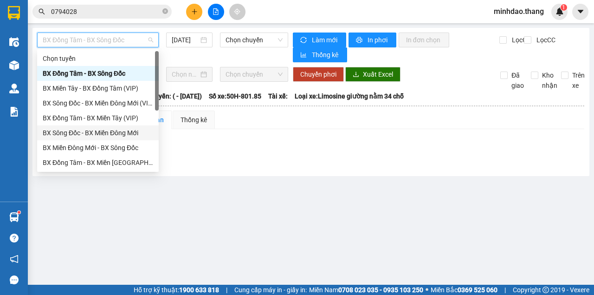
click at [106, 132] on div "BX Sông Đốc - BX Miền Đông Mới" at bounding box center [98, 133] width 110 height 10
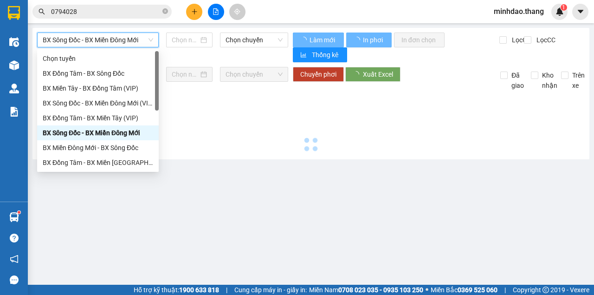
type input "[DATE]"
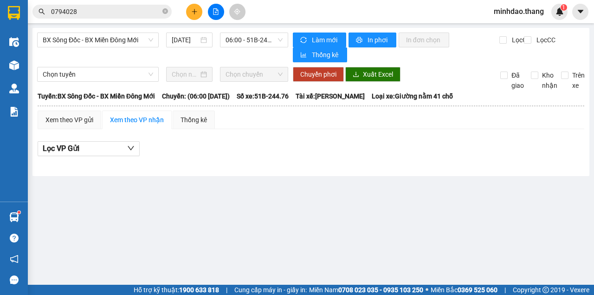
click at [239, 50] on div "BX Sông Đốc - BX Miền Đông Mới 14/09/2025 06:00 - 51B-244.76" at bounding box center [162, 47] width 251 height 30
click at [251, 42] on span "06:00 - 51B-244.76" at bounding box center [253, 40] width 57 height 14
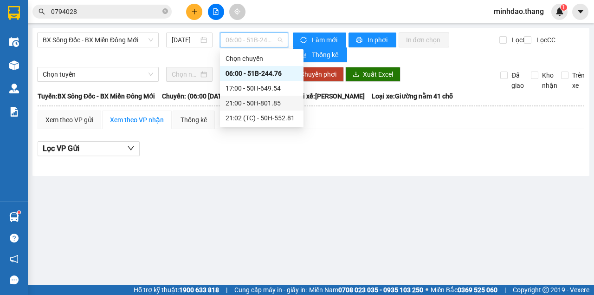
click at [243, 106] on div "21:00 - 50H-801.85" at bounding box center [261, 103] width 72 height 10
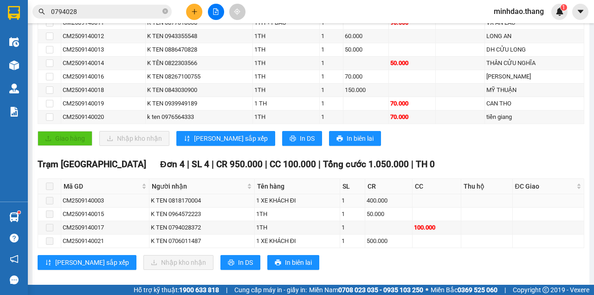
scroll to position [328, 0]
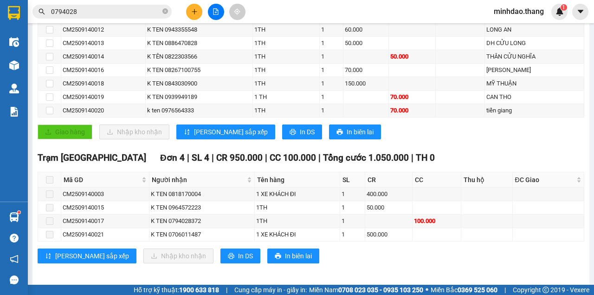
click at [50, 177] on span at bounding box center [49, 179] width 7 height 7
click at [50, 178] on span at bounding box center [49, 179] width 7 height 7
copy div "0794028372"
drag, startPoint x: 167, startPoint y: 213, endPoint x: 240, endPoint y: 214, distance: 73.3
click at [240, 216] on div "K TEN 0794028372" at bounding box center [202, 220] width 102 height 9
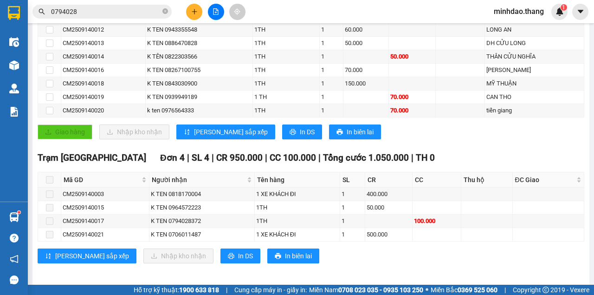
click at [151, 18] on span "0794028" at bounding box center [101, 12] width 139 height 14
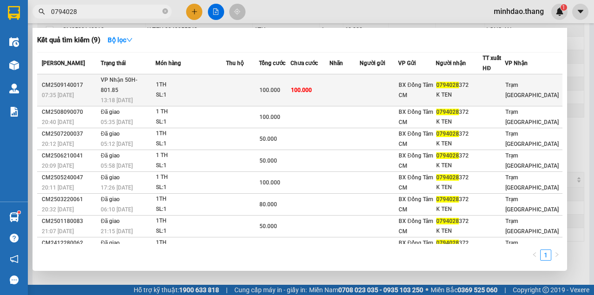
click at [290, 88] on div "100.000" at bounding box center [274, 90] width 31 height 10
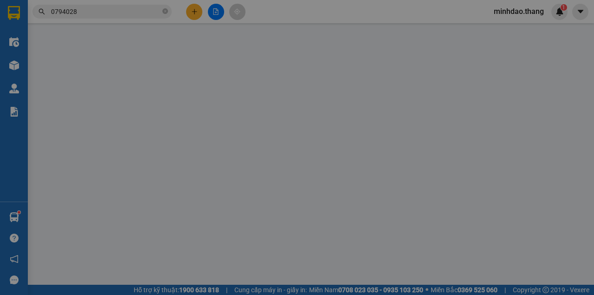
type input "0794028372"
type input "K TEN"
type input "100.000"
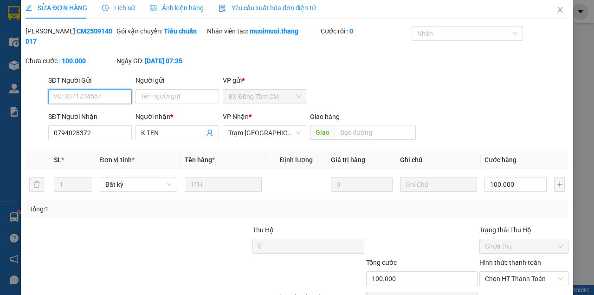
scroll to position [60, 0]
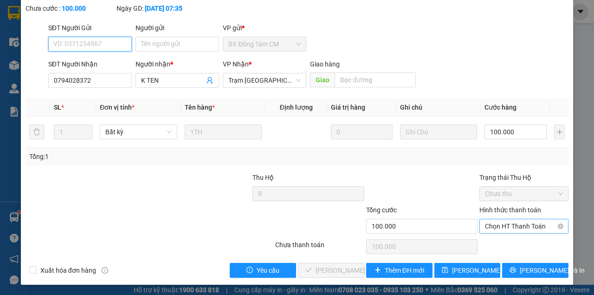
click at [516, 226] on span "Chọn HT Thanh Toán" at bounding box center [524, 226] width 78 height 14
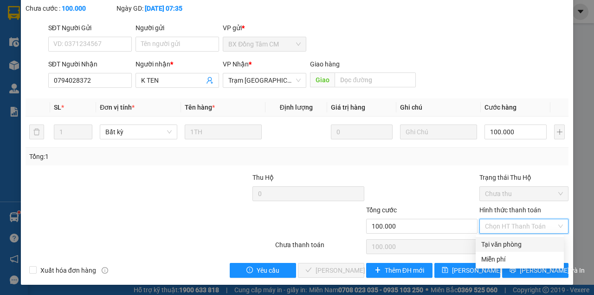
drag, startPoint x: 499, startPoint y: 246, endPoint x: 477, endPoint y: 254, distance: 23.6
click at [496, 247] on div "Tại văn phòng" at bounding box center [519, 244] width 77 height 10
type input "0"
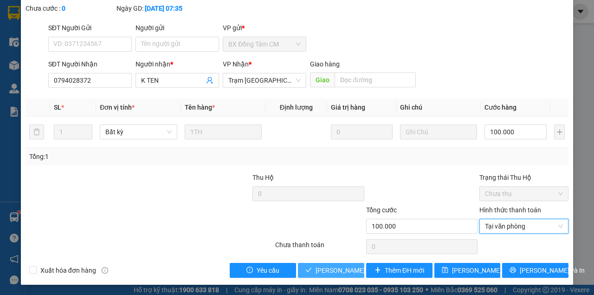
drag, startPoint x: 340, startPoint y: 273, endPoint x: 348, endPoint y: 254, distance: 20.4
click at [340, 272] on span "Lưu và Giao hàng" at bounding box center [359, 270] width 89 height 10
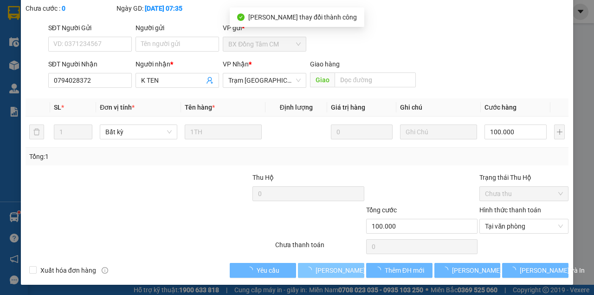
scroll to position [0, 0]
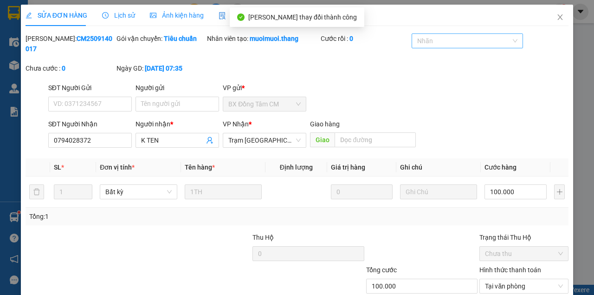
click at [554, 22] on span "Close" at bounding box center [560, 18] width 26 height 26
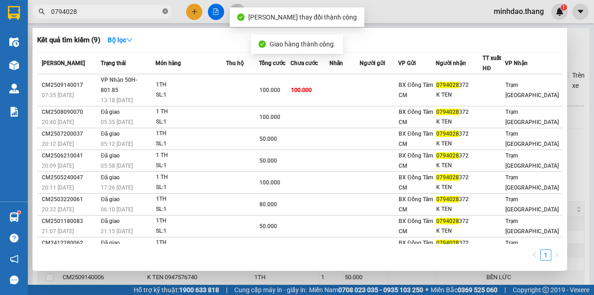
click at [167, 10] on icon "close-circle" at bounding box center [165, 11] width 6 height 6
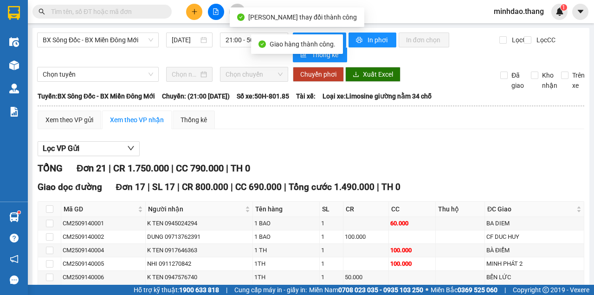
drag, startPoint x: 141, startPoint y: 13, endPoint x: 135, endPoint y: 12, distance: 6.6
click at [141, 13] on input "text" at bounding box center [105, 11] width 109 height 10
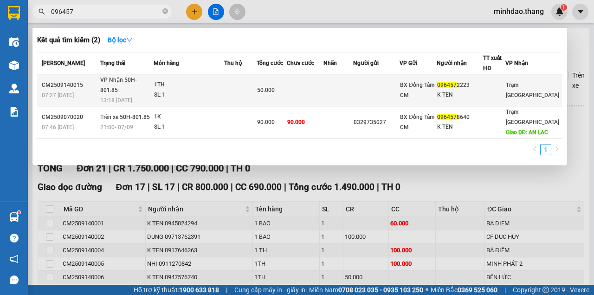
type input "096457"
click at [282, 87] on div "50.000" at bounding box center [271, 90] width 29 height 10
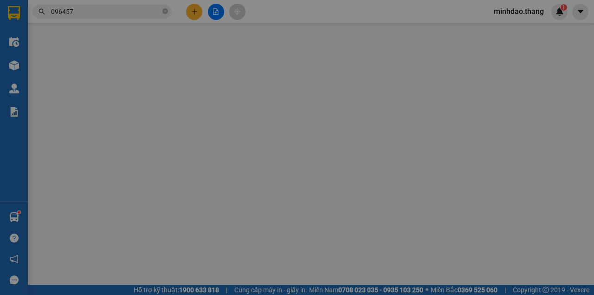
type input "0964572223"
type input "K TEN"
type input "50.000"
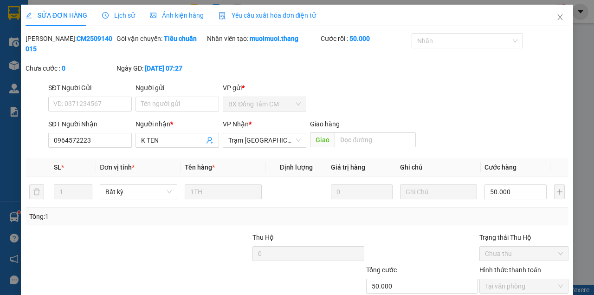
click at [174, 111] on div "Người gửi Tên người gửi" at bounding box center [177, 99] width 84 height 32
drag, startPoint x: 177, startPoint y: 107, endPoint x: 166, endPoint y: 102, distance: 11.6
click at [177, 107] on input "Người gửi" at bounding box center [177, 104] width 84 height 15
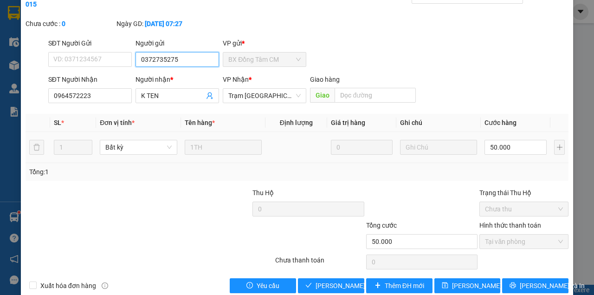
scroll to position [60, 0]
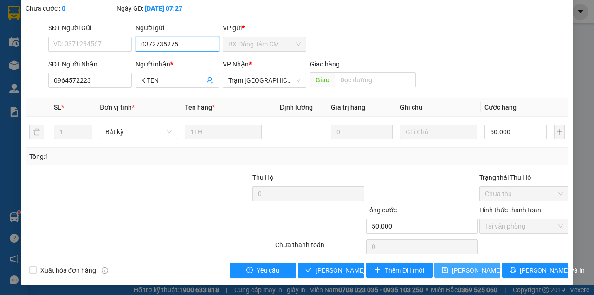
type input "0372735275"
click at [463, 270] on span "Lưu thay đổi" at bounding box center [489, 270] width 74 height 10
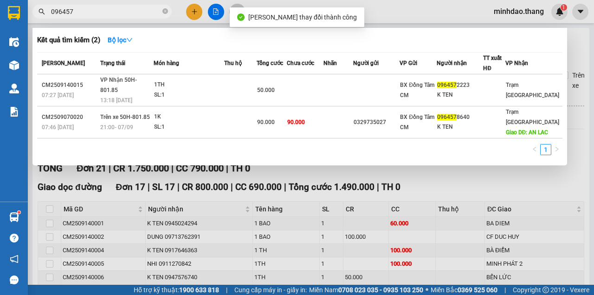
click at [138, 11] on input "096457" at bounding box center [105, 11] width 109 height 10
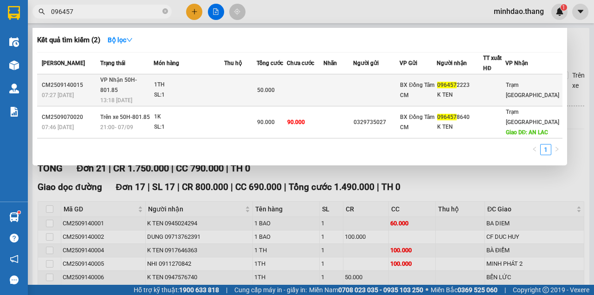
click at [264, 87] on span "50.000" at bounding box center [266, 90] width 18 height 6
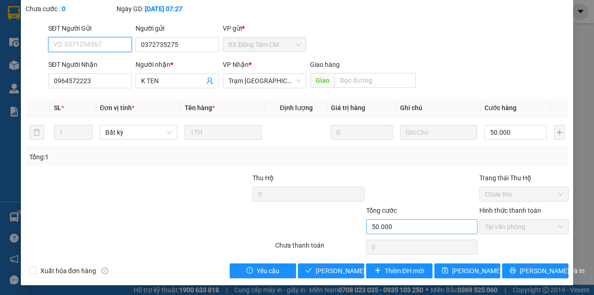
scroll to position [60, 0]
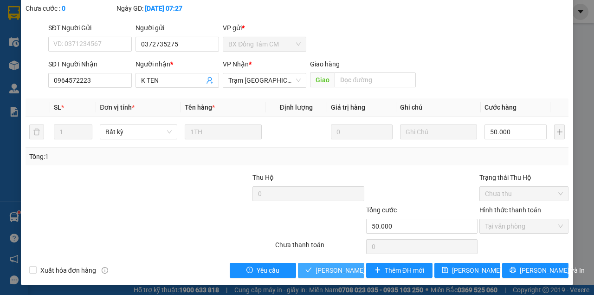
click at [343, 267] on span "Lưu và Giao hàng" at bounding box center [359, 270] width 89 height 10
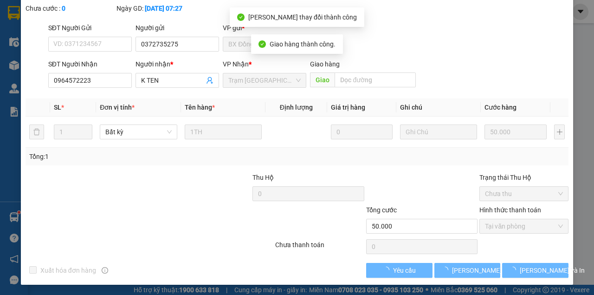
scroll to position [70, 0]
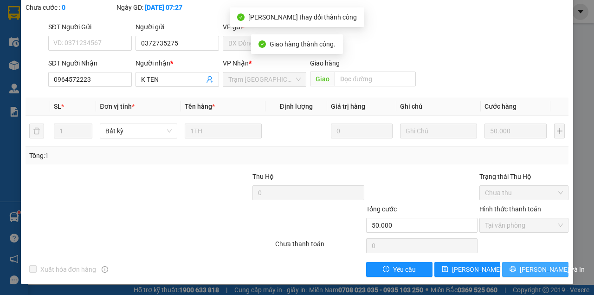
click at [533, 270] on span "[PERSON_NAME] và In" at bounding box center [552, 269] width 65 height 10
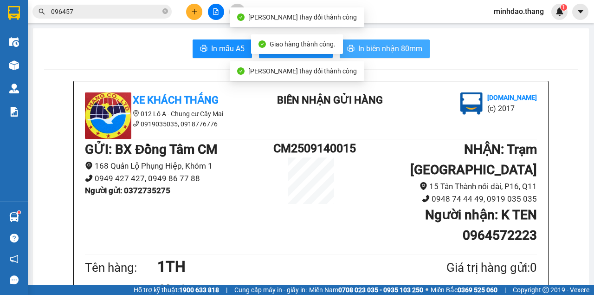
click at [380, 47] on span "In biên nhận 80mm" at bounding box center [390, 49] width 64 height 12
click at [401, 53] on span "In biên nhận 80mm" at bounding box center [390, 49] width 64 height 12
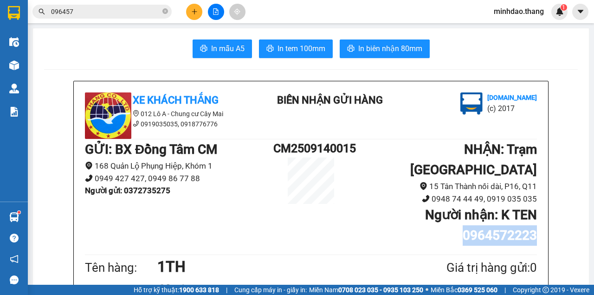
drag, startPoint x: 449, startPoint y: 213, endPoint x: 546, endPoint y: 211, distance: 97.0
click at [546, 211] on div "Xe Khách THẮNG 012 Lô A - Chung cư Cây Mai 0919035035, 0918776776 BIÊN NHẬN GỬI…" at bounding box center [311, 264] width 474 height 367
copy b "0964572223"
